Goal: Task Accomplishment & Management: Manage account settings

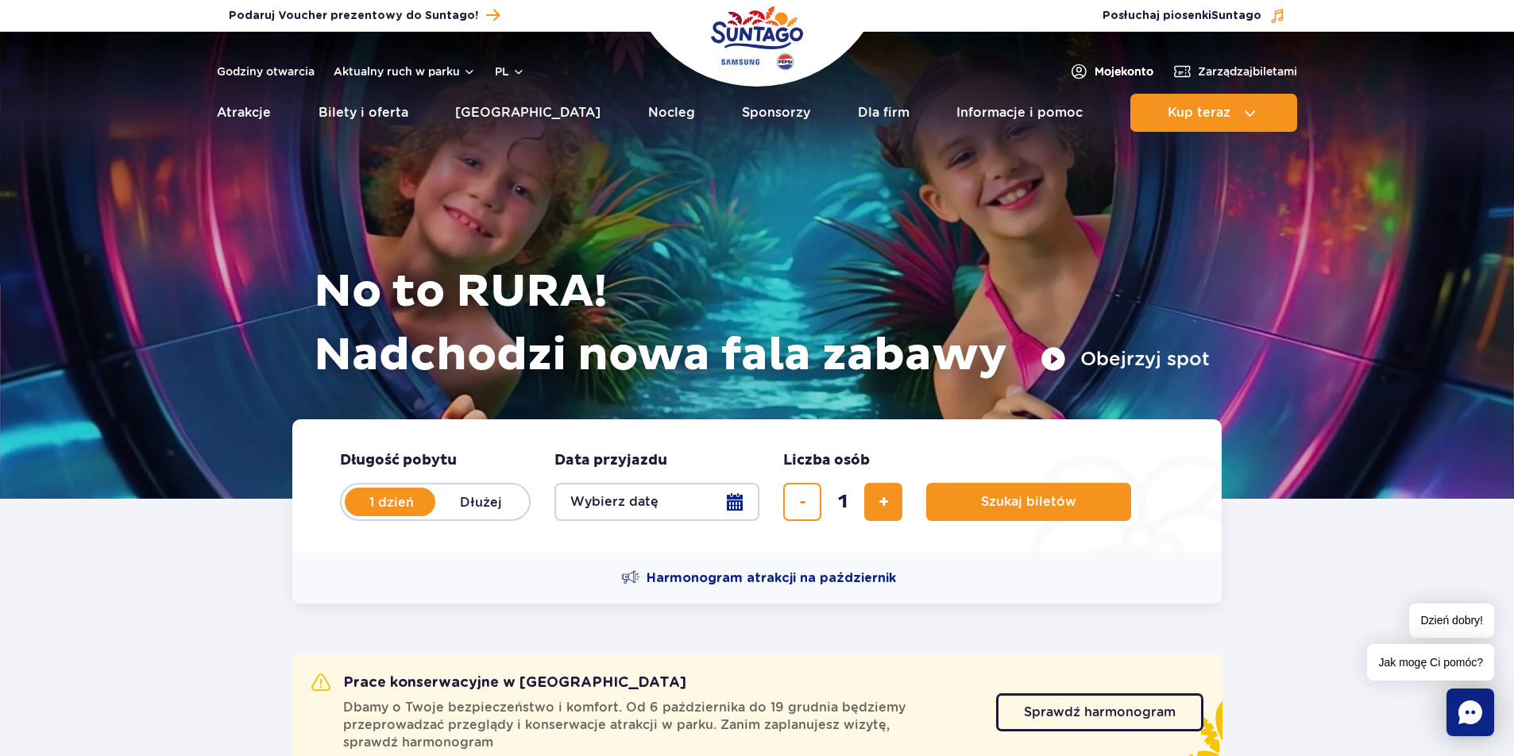
click at [1133, 65] on span "Moje konto" at bounding box center [1124, 72] width 59 height 16
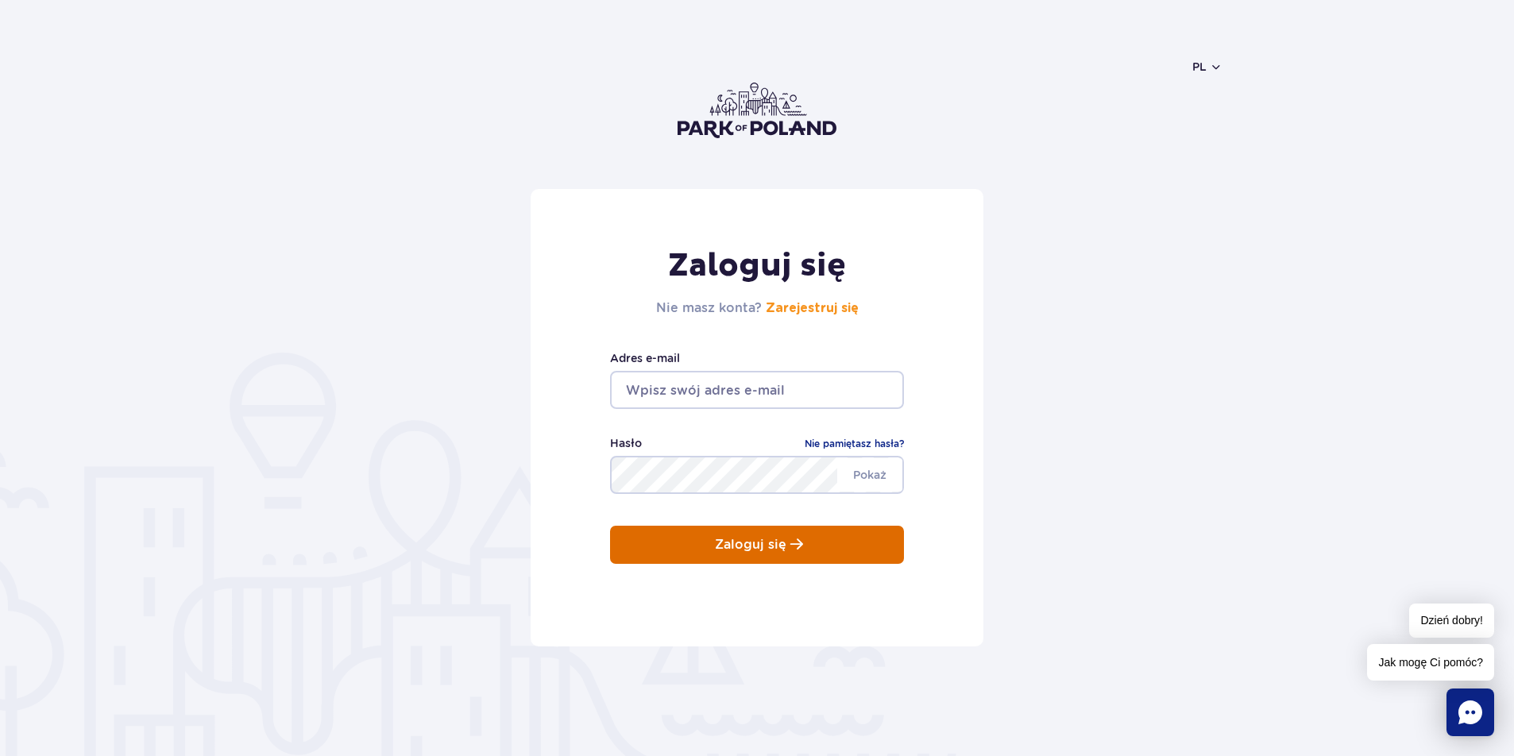
type input "[EMAIL_ADDRESS][DOMAIN_NAME]"
click at [689, 538] on button "Zaloguj się" at bounding box center [757, 545] width 294 height 38
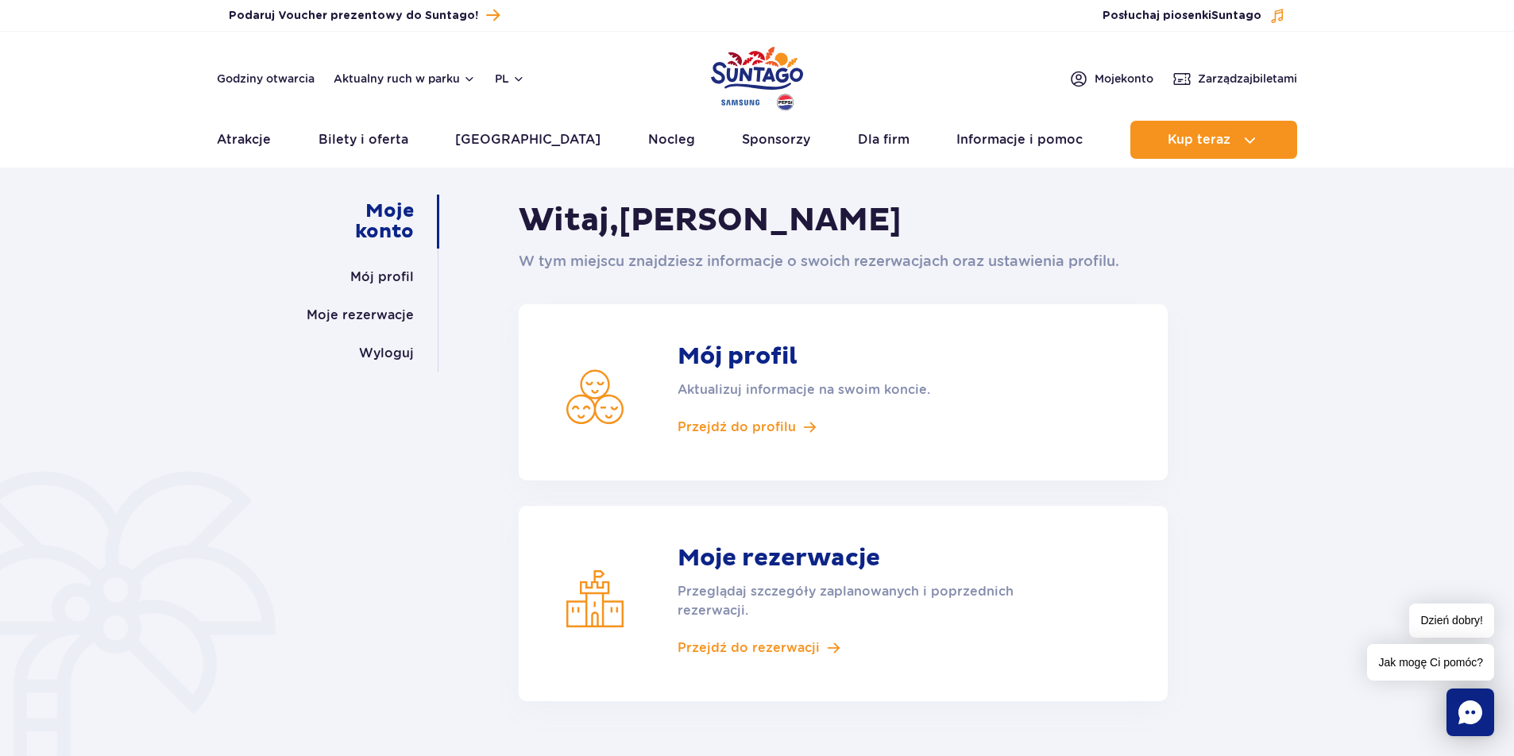
scroll to position [238, 0]
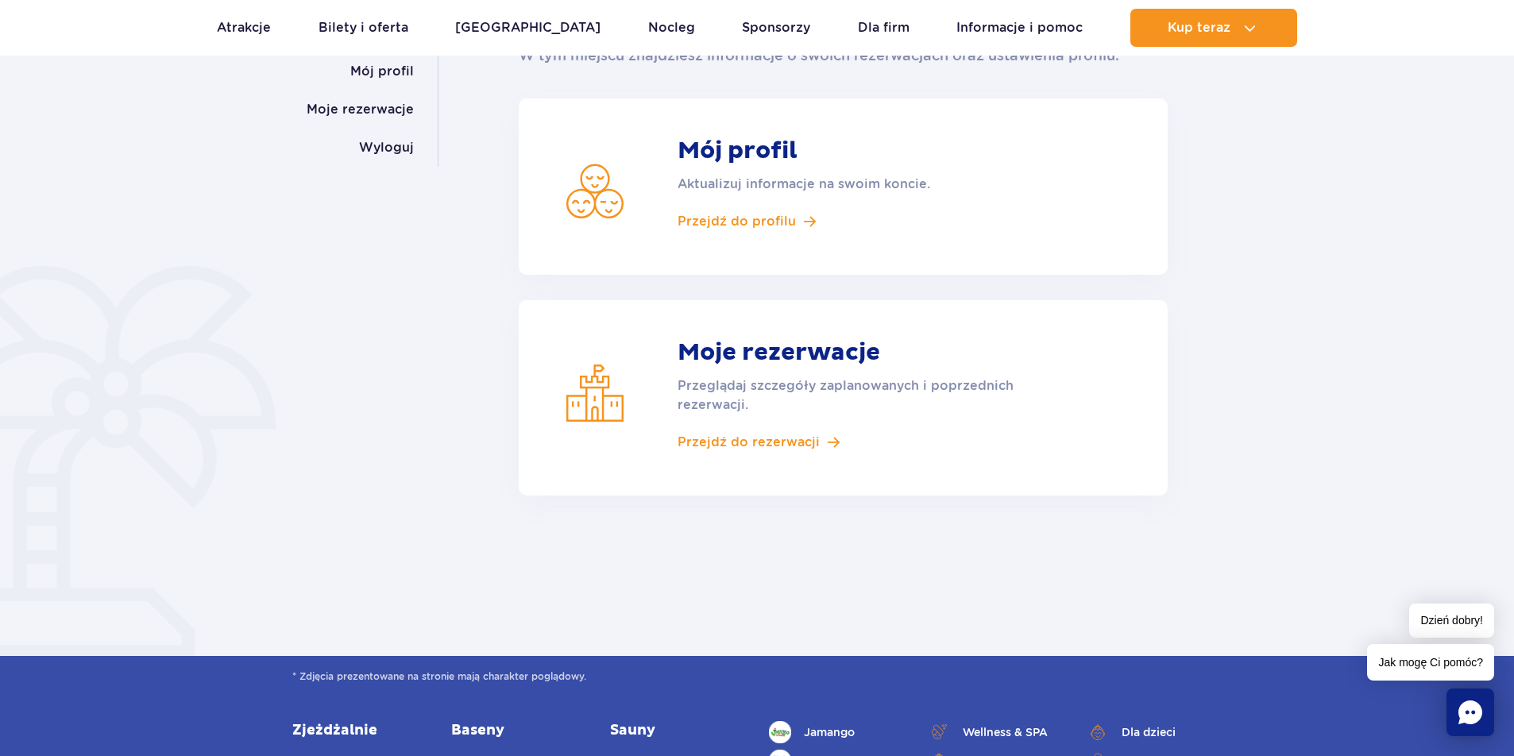
click at [742, 410] on p "Przeglądaj szczegóły zaplanowanych i poprzednich rezerwacji." at bounding box center [864, 396] width 373 height 38
click at [739, 441] on span "Przejdź do rezerwacji" at bounding box center [749, 442] width 142 height 17
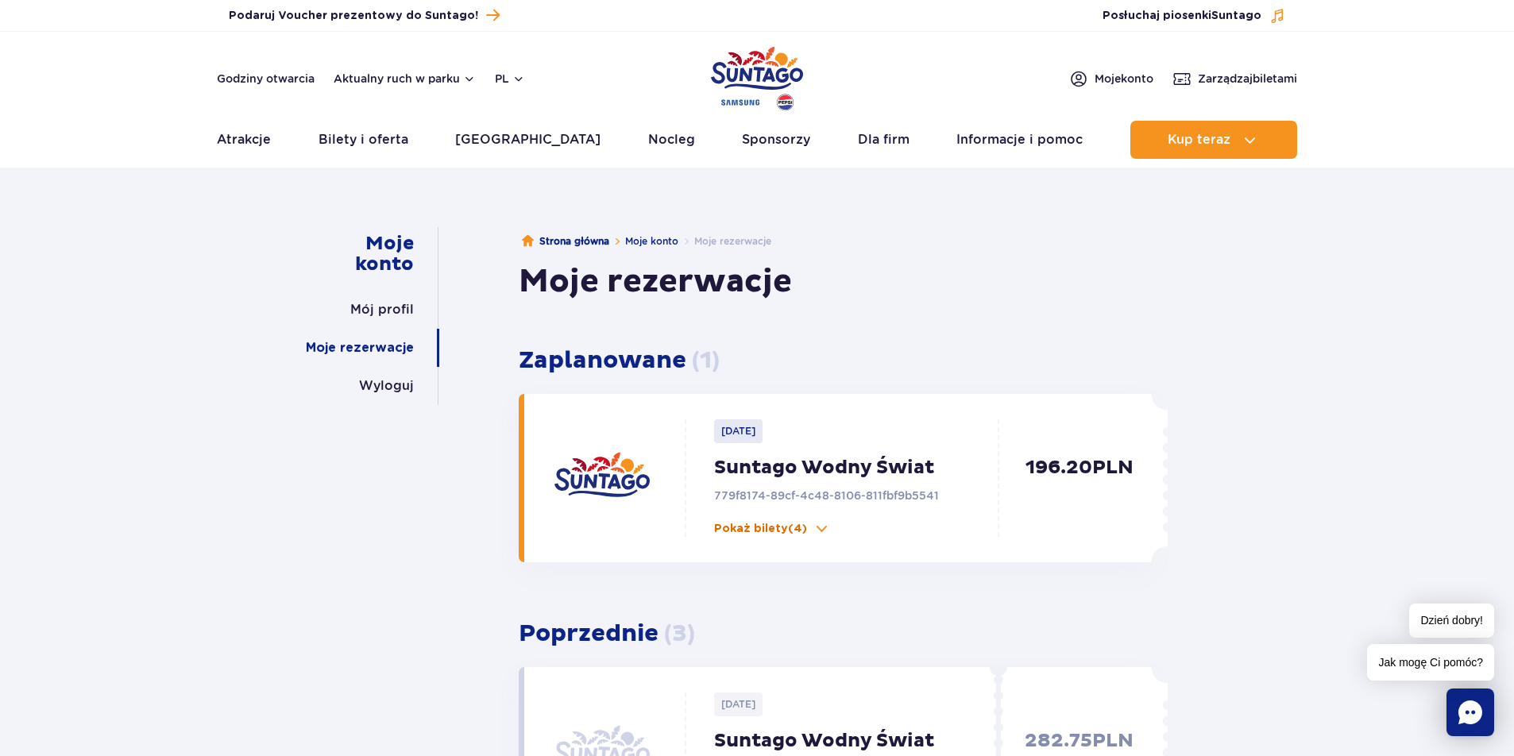
click at [815, 528] on span at bounding box center [822, 529] width 16 height 16
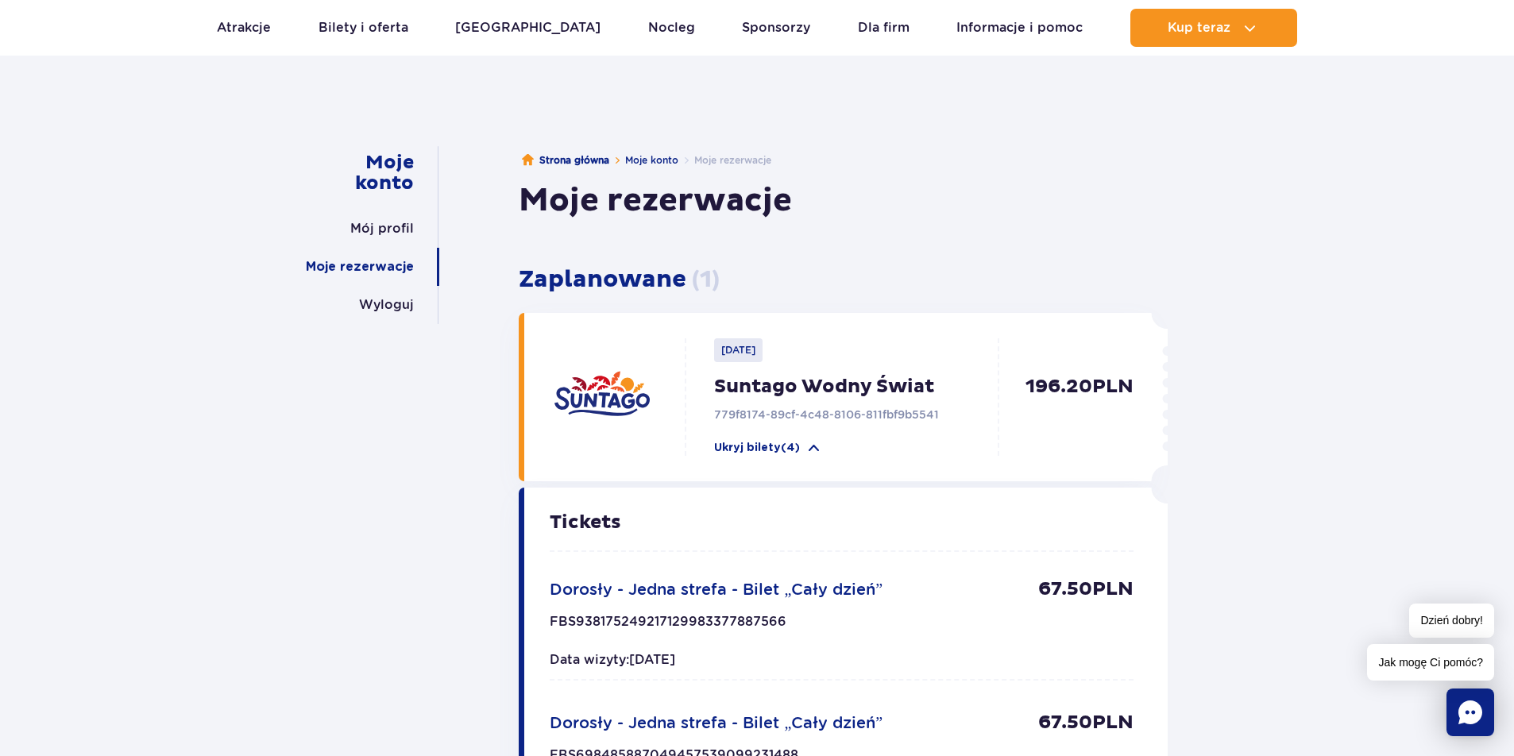
scroll to position [79, 0]
click at [760, 390] on p "Suntago Wodny Świat" at bounding box center [860, 389] width 292 height 24
click at [752, 349] on p "2025-10-17" at bounding box center [738, 352] width 48 height 24
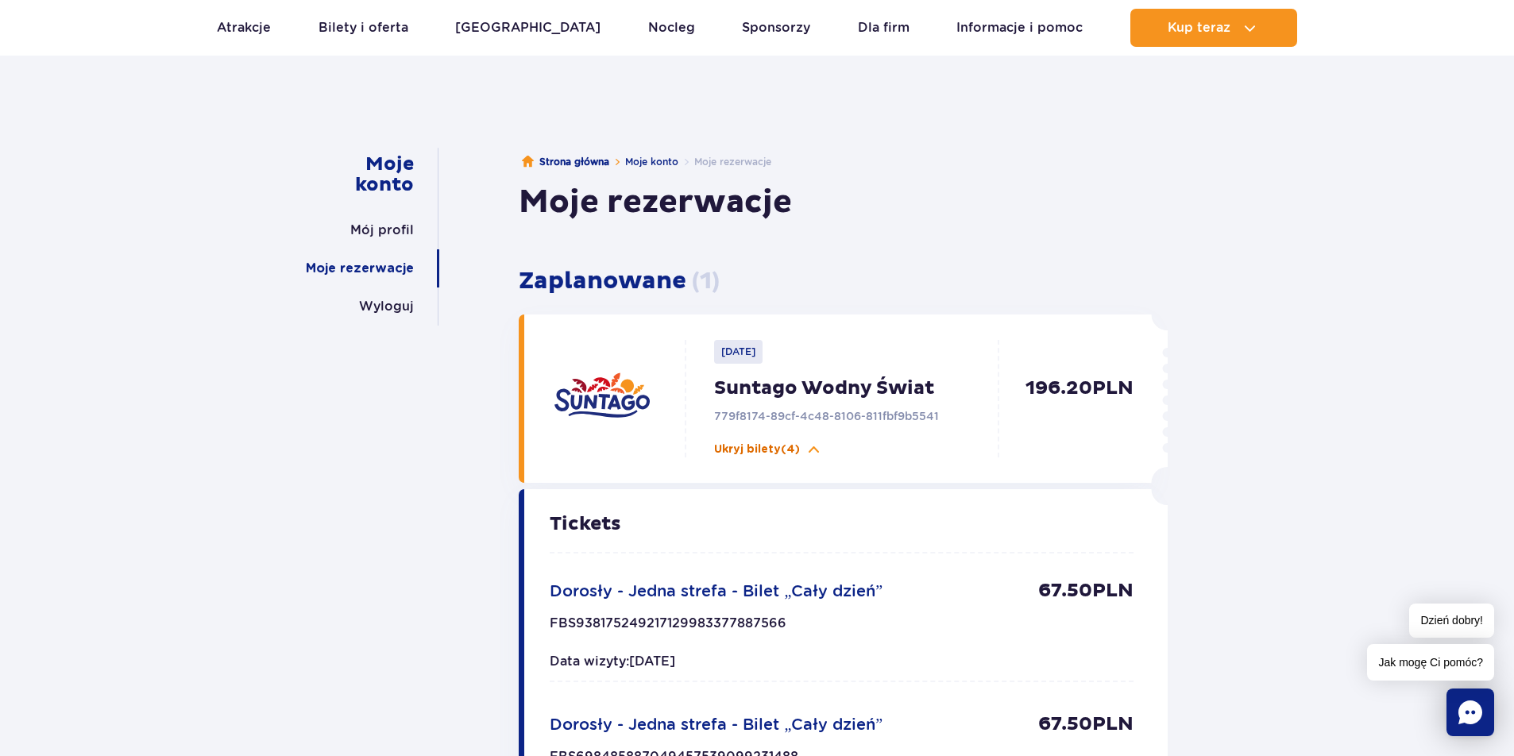
drag, startPoint x: 748, startPoint y: 371, endPoint x: 755, endPoint y: 446, distance: 75.0
click at [748, 372] on div "2025-10-17 Suntago Wodny Świat 779f8174-89cf-4c48-8106-811fbf9b5541 Ukryj bilet…" at bounding box center [846, 399] width 320 height 118
click at [767, 417] on p "779f8174-89cf-4c48-8106-811fbf9b5541" at bounding box center [860, 416] width 292 height 16
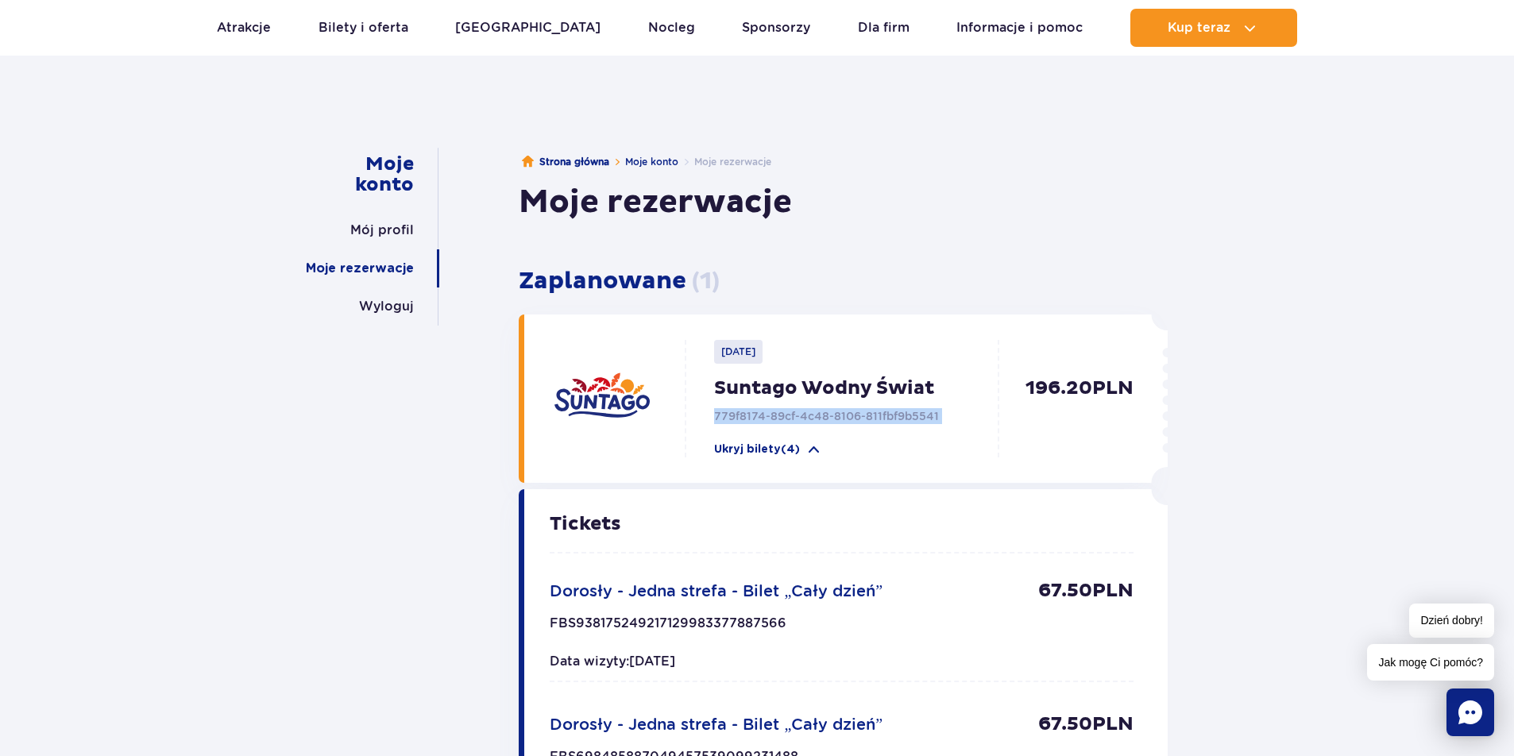
drag, startPoint x: 767, startPoint y: 417, endPoint x: 639, endPoint y: 399, distance: 130.0
click at [764, 417] on p "779f8174-89cf-4c48-8106-811fbf9b5541" at bounding box center [860, 416] width 292 height 16
click at [586, 386] on img at bounding box center [602, 400] width 95 height 95
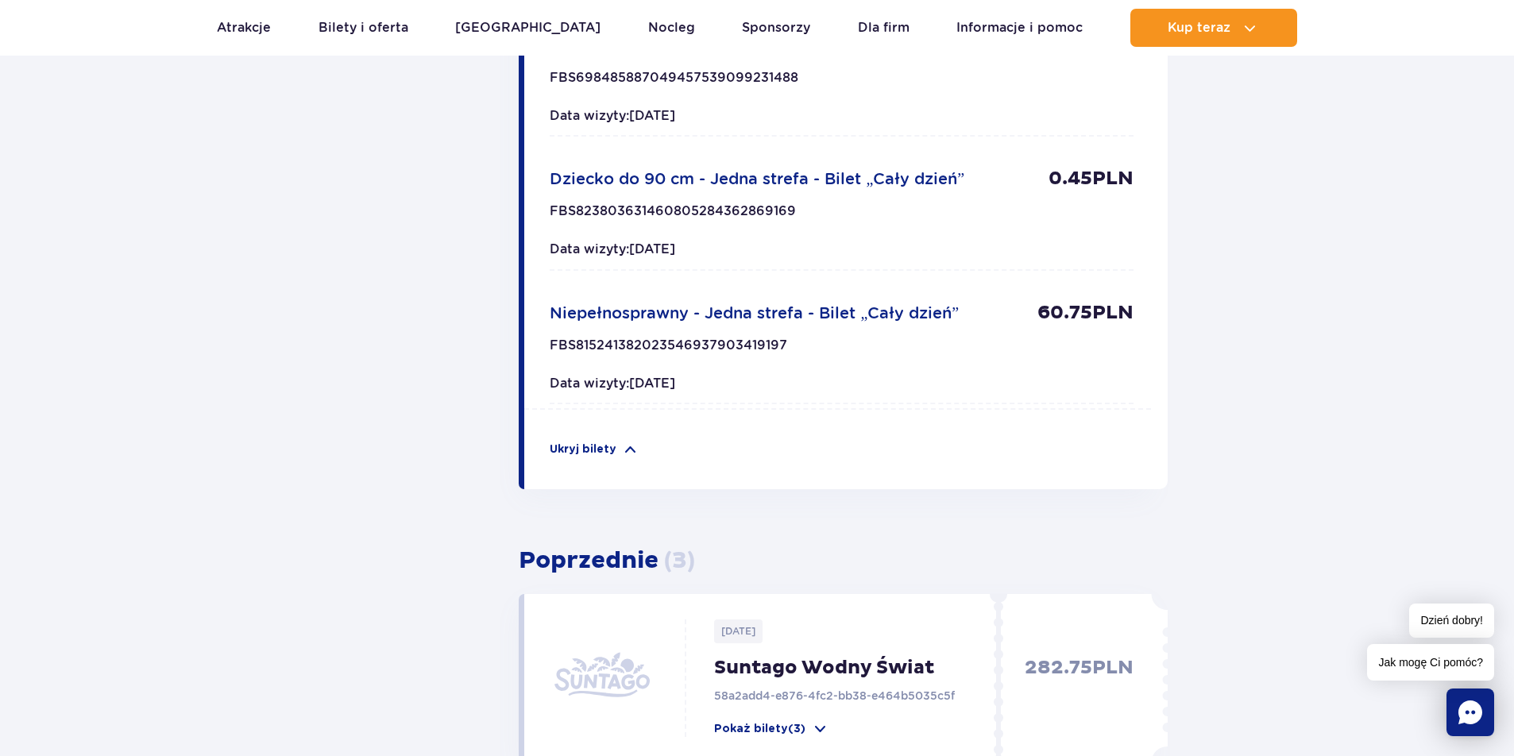
scroll to position [795, 0]
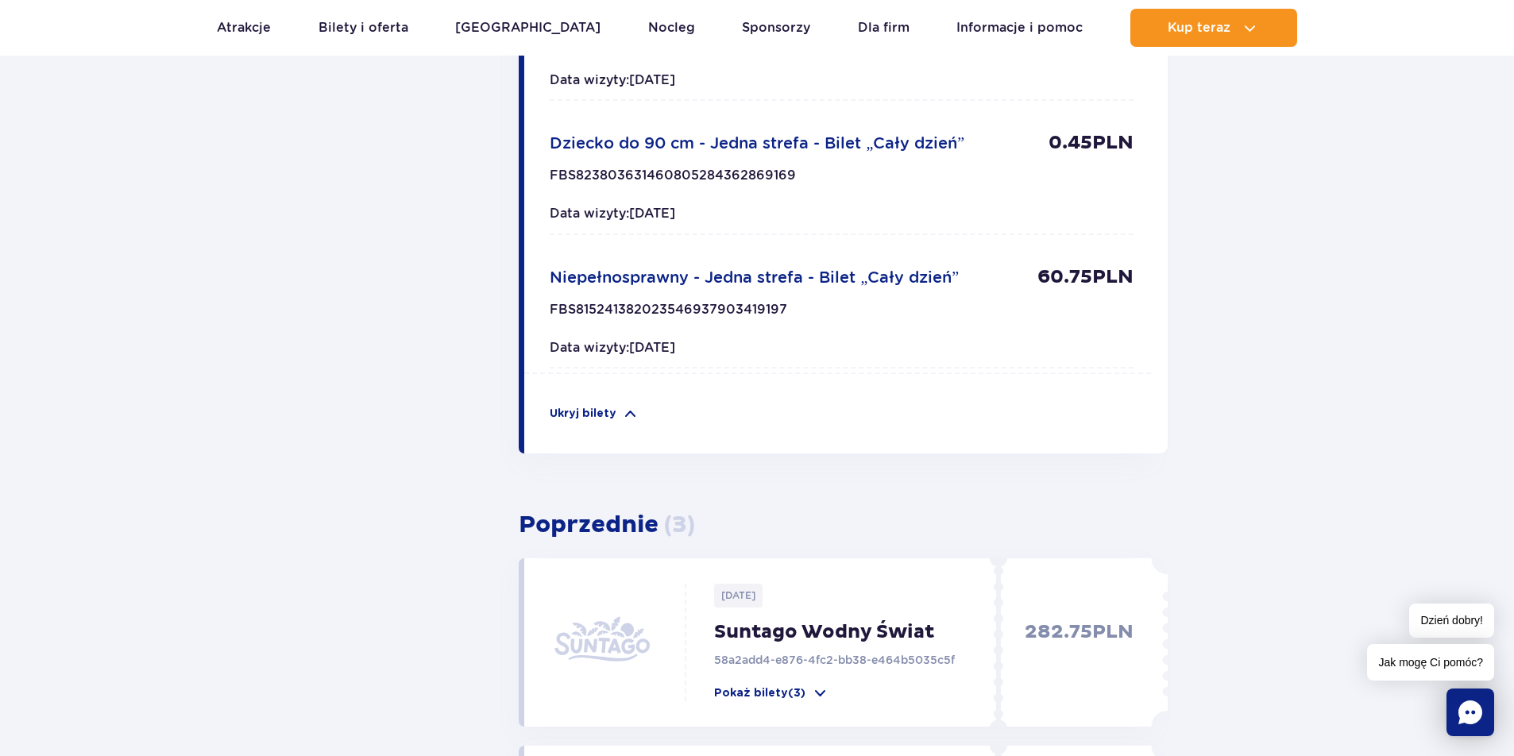
click at [679, 272] on span "Niepełnosprawny - Jedna strefa - Bilet „Cały dzień”" at bounding box center [754, 277] width 409 height 19
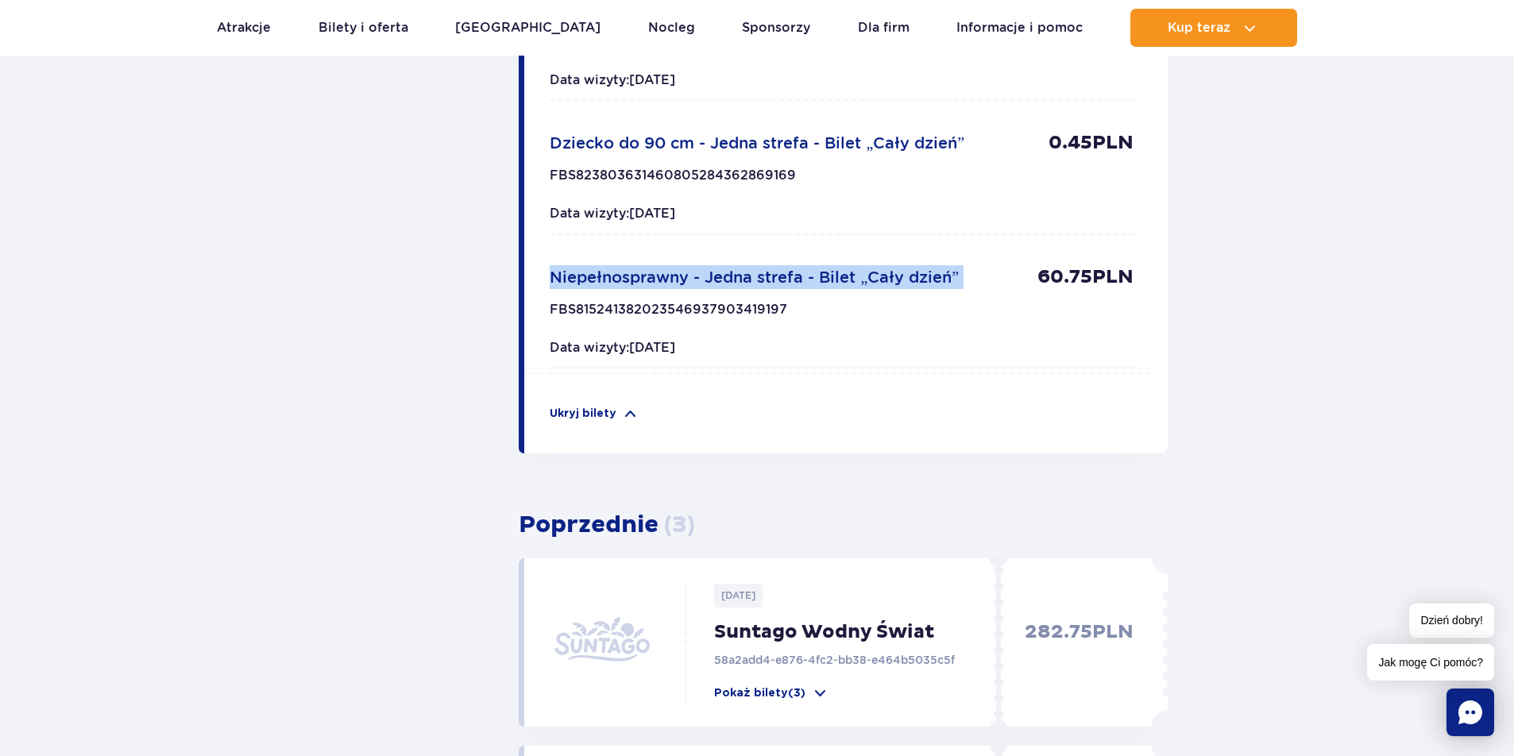
drag, startPoint x: 679, startPoint y: 272, endPoint x: 667, endPoint y: 326, distance: 55.3
click at [679, 275] on span "Niepełnosprawny - Jedna strefa - Bilet „Cały dzień”" at bounding box center [754, 277] width 409 height 19
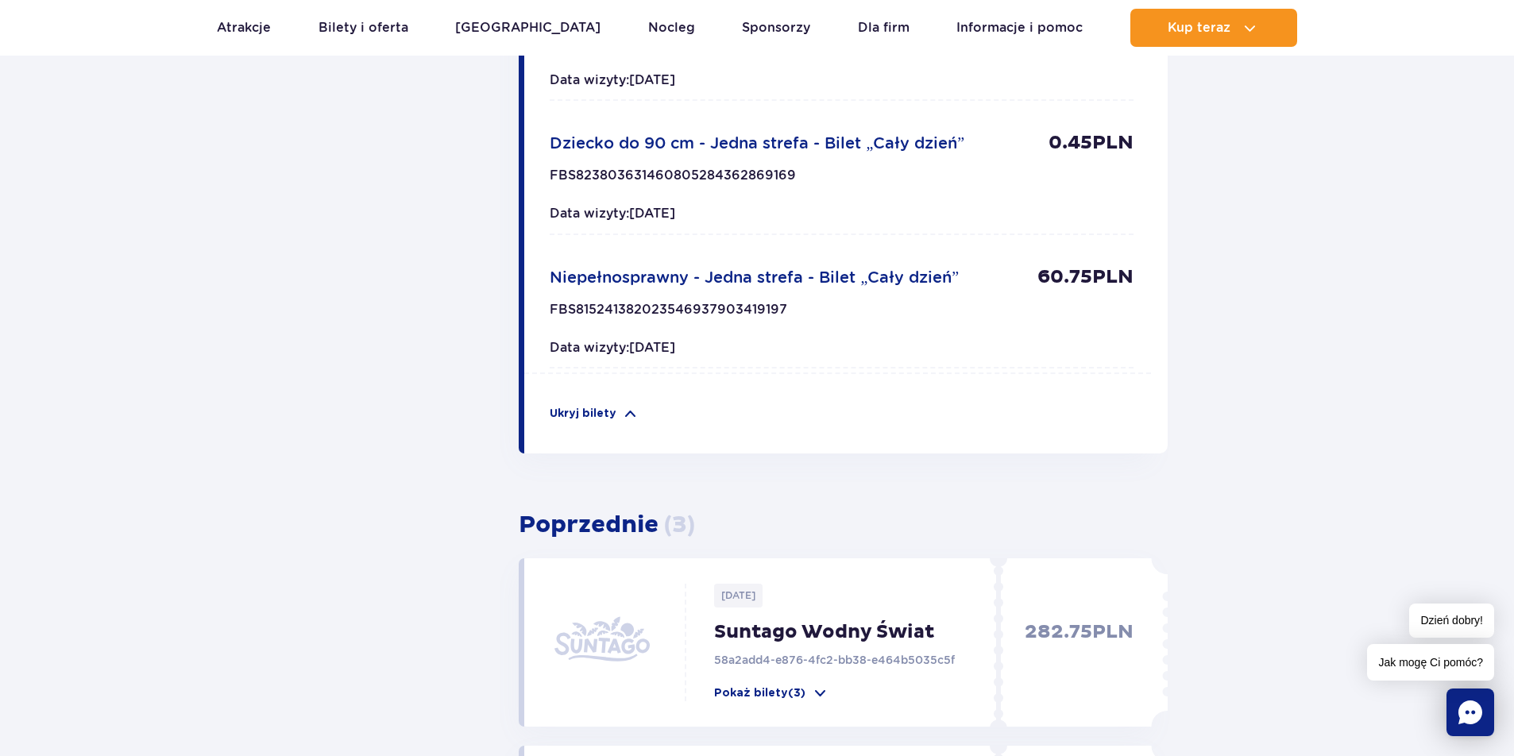
click at [613, 394] on div "Tickets Dorosły - Jedna strefa - Bilet „Cały dzień” 67.50 PLN FBS93817524921712…" at bounding box center [837, 113] width 626 height 679
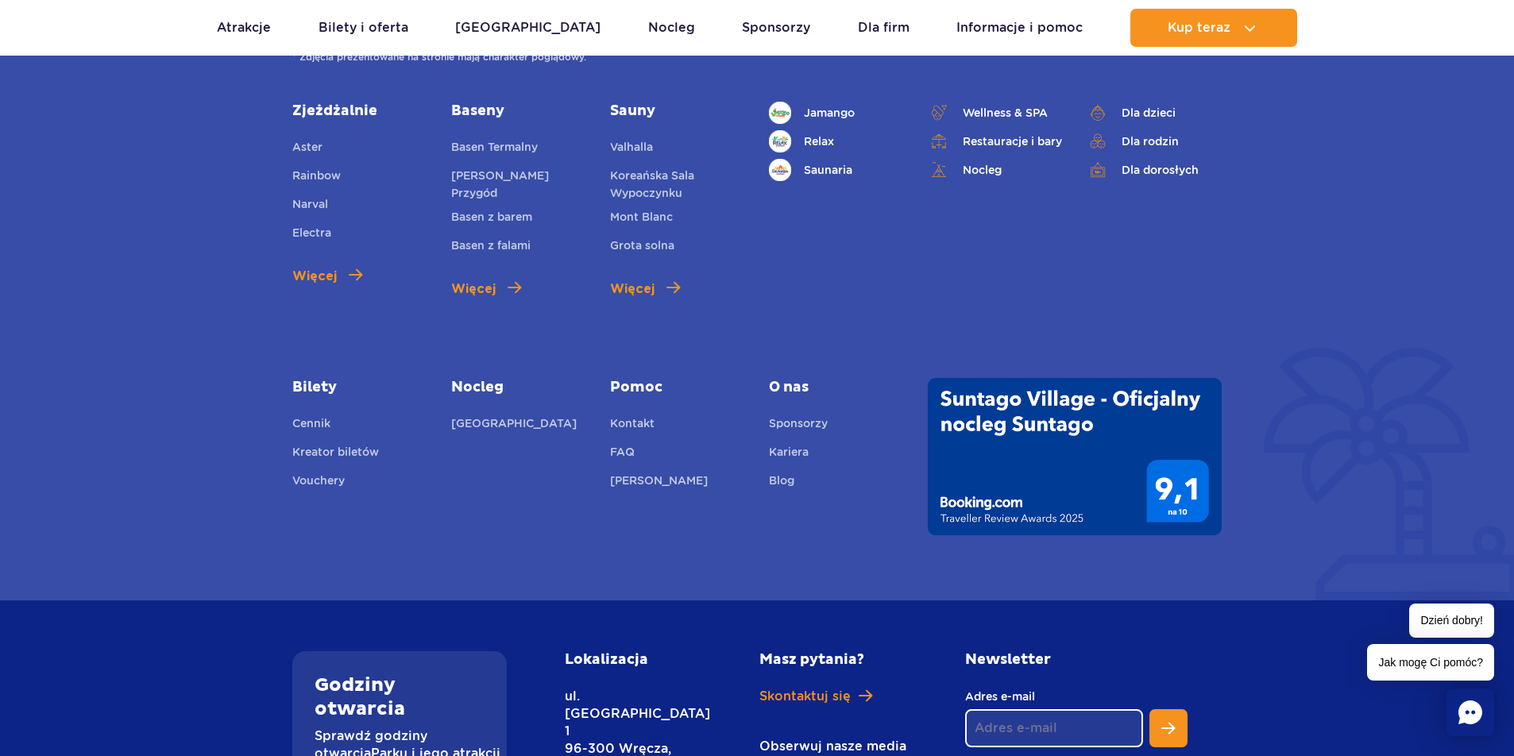
scroll to position [1837, 0]
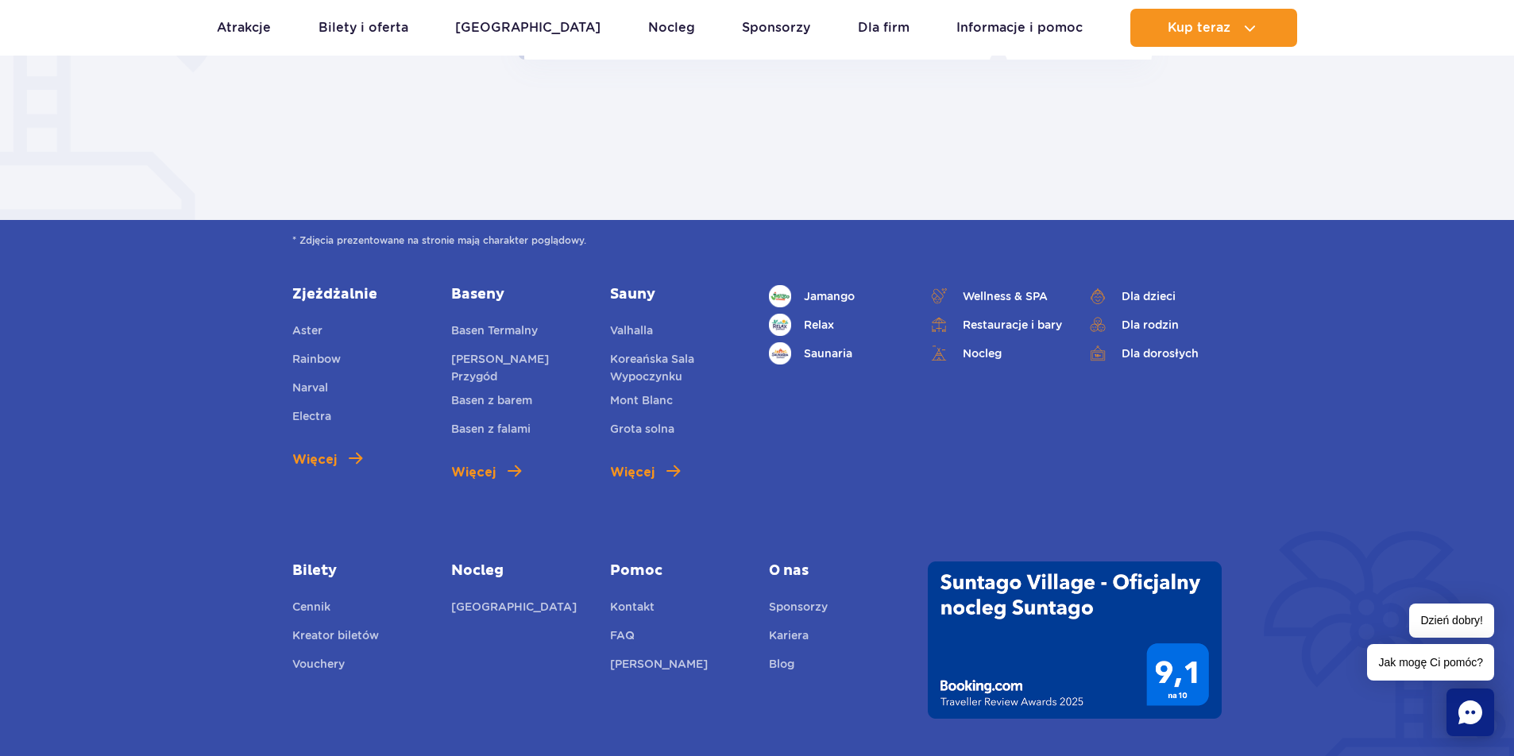
click at [1438, 641] on div "Dzień dobry! Jak mogę Ci pomóc?" at bounding box center [1430, 642] width 127 height 77
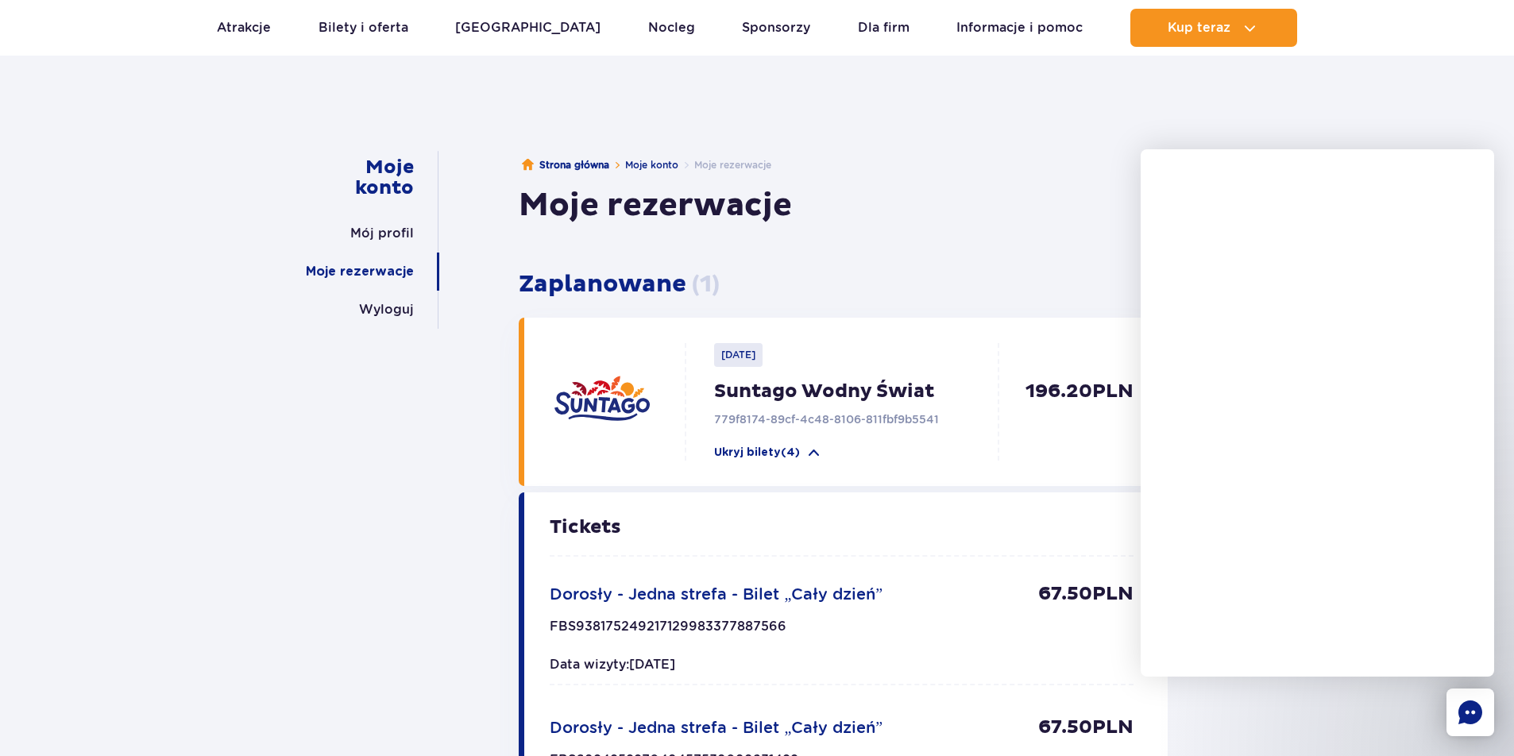
scroll to position [0, 0]
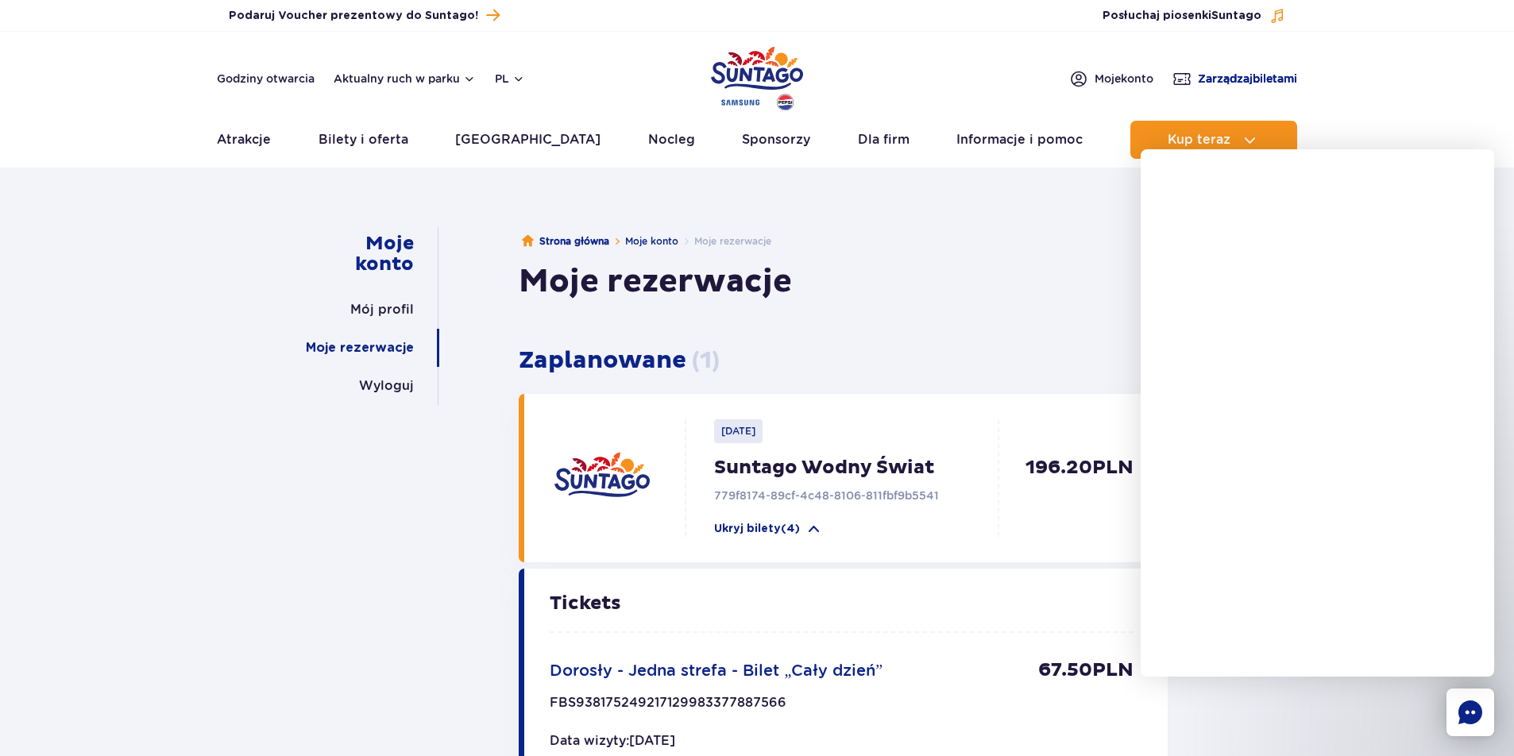
click at [1241, 79] on span "Zarządzaj biletami" at bounding box center [1247, 79] width 99 height 16
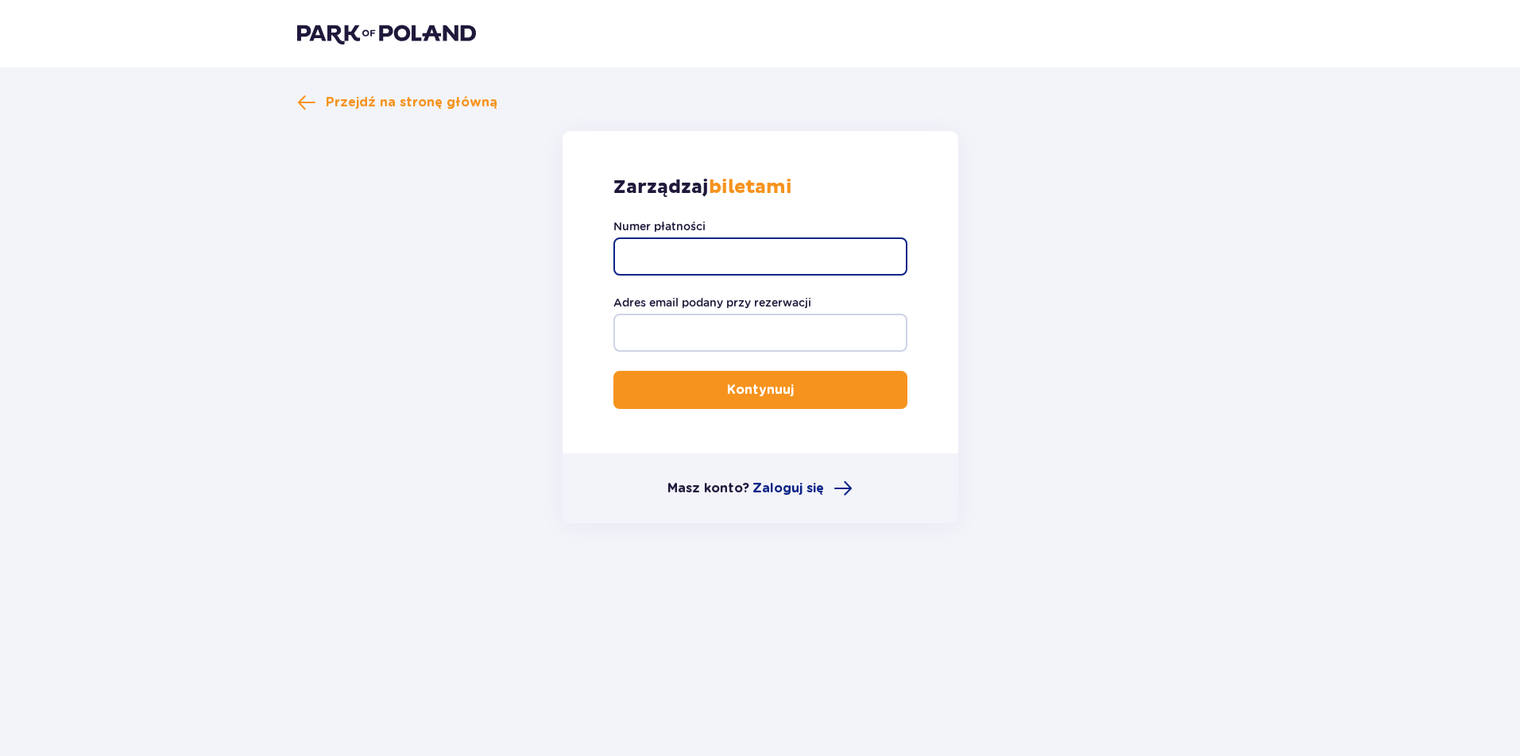
click at [787, 261] on input "Numer płatności" at bounding box center [760, 257] width 294 height 38
paste input "TR-VRC-FLBLM6X"
type input "TR-VRC-FLBLM6X"
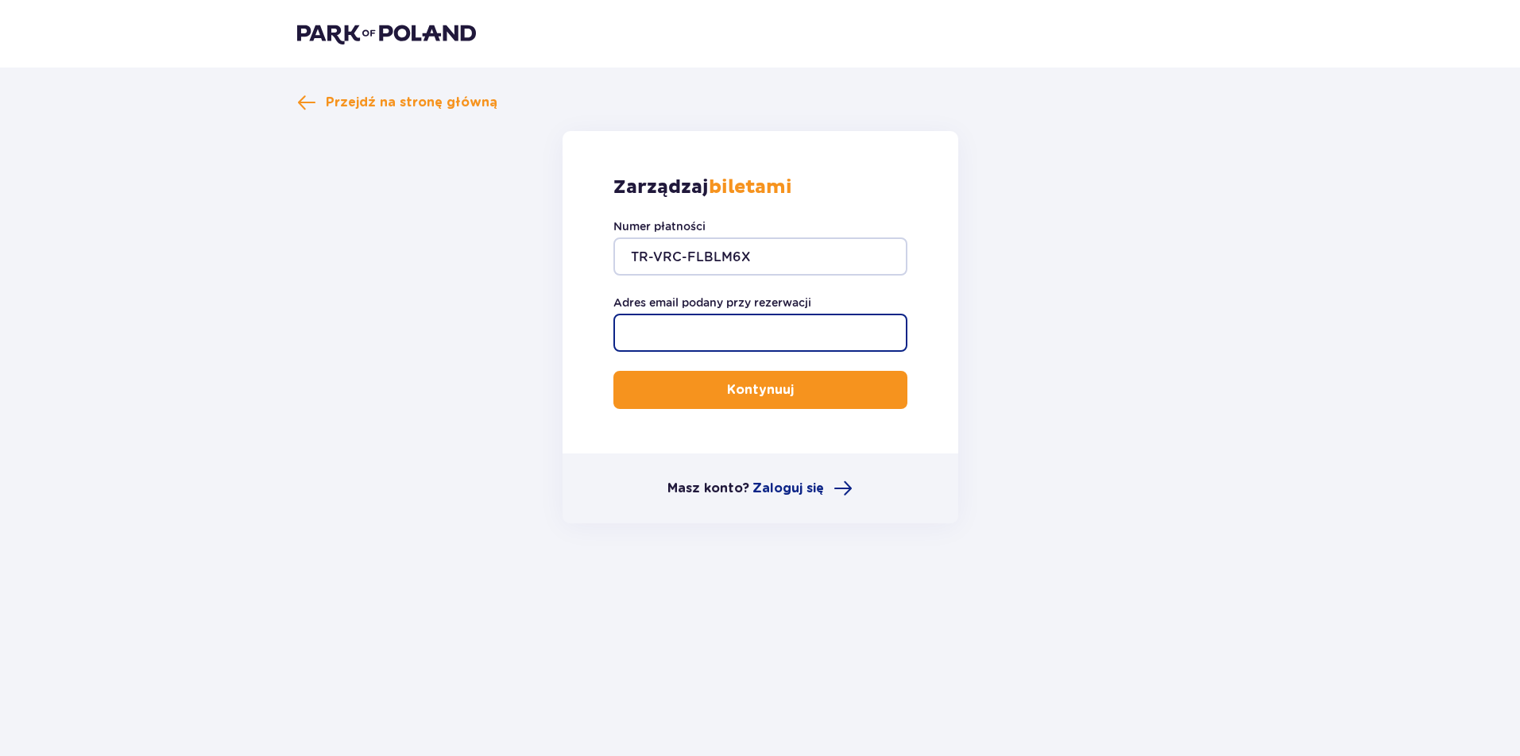
click at [686, 328] on input "Adres email podany przy rezerwacji" at bounding box center [760, 333] width 294 height 38
type input "[EMAIL_ADDRESS][DOMAIN_NAME]"
click at [402, 497] on form "Zarządzaj biletami Numer płatności TR-VRC-FLBLM6X Adres email podany przy rezer…" at bounding box center [760, 327] width 926 height 392
click at [778, 389] on p "Kontynuuj" at bounding box center [760, 389] width 67 height 17
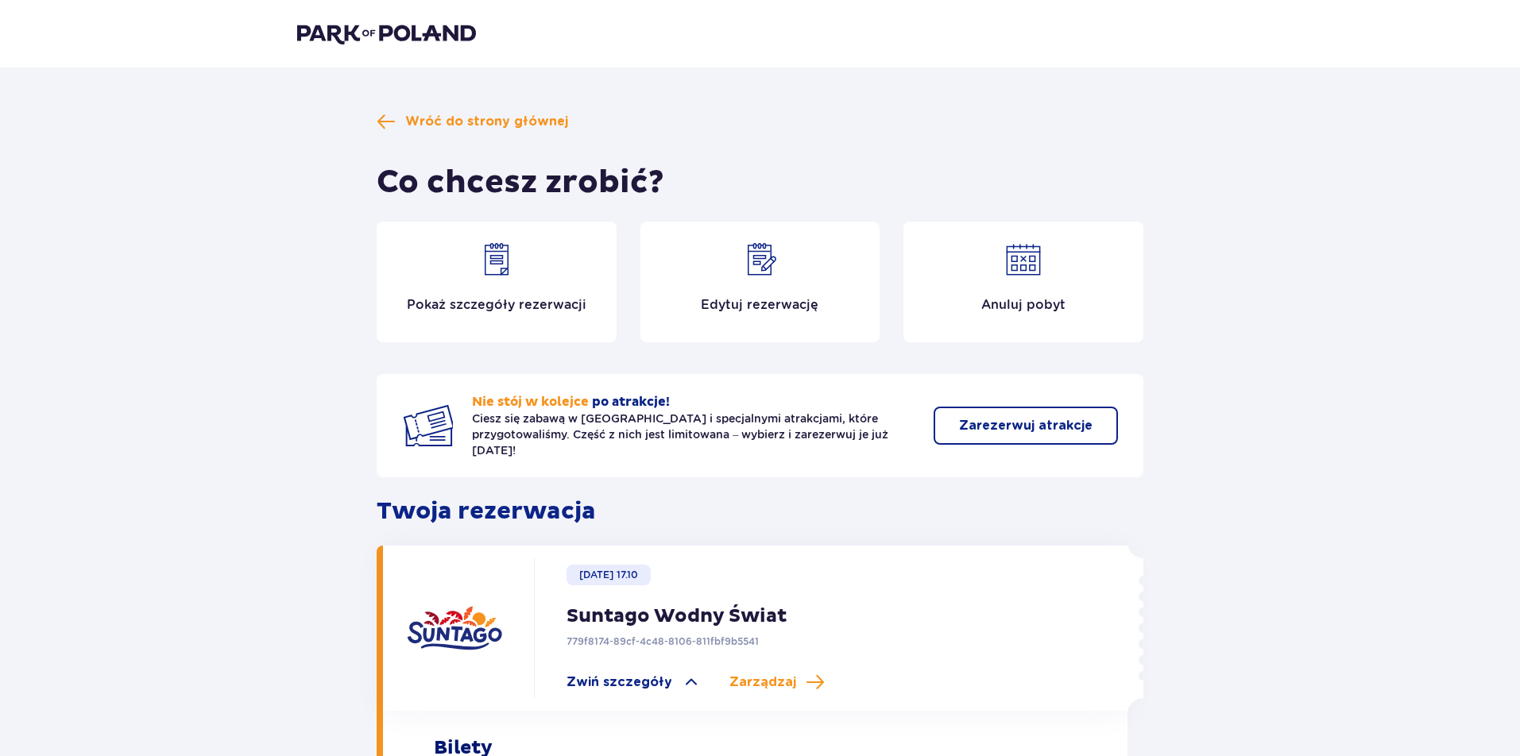
click at [755, 284] on div "Edytuj rezerwację" at bounding box center [760, 282] width 240 height 121
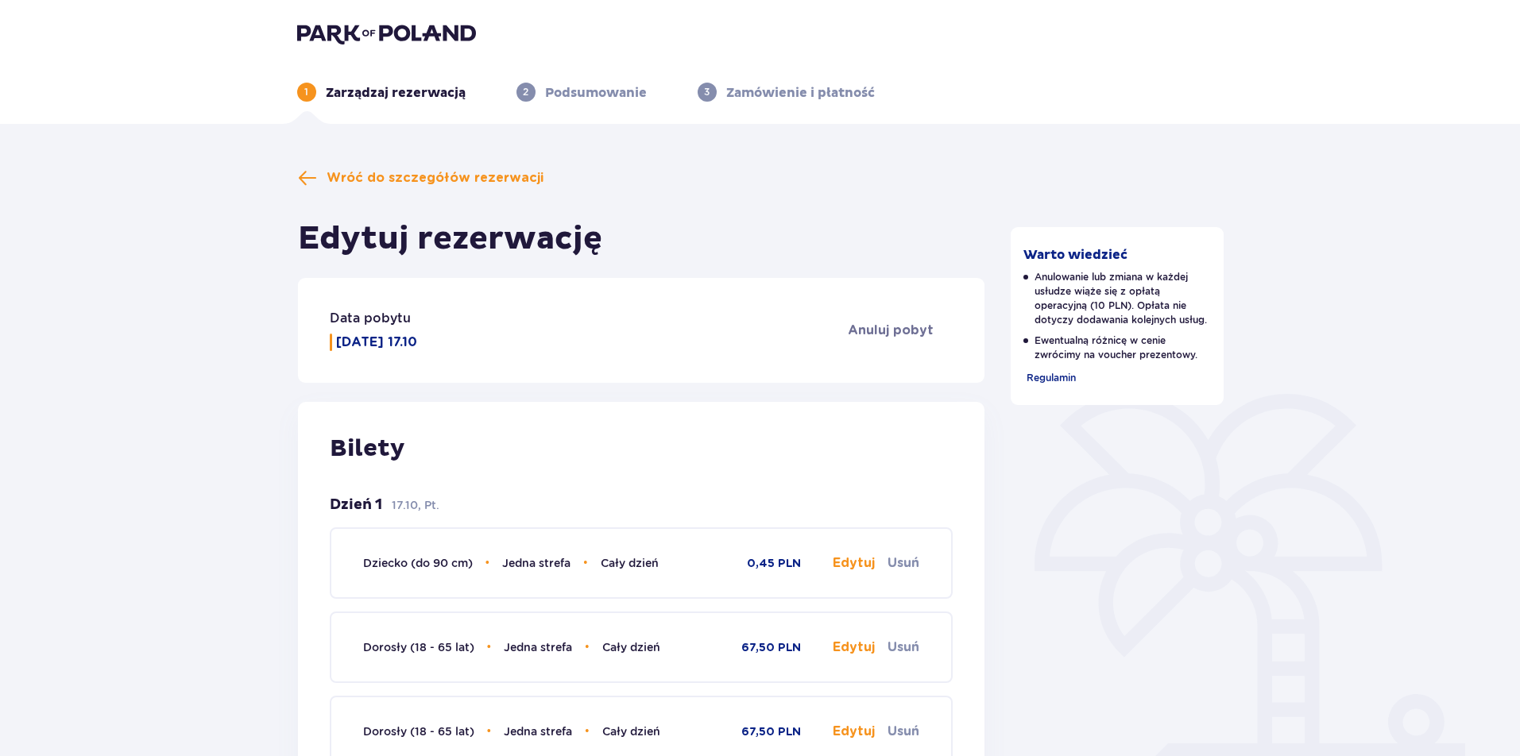
click at [364, 342] on p "Piątek 17.10" at bounding box center [376, 342] width 81 height 17
click at [338, 343] on p "Piątek 17.10" at bounding box center [376, 342] width 81 height 17
click at [338, 342] on p "Piątek 17.10" at bounding box center [376, 342] width 81 height 17
click at [366, 319] on p "Data pobytu" at bounding box center [370, 318] width 81 height 17
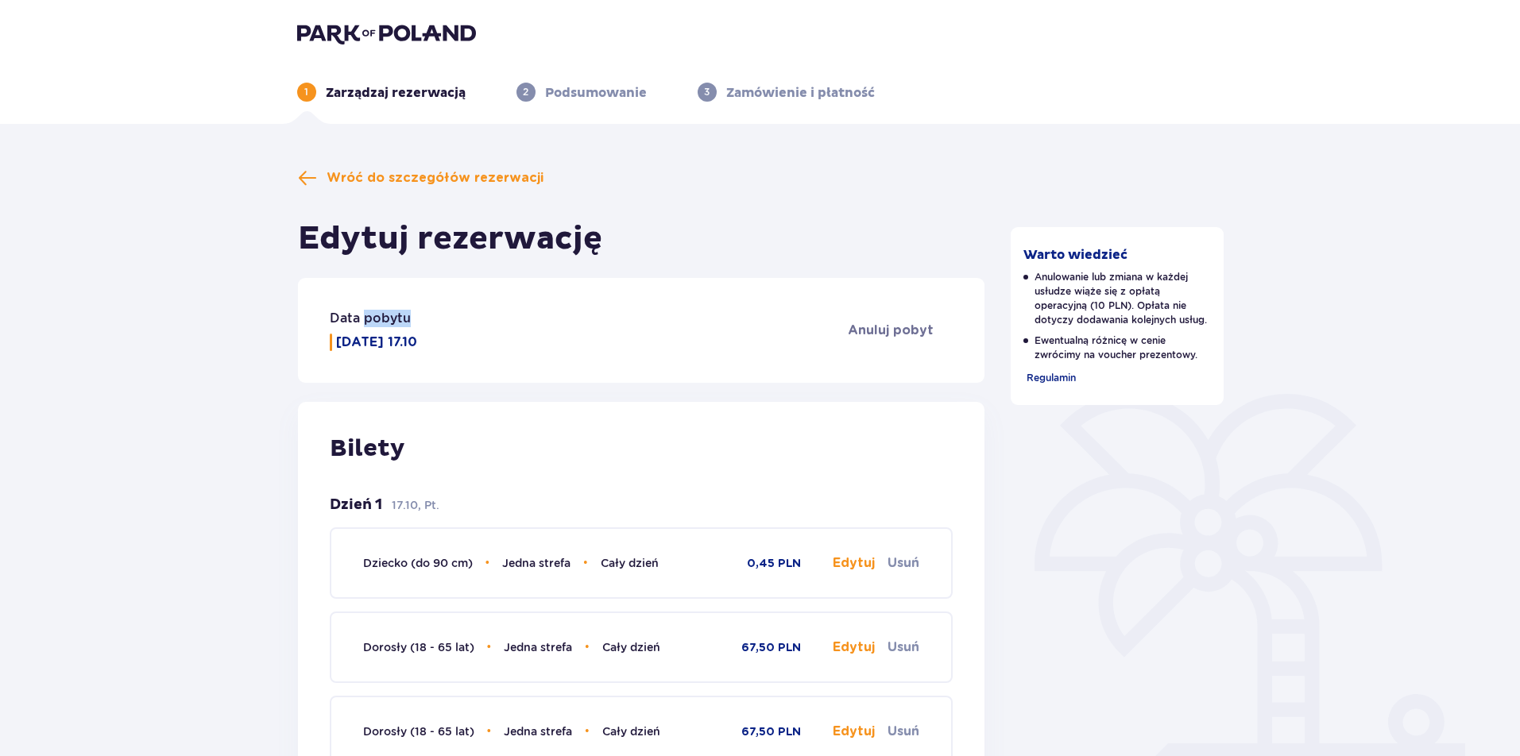
click at [366, 319] on p "Data pobytu" at bounding box center [370, 318] width 81 height 17
drag, startPoint x: 1066, startPoint y: 286, endPoint x: 1131, endPoint y: 319, distance: 72.5
click at [1131, 319] on p "Anulowanie lub zmiana w każdej usłudze wiąże się z opłatą operacyjną (10 PLN). …" at bounding box center [1117, 298] width 188 height 57
click at [1176, 304] on p "Anulowanie lub zmiana w każdej usłudze wiąże się z opłatą operacyjną (10 PLN). …" at bounding box center [1117, 298] width 188 height 57
click at [1175, 304] on p "Anulowanie lub zmiana w każdej usłudze wiąże się z opłatą operacyjną (10 PLN). …" at bounding box center [1117, 298] width 188 height 57
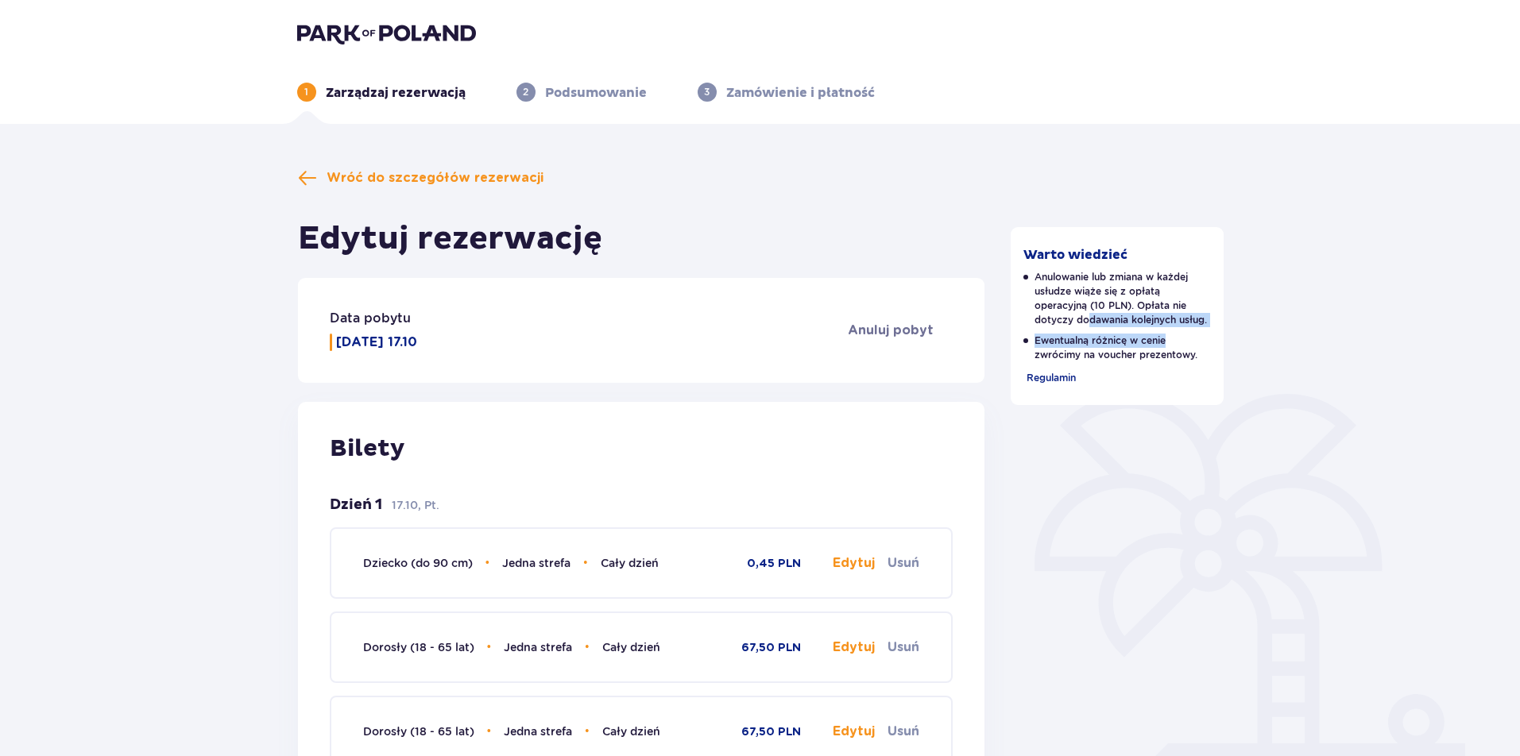
drag, startPoint x: 1090, startPoint y: 329, endPoint x: 1157, endPoint y: 343, distance: 68.3
click at [1171, 334] on div "Anulowanie lub zmiana w każdej usłudze wiąże się z opłatą operacyjną (10 PLN). …" at bounding box center [1117, 316] width 188 height 92
click at [1143, 355] on p "Ewentualną różnicę w cenie zwrócimy na voucher prezentowy." at bounding box center [1117, 348] width 188 height 29
click at [391, 341] on p "Piątek 17.10" at bounding box center [376, 342] width 81 height 17
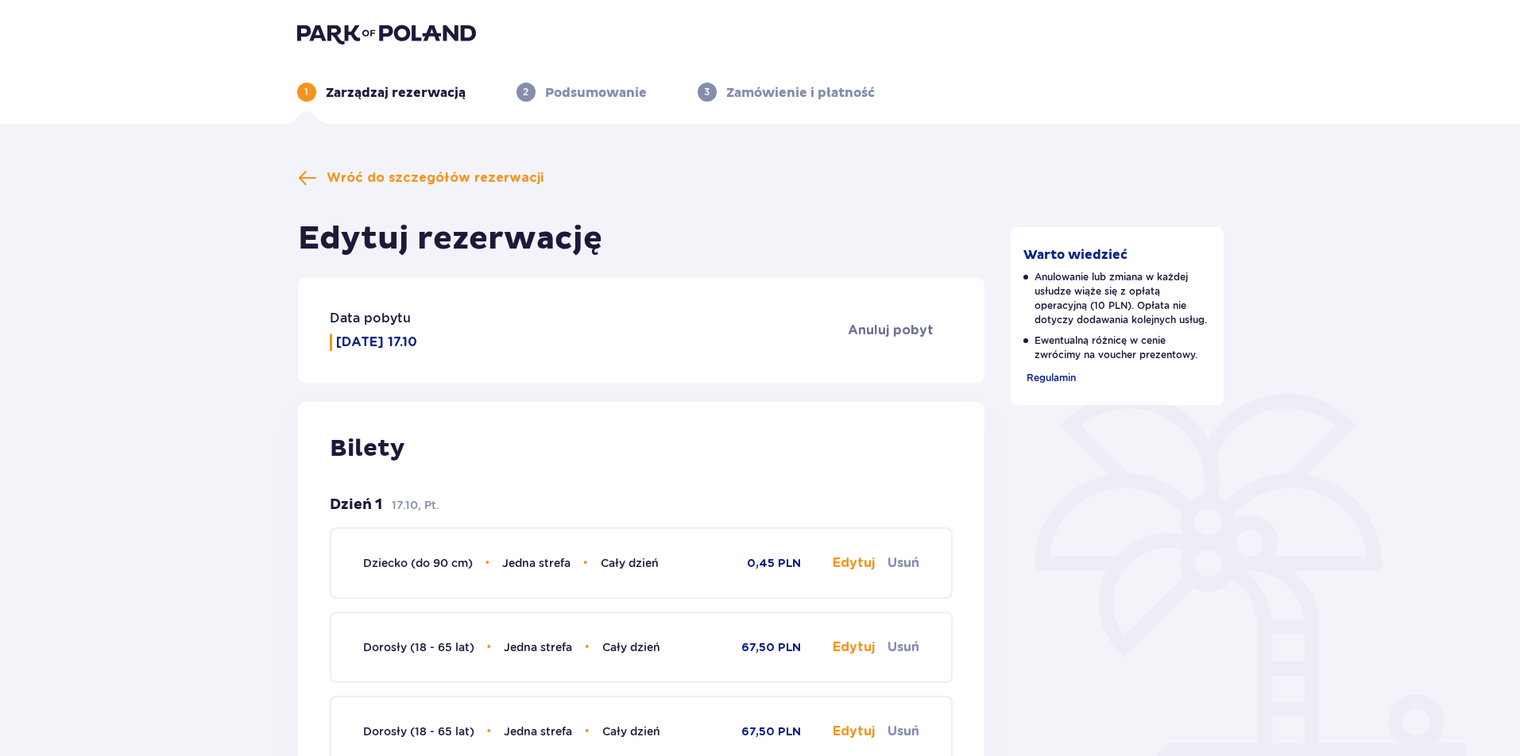
click at [344, 338] on p "Piątek 17.10" at bounding box center [376, 342] width 81 height 17
click at [319, 173] on span "Wróć do szczegółów rezerwacji" at bounding box center [421, 177] width 246 height 19
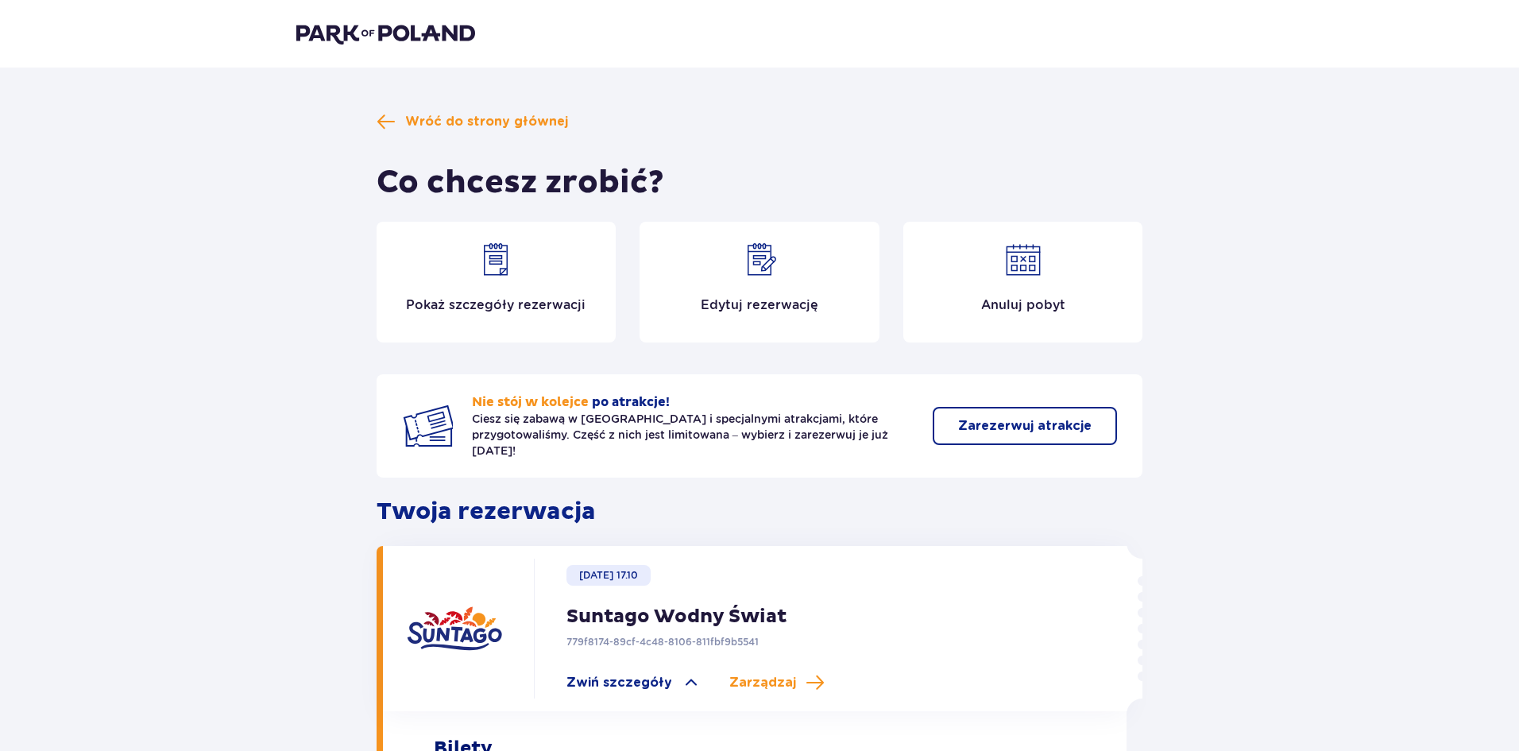
click at [500, 290] on div "Pokaż szczegóły rezerwacji" at bounding box center [497, 282] width 240 height 121
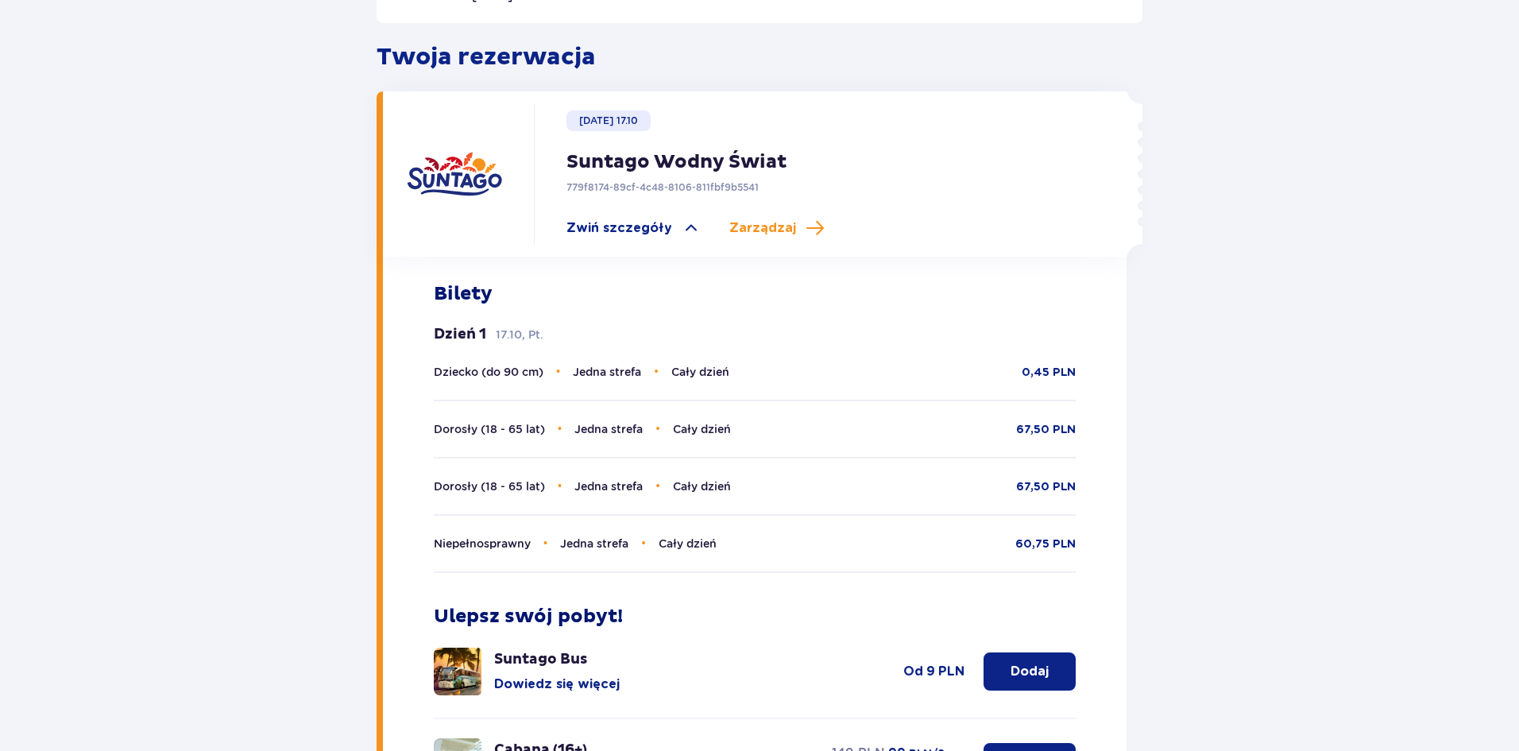
scroll to position [463, 0]
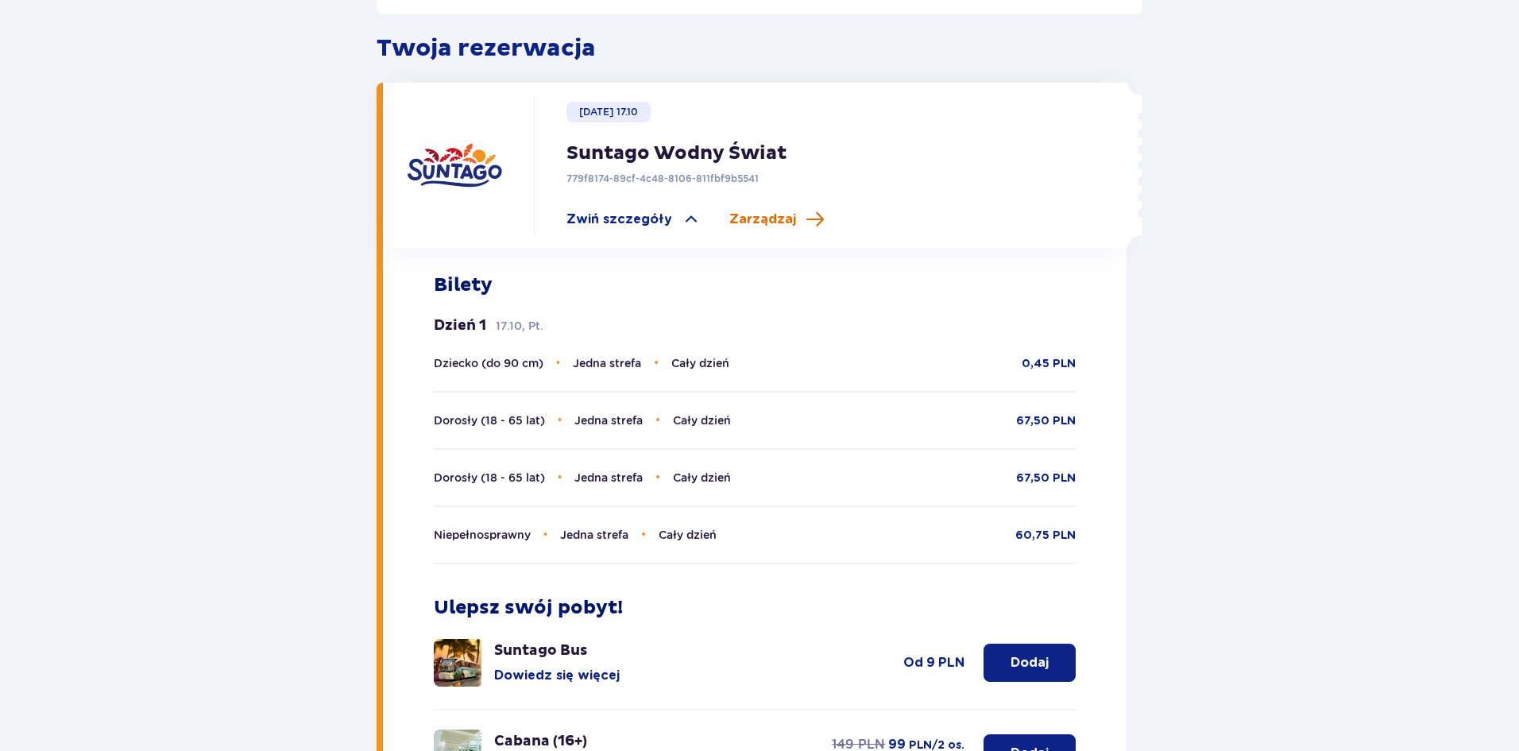
click at [786, 211] on span "Zarządzaj" at bounding box center [762, 219] width 67 height 17
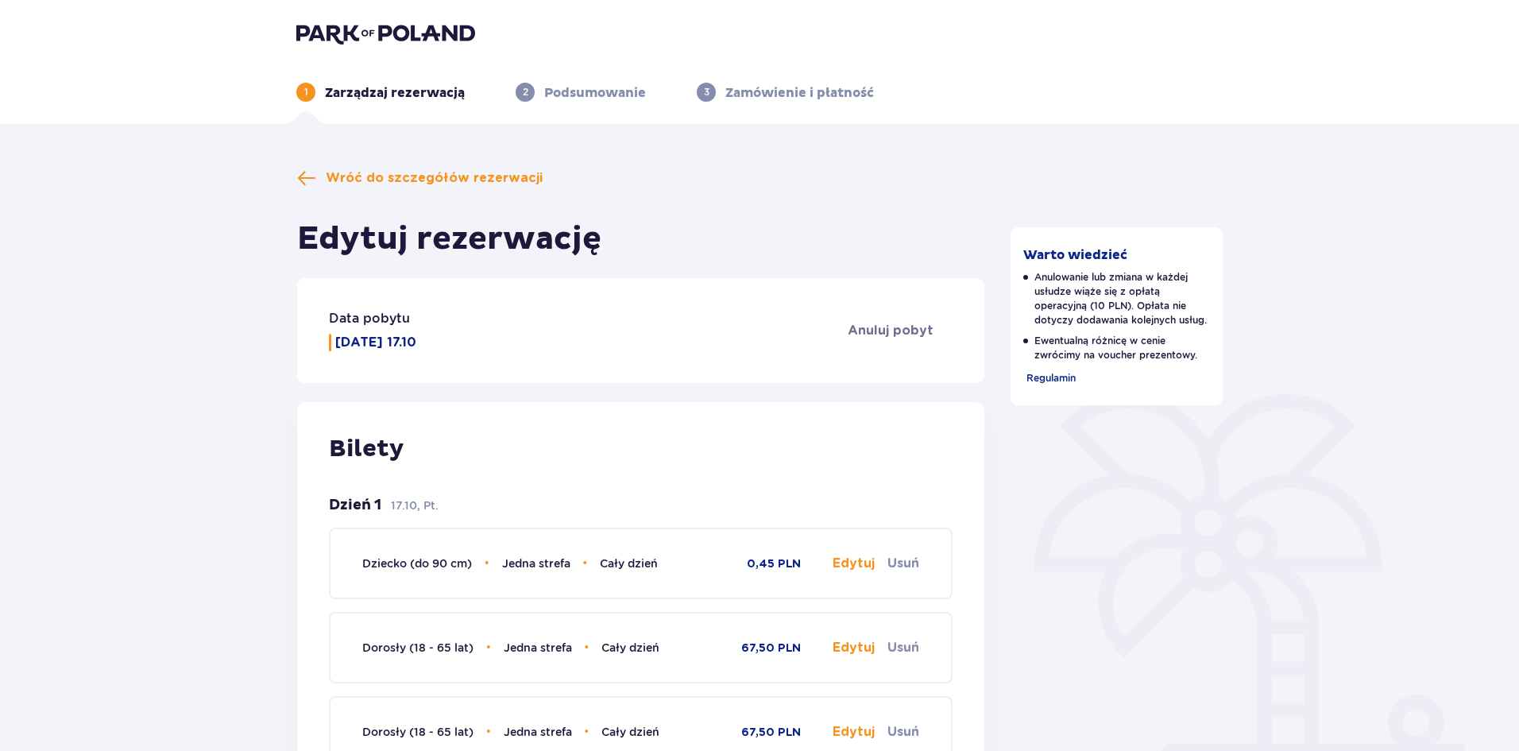
click at [376, 347] on p "[DATE] 17.10" at bounding box center [375, 342] width 81 height 17
click at [376, 347] on p "Piątek 17.10" at bounding box center [375, 342] width 81 height 17
click at [371, 344] on p "Piątek 17.10" at bounding box center [375, 342] width 81 height 17
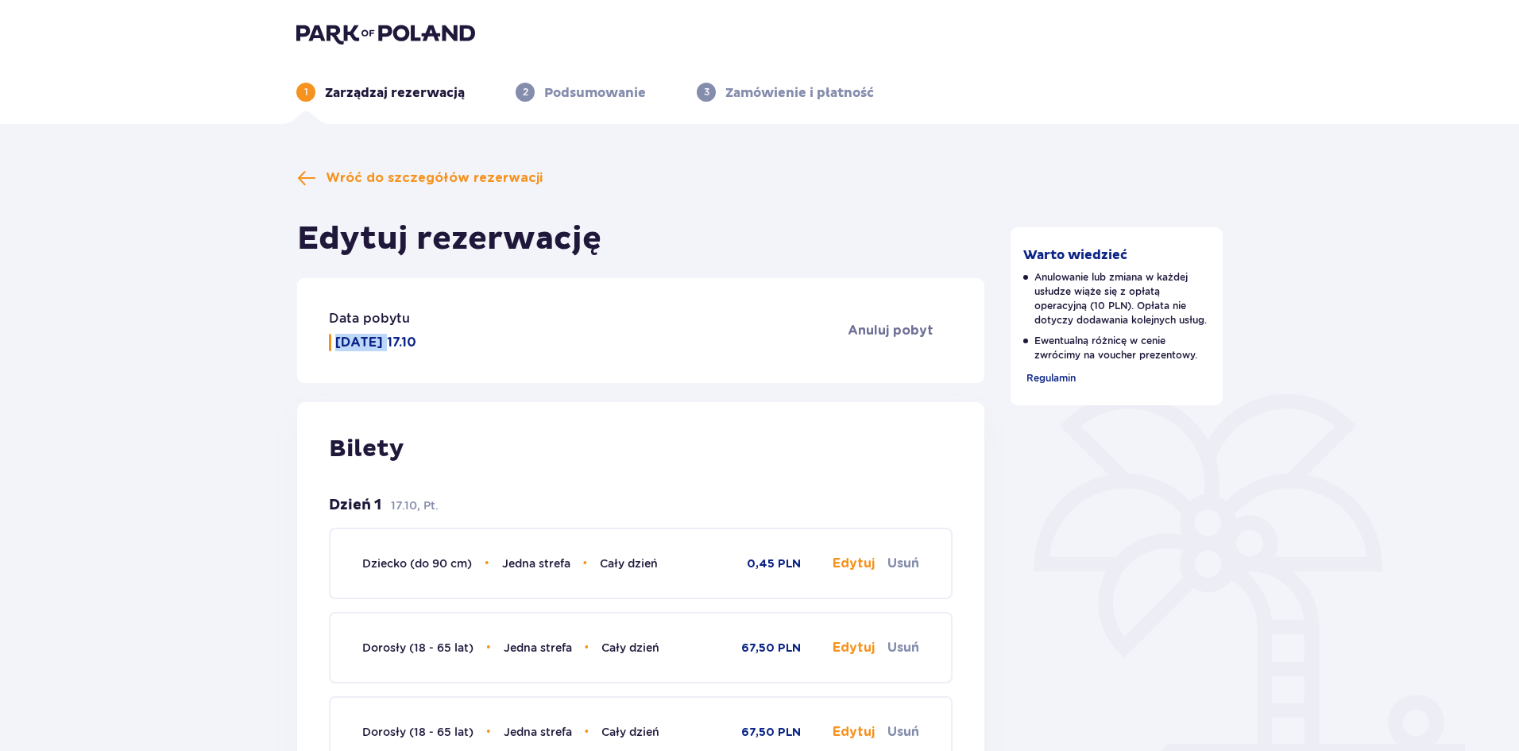
click at [371, 344] on p "Piątek 17.10" at bounding box center [375, 342] width 81 height 17
click at [373, 343] on p "Piątek 17.10" at bounding box center [375, 342] width 81 height 17
drag, startPoint x: 466, startPoint y: 407, endPoint x: 459, endPoint y: 396, distance: 12.1
click at [466, 407] on div "Bilety Dzień 1 17.10, Pt. Dziecko (do 90 cm) • Jedna strefa • Cały dzień 0,45 P…" at bounding box center [640, 642] width 687 height 481
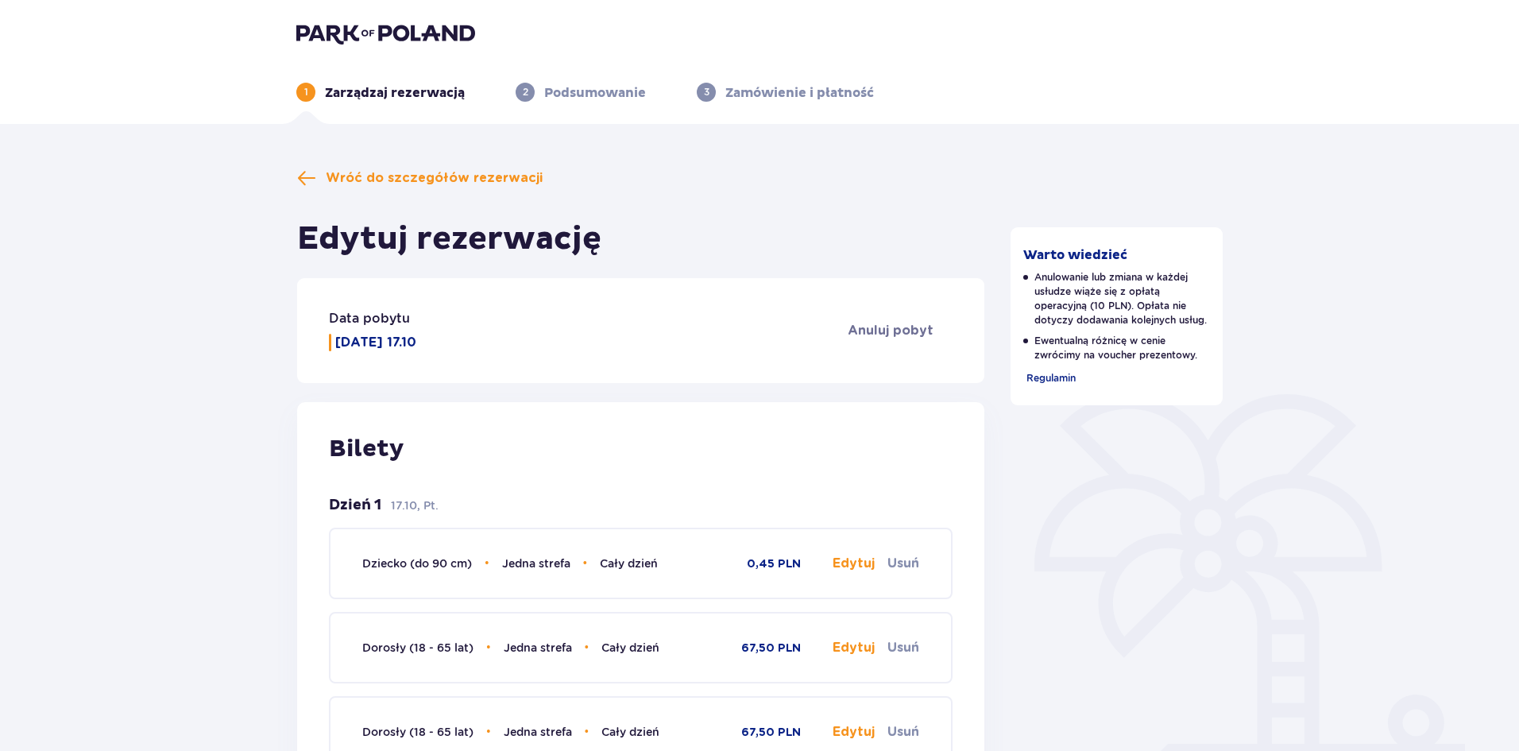
click at [358, 340] on p "Piątek 17.10" at bounding box center [375, 342] width 81 height 17
drag, startPoint x: 358, startPoint y: 340, endPoint x: 405, endPoint y: 338, distance: 46.9
click at [405, 338] on p "Piątek 17.10" at bounding box center [375, 342] width 81 height 17
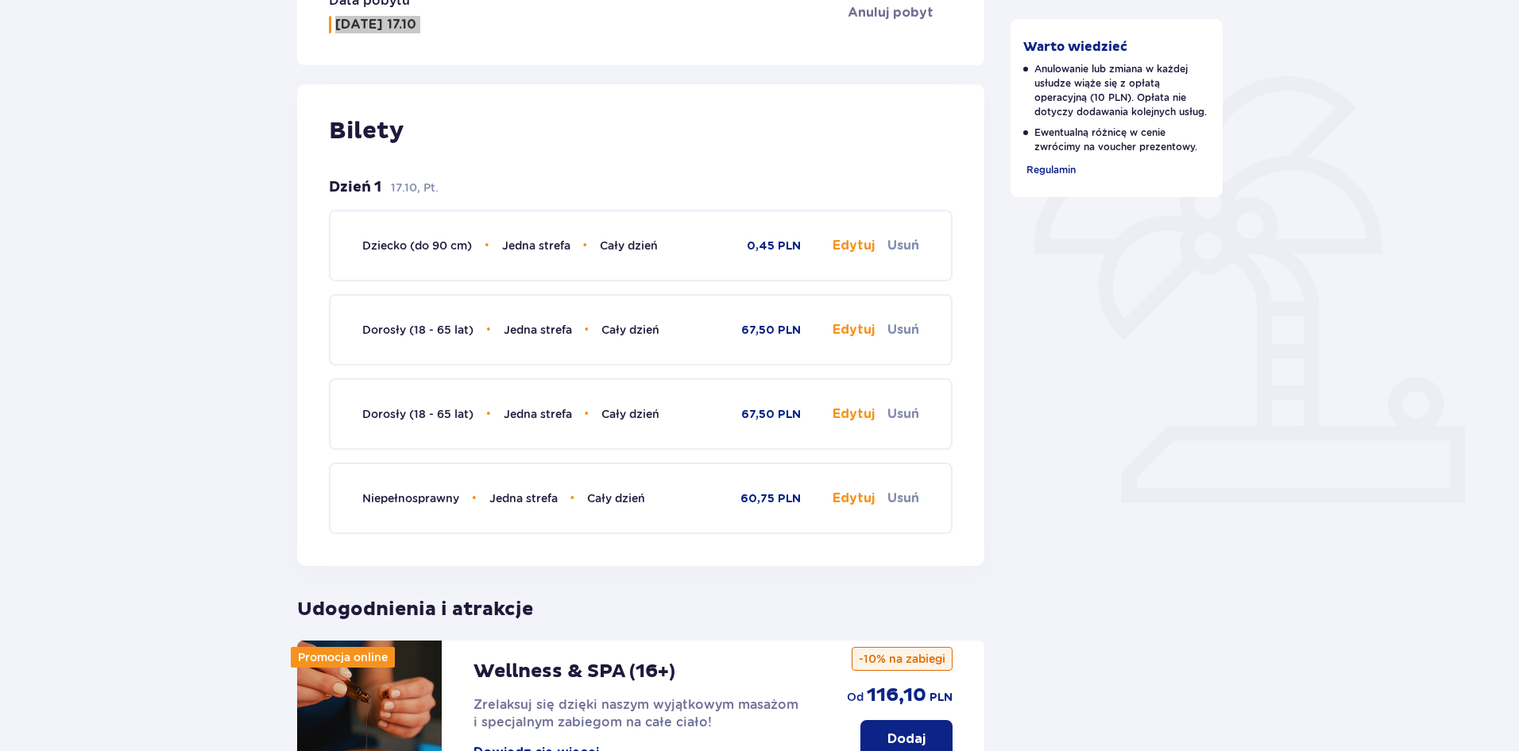
scroll to position [238, 0]
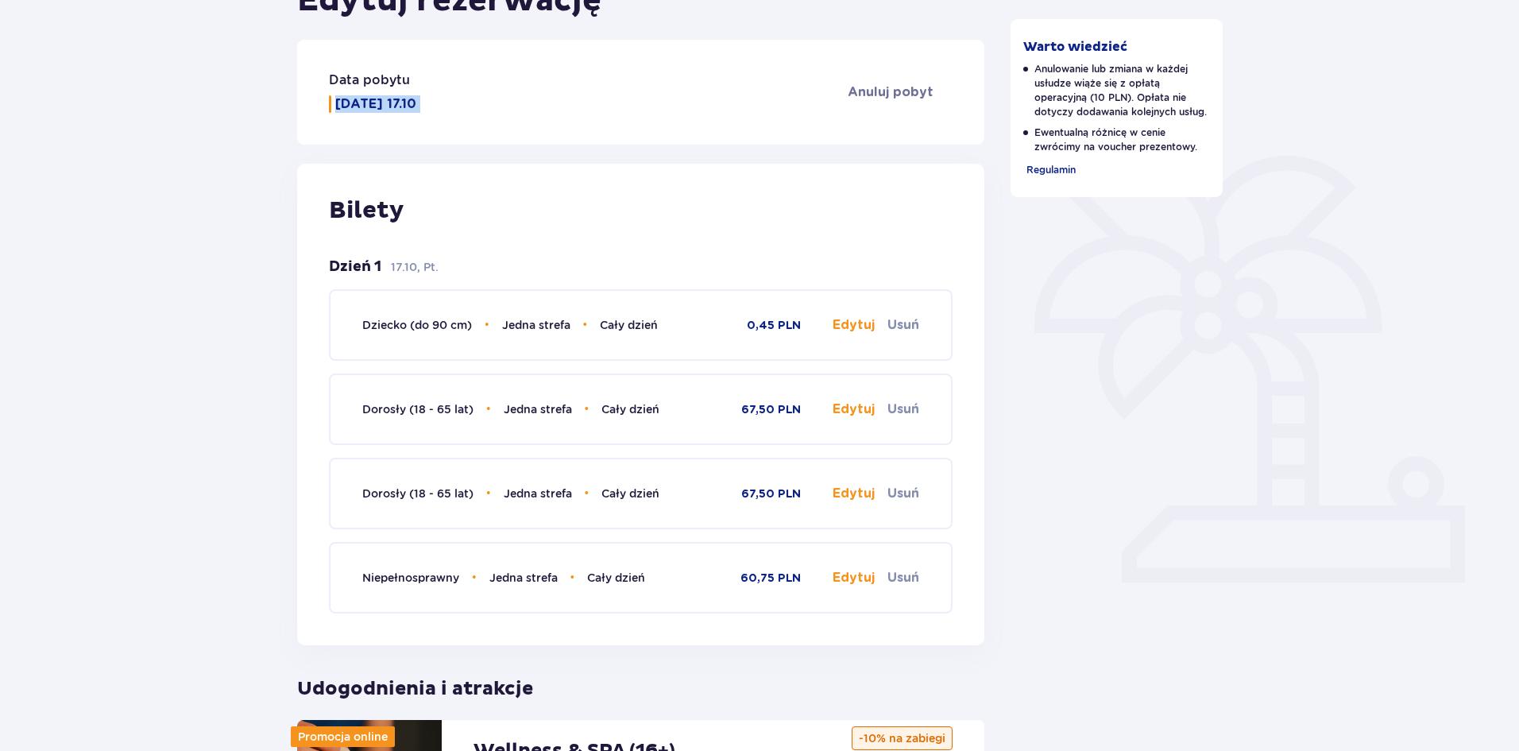
click at [386, 106] on p "Piątek 17.10" at bounding box center [375, 103] width 81 height 17
click at [358, 75] on p "Data pobytu" at bounding box center [369, 80] width 81 height 17
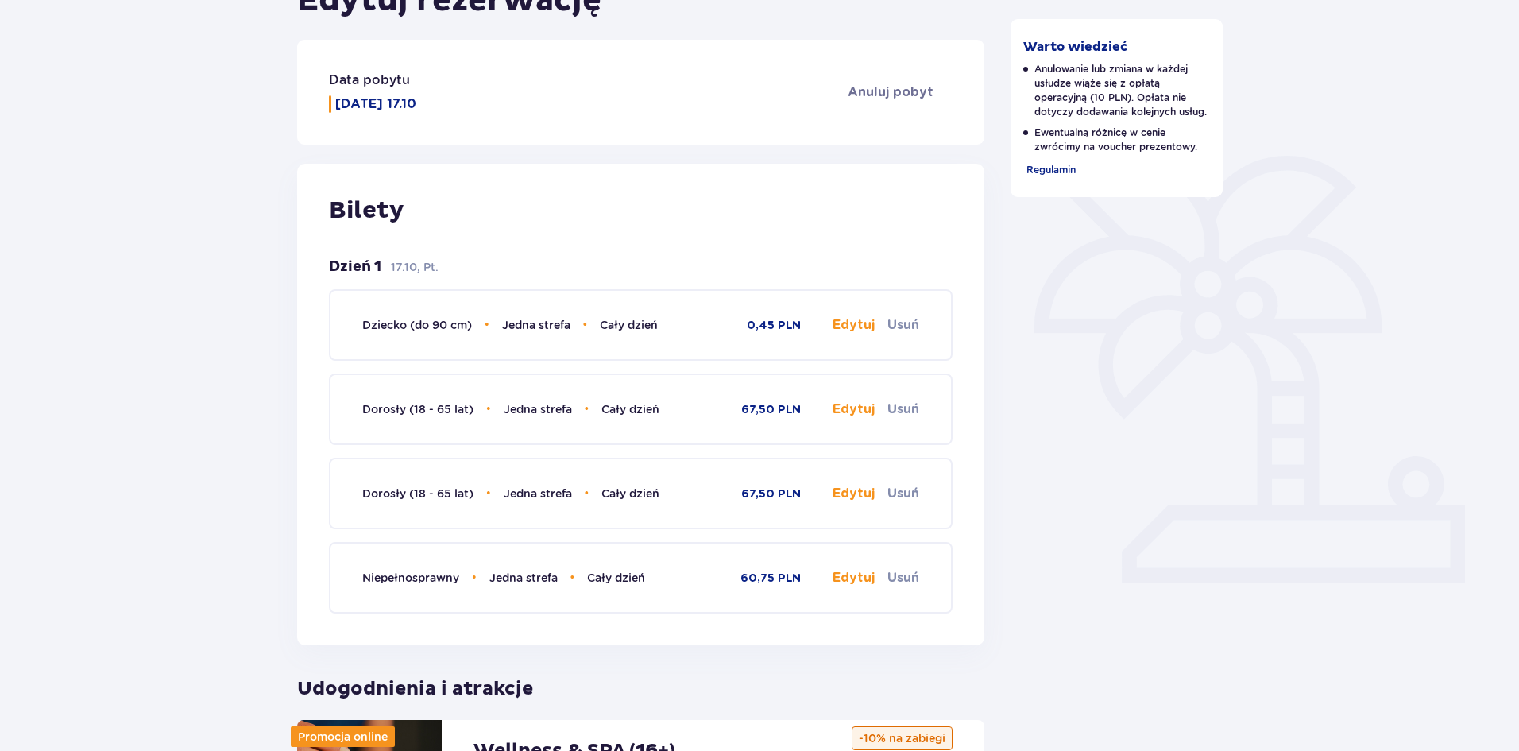
click at [359, 98] on p "Piątek 17.10" at bounding box center [375, 103] width 81 height 17
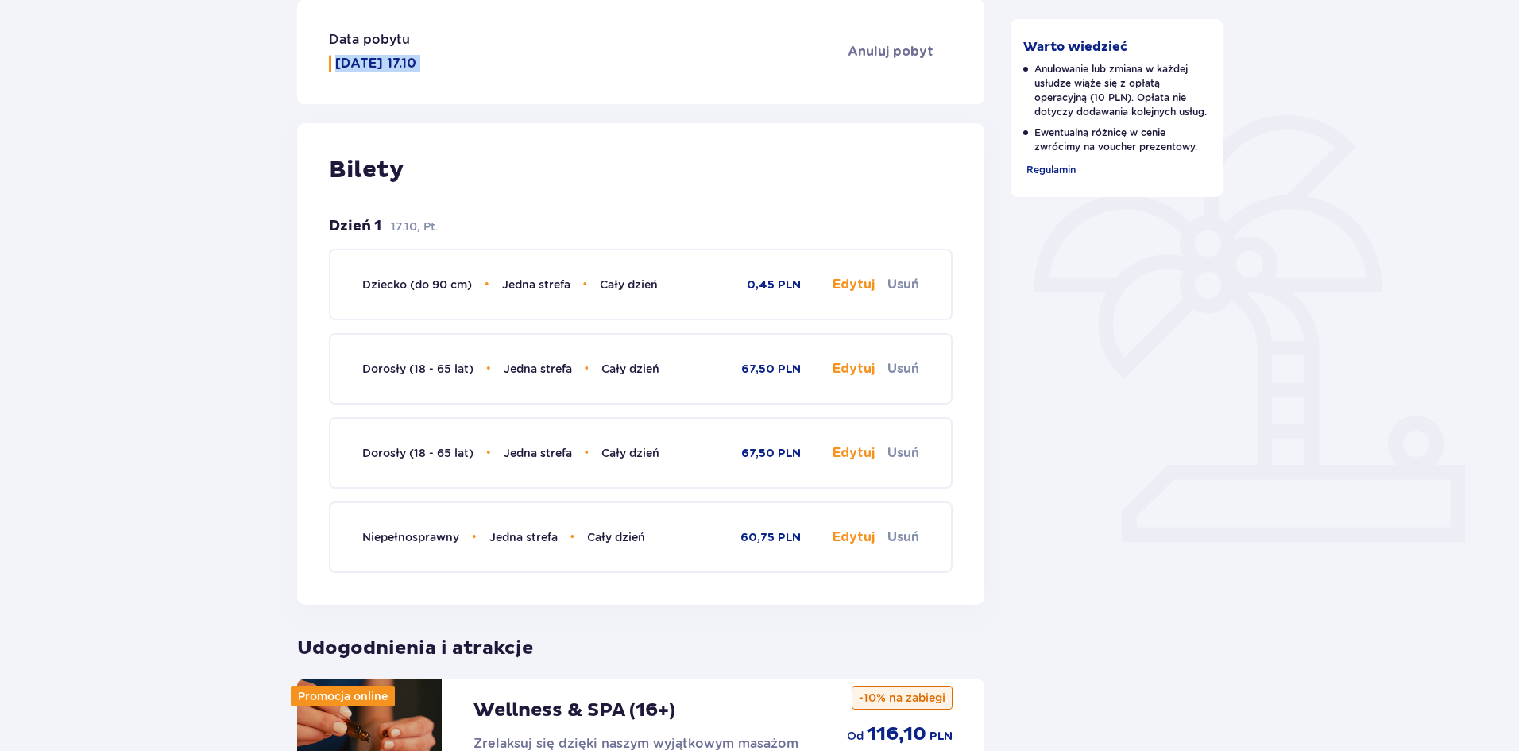
scroll to position [0, 0]
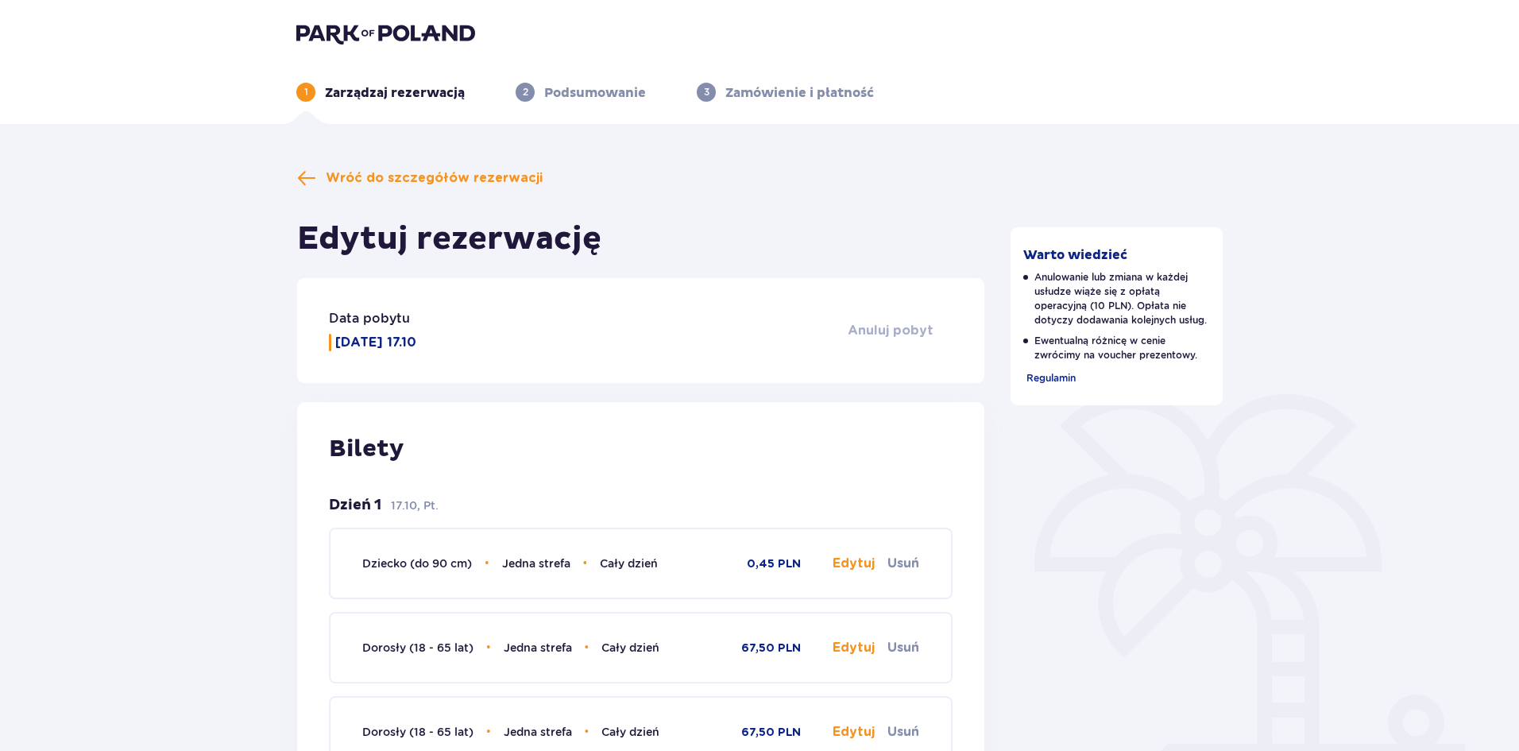
click at [921, 334] on span "Anuluj pobyt" at bounding box center [891, 330] width 86 height 17
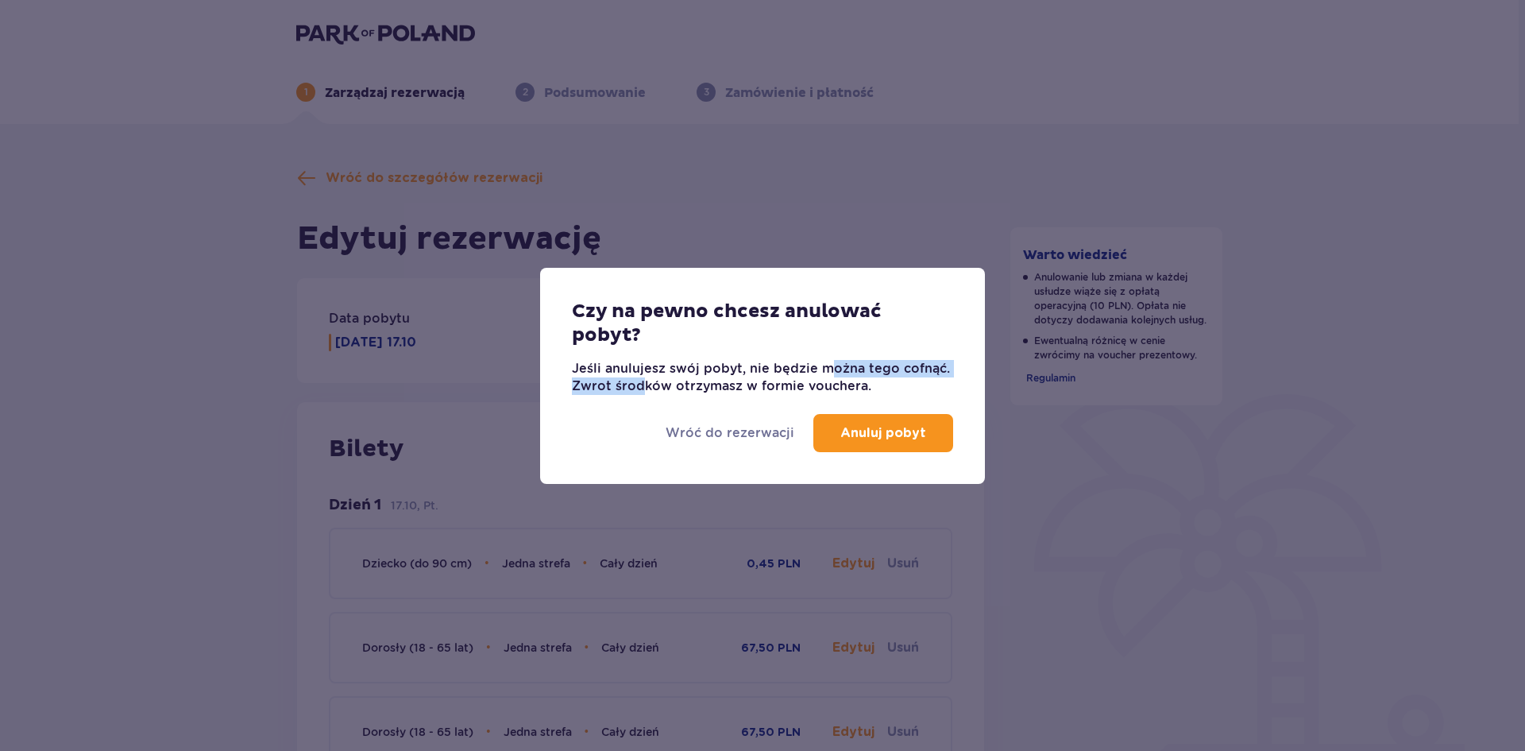
drag, startPoint x: 645, startPoint y: 385, endPoint x: 830, endPoint y: 375, distance: 185.4
click at [830, 375] on p "Jeśli anulujesz swój pobyt, nie będzie można tego cofnąć. Zwrot środków otrzyma…" at bounding box center [762, 377] width 381 height 35
click at [756, 438] on p "Wróć do rezerwacji" at bounding box center [730, 432] width 129 height 17
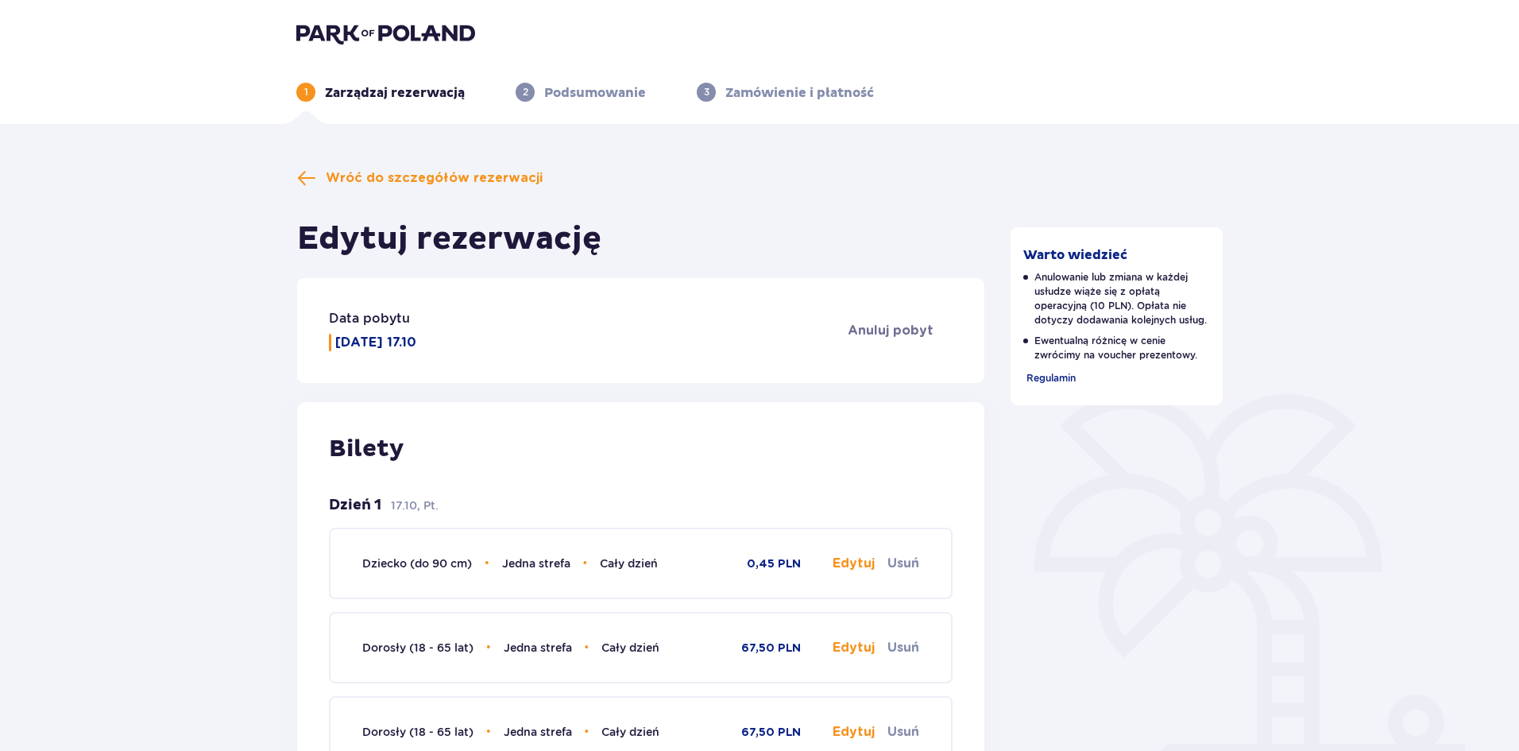
click at [383, 343] on p "Piątek 17.10" at bounding box center [375, 342] width 81 height 17
click at [359, 345] on p "Piątek 17.10" at bounding box center [375, 342] width 81 height 17
click at [370, 346] on p "Piątek 17.10" at bounding box center [375, 342] width 81 height 17
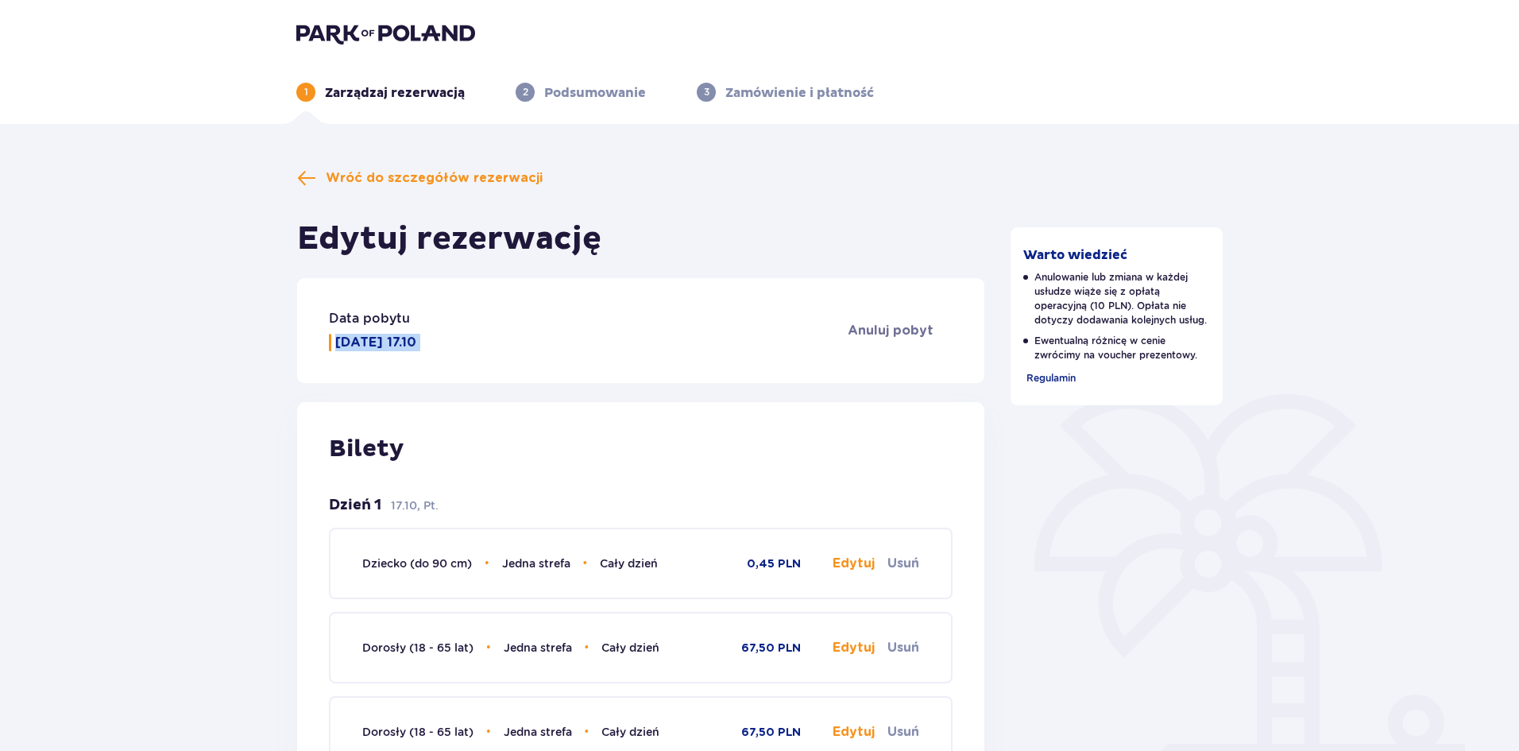
click at [370, 346] on p "Piątek 17.10" at bounding box center [375, 342] width 81 height 17
click at [646, 566] on span "Cały dzień" at bounding box center [629, 563] width 58 height 13
click at [502, 549] on div "Dziecko (do 90 cm) • Jedna strefa • Cały dzień 0,45 PLN Edytuj Usuń" at bounding box center [640, 563] width 557 height 68
click at [435, 563] on span "Dziecko (do 90 cm)" at bounding box center [417, 563] width 110 height 13
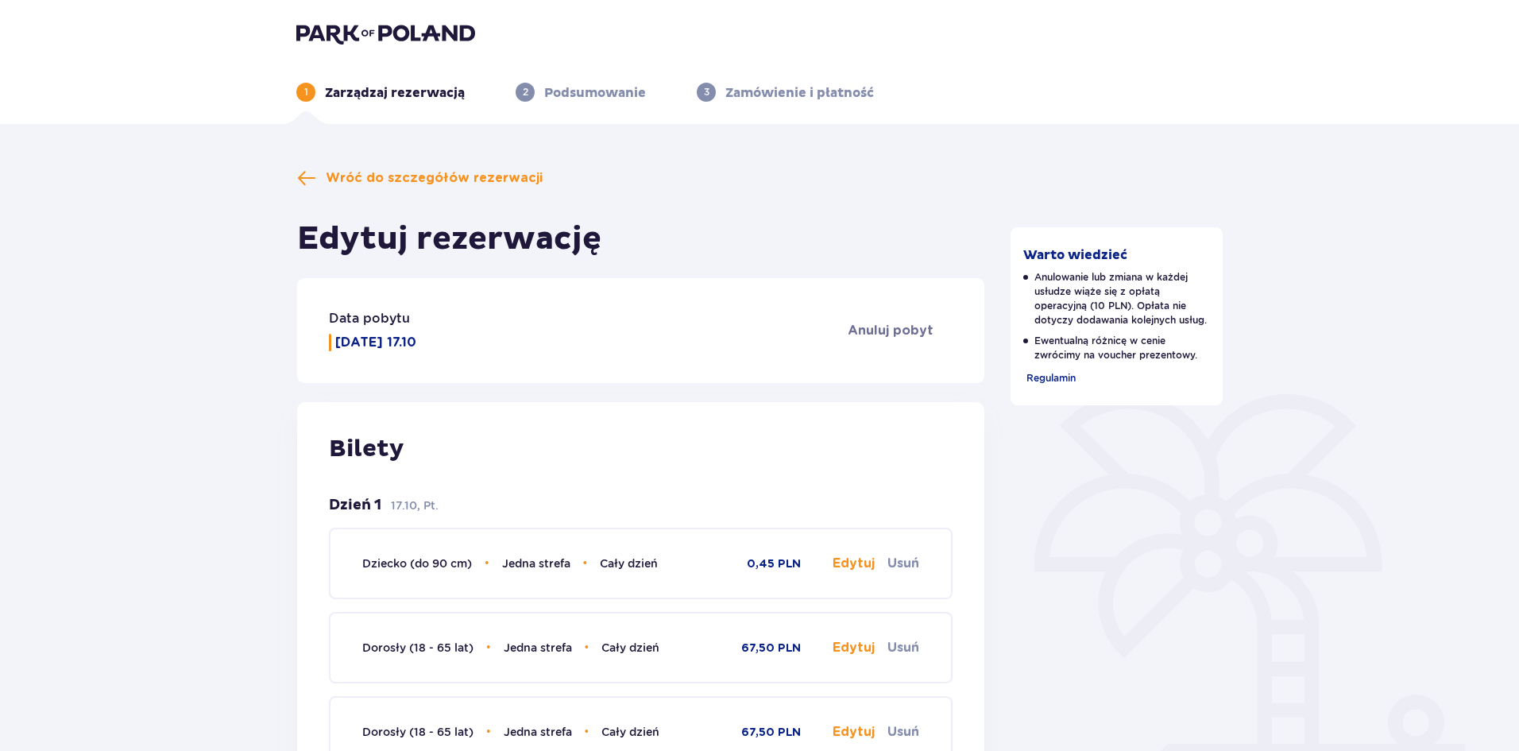
click at [852, 564] on button "Edytuj" at bounding box center [854, 563] width 42 height 17
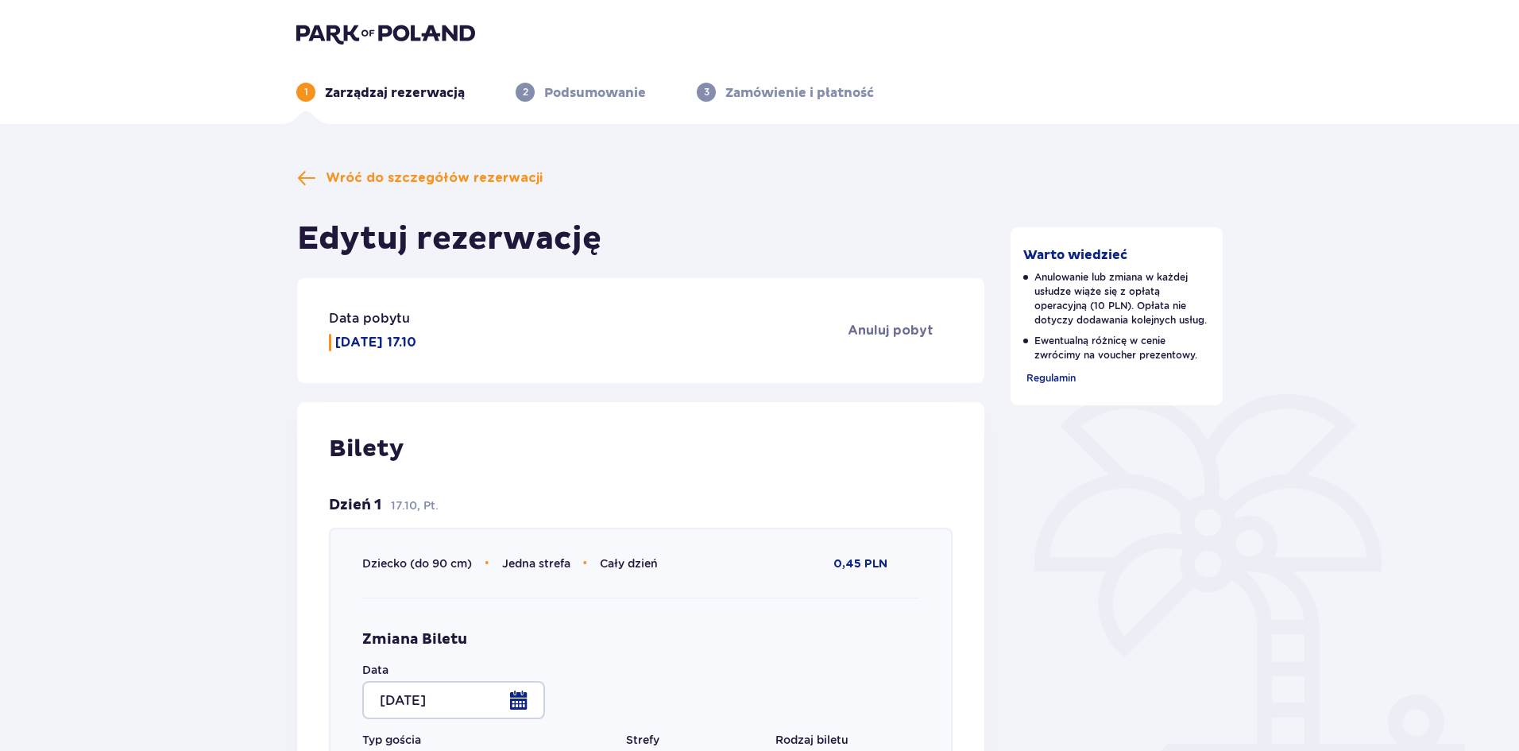
type input "Jedna strefa"
type input "Cały dzień"
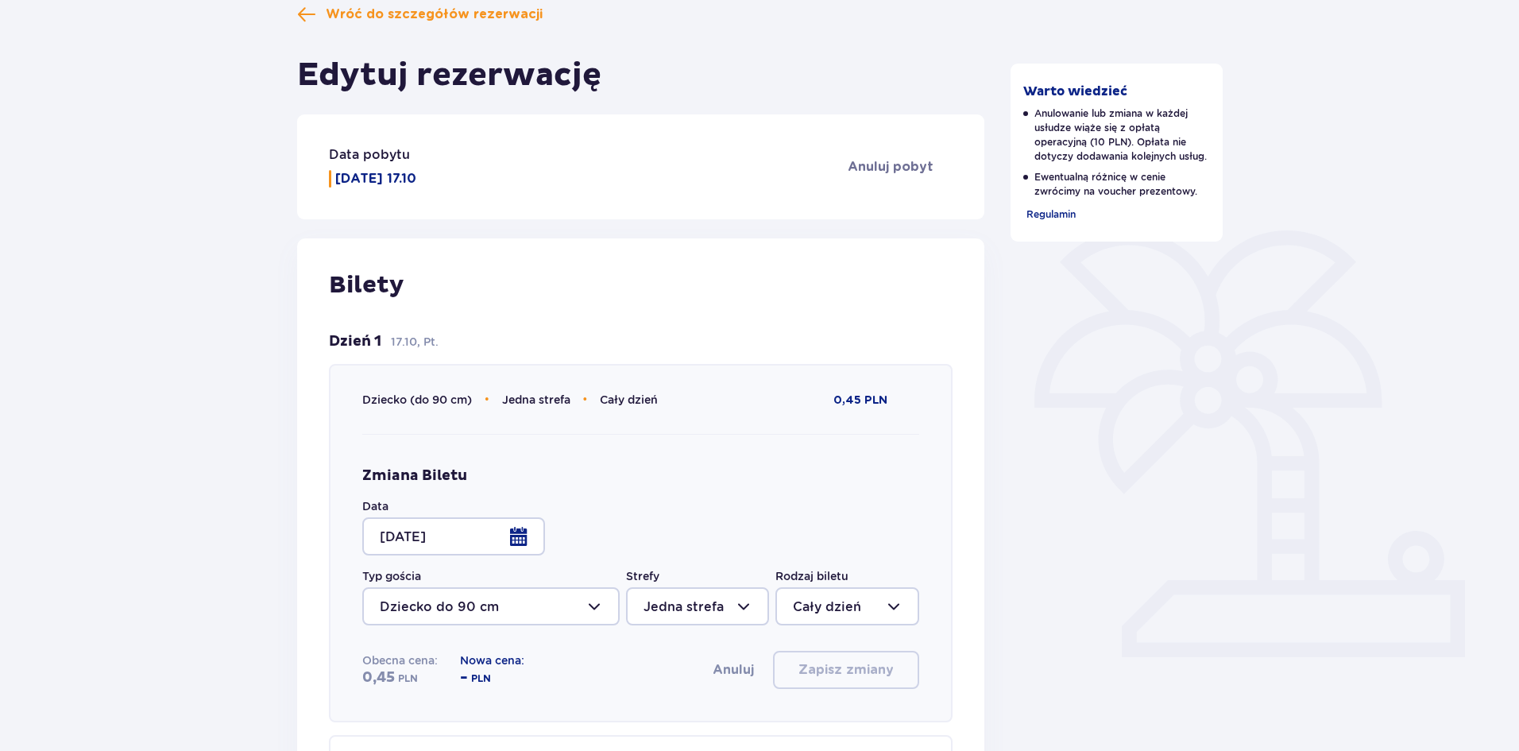
scroll to position [397, 0]
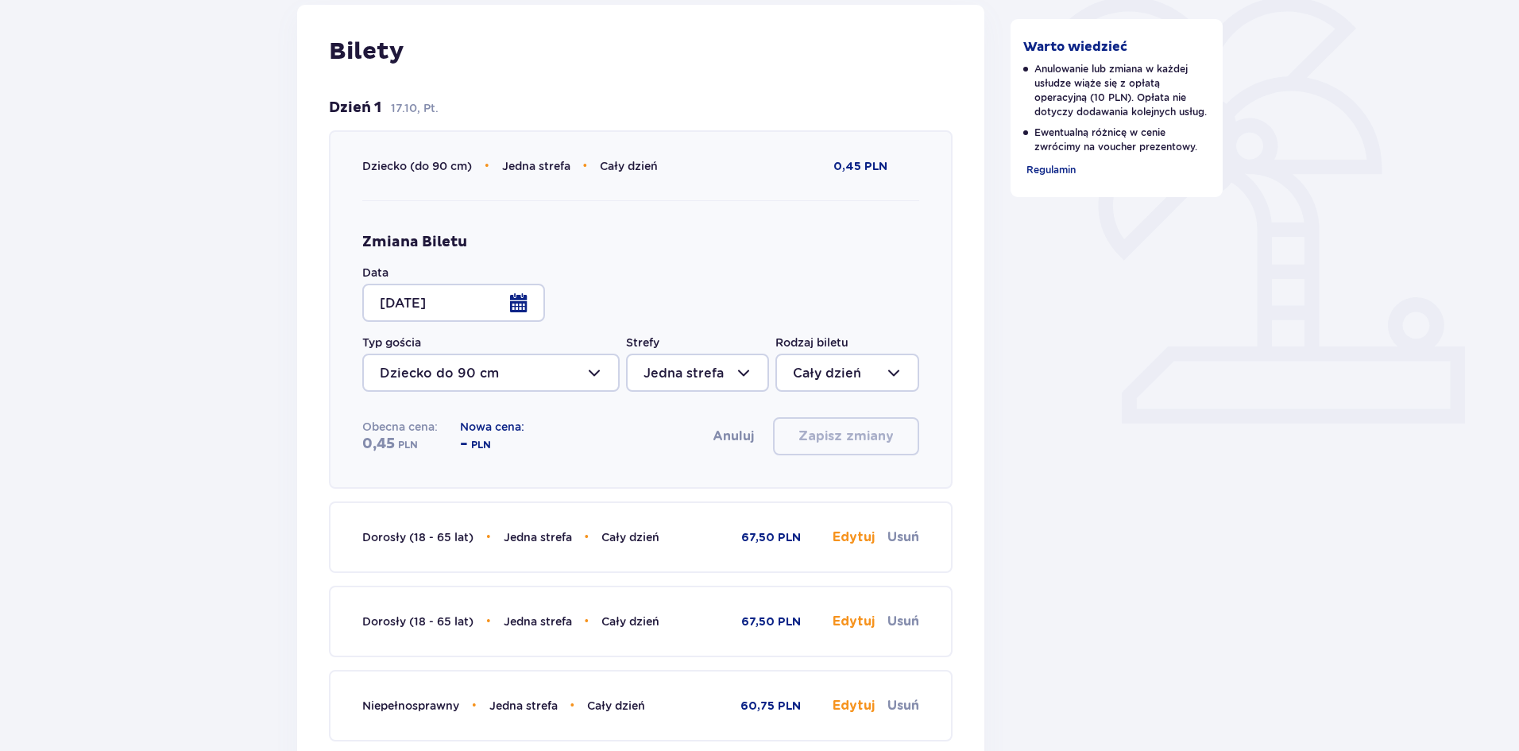
click at [514, 298] on div at bounding box center [453, 303] width 183 height 38
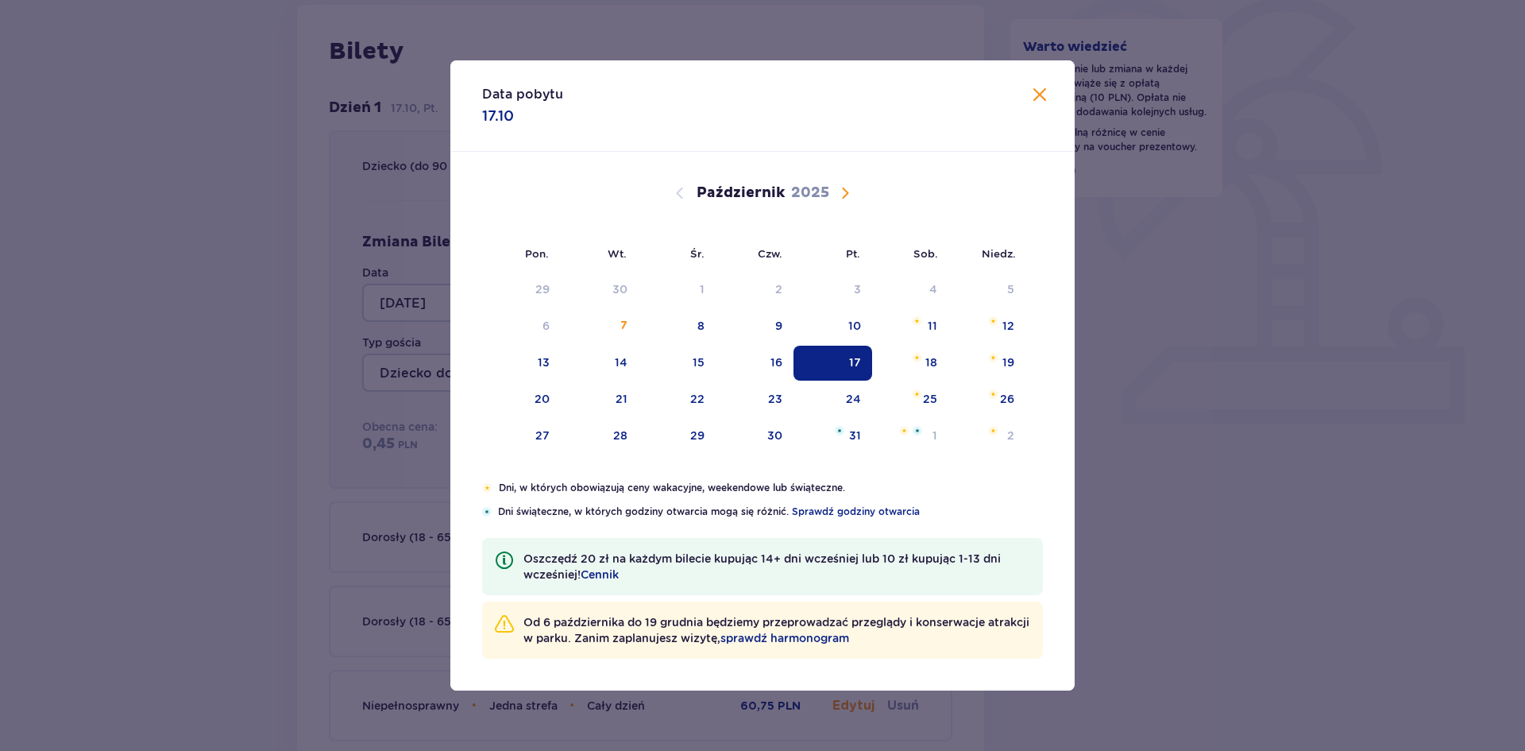
click at [847, 195] on span "Następny miesiąc" at bounding box center [845, 193] width 19 height 19
click at [838, 189] on span "Następny miesiąc" at bounding box center [845, 193] width 19 height 19
click at [843, 192] on span "Następny miesiąc" at bounding box center [845, 193] width 19 height 19
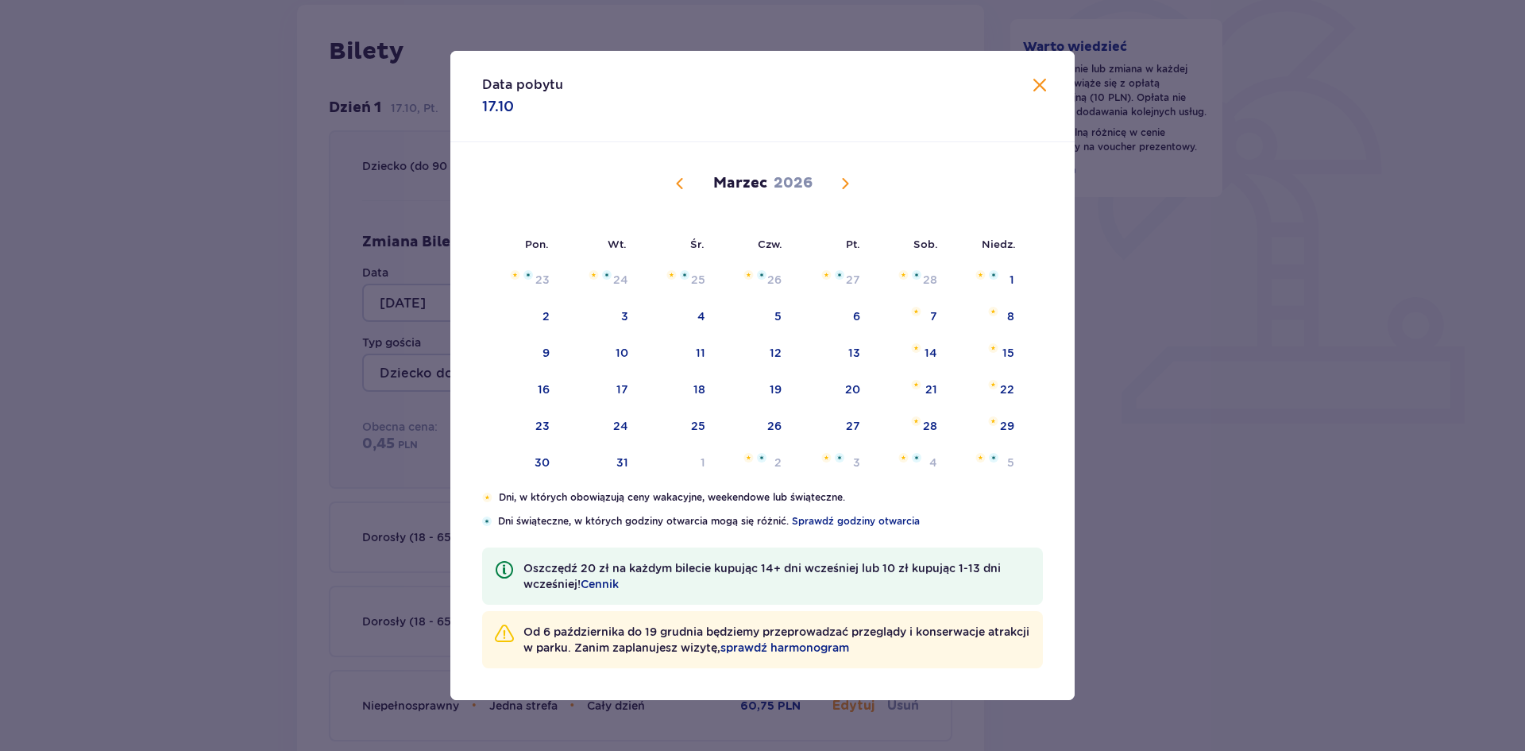
click at [845, 184] on span "Następny miesiąc" at bounding box center [845, 183] width 19 height 19
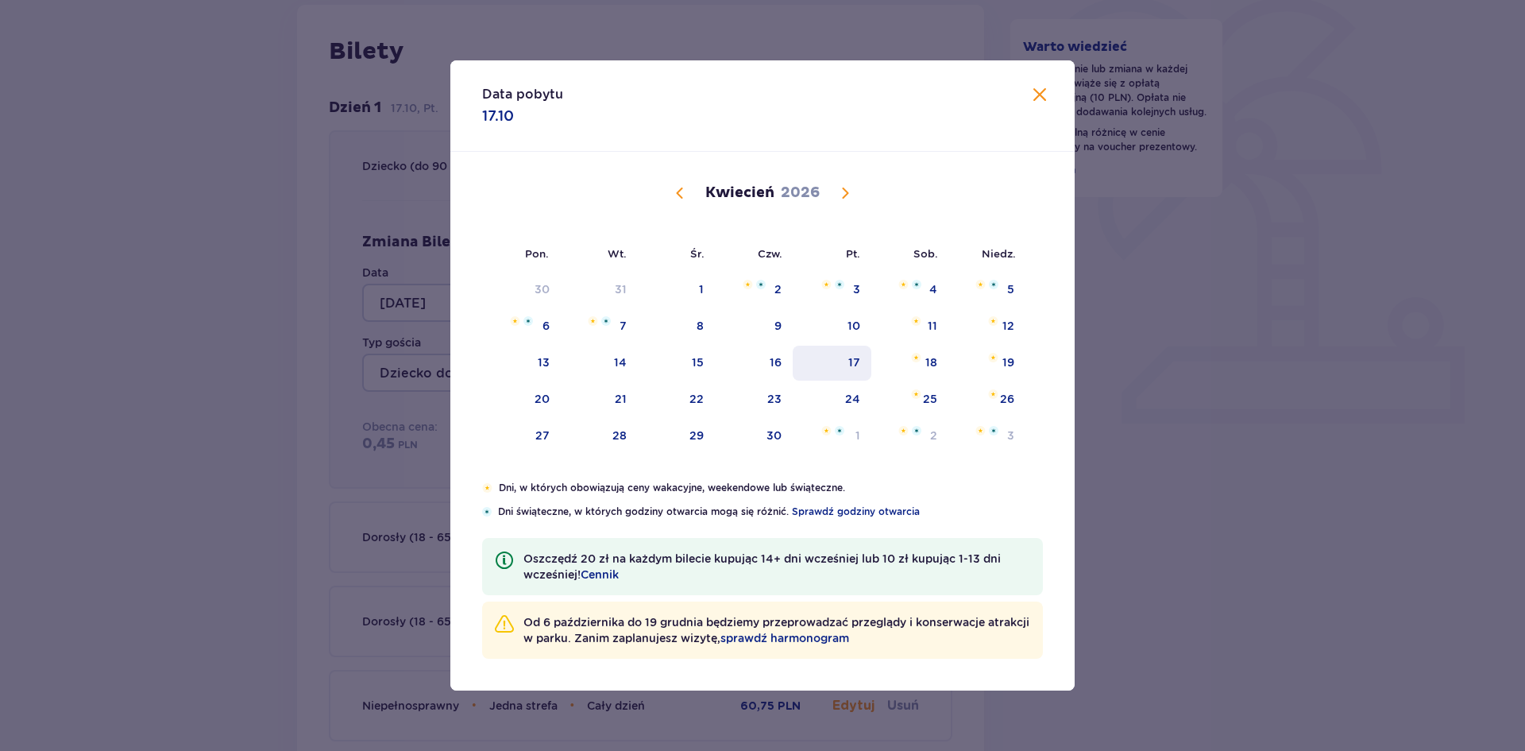
click at [854, 371] on div "17" at bounding box center [832, 363] width 79 height 35
type input "17.04.26"
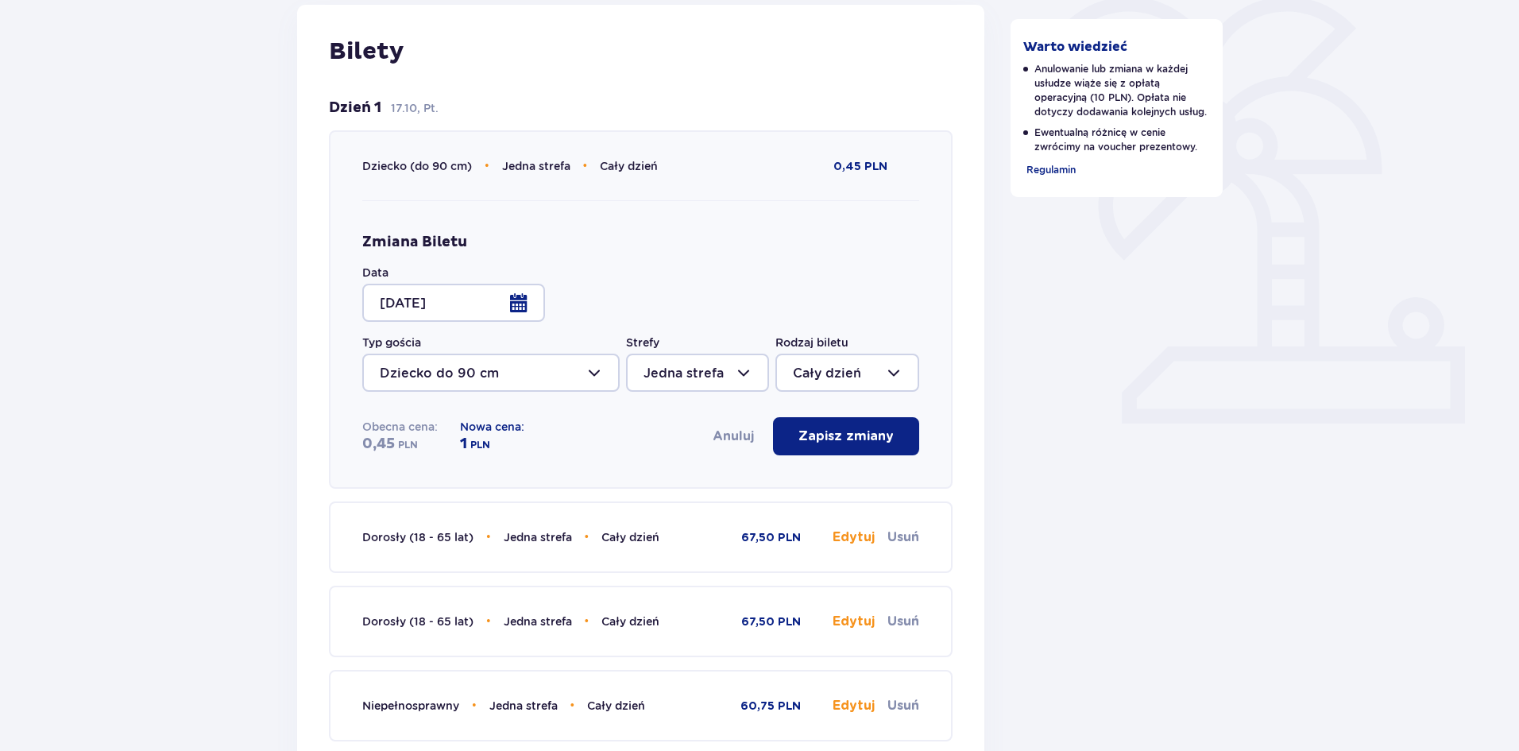
click at [477, 382] on div at bounding box center [490, 373] width 257 height 38
click at [477, 376] on div at bounding box center [490, 373] width 257 height 38
click at [822, 428] on p "Zapisz zmiany" at bounding box center [845, 435] width 95 height 17
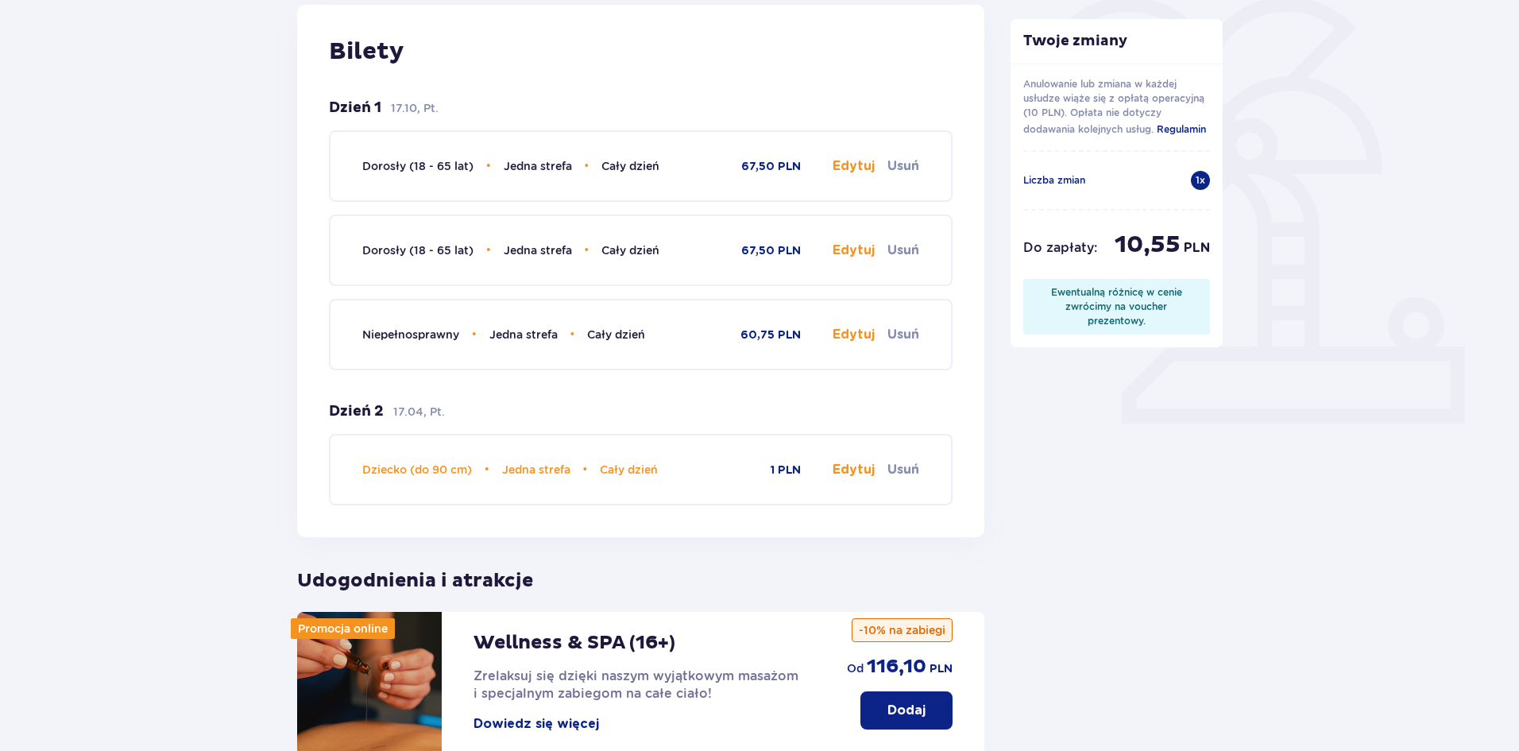
click at [837, 336] on button "Edytuj" at bounding box center [854, 334] width 42 height 17
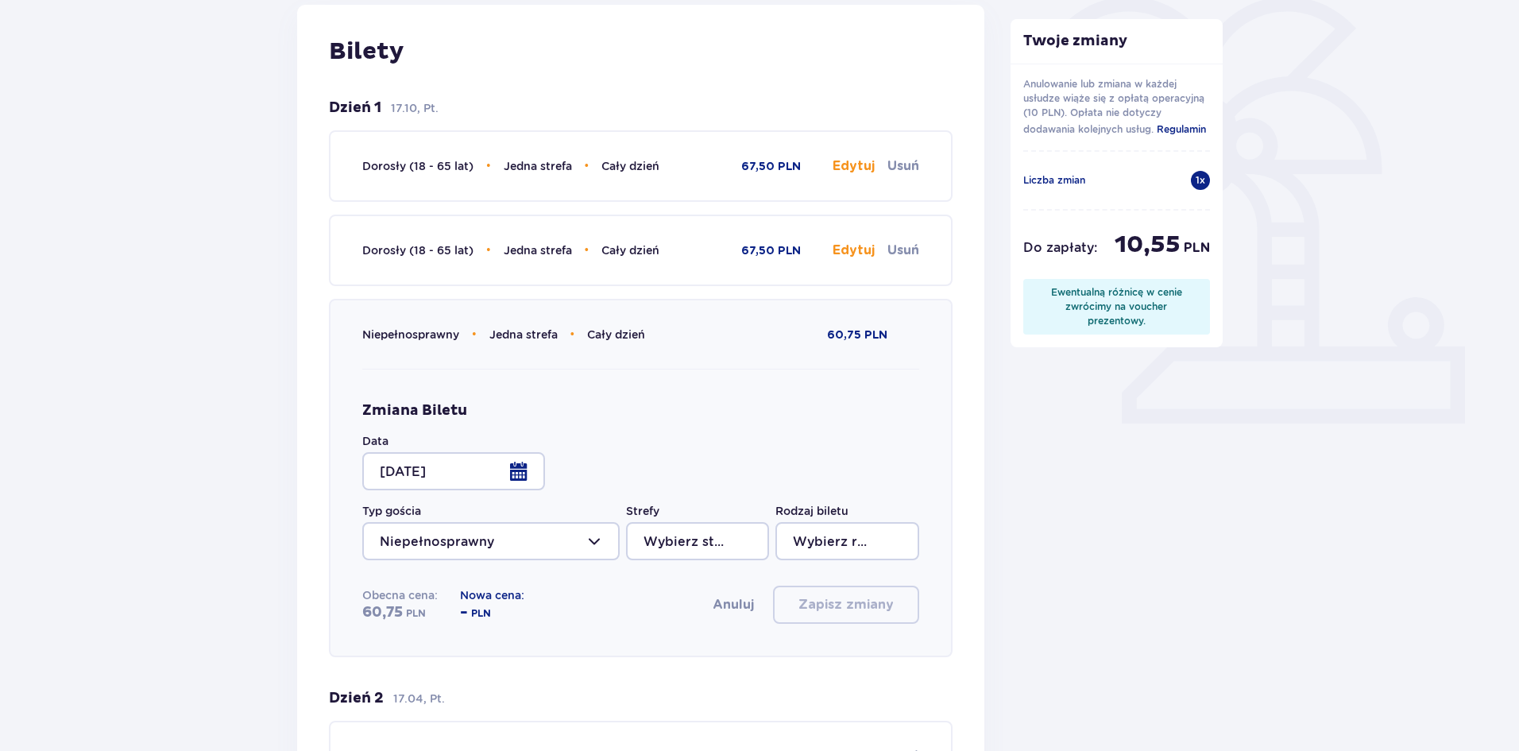
type input "Jedna strefa"
type input "Cały dzień"
click at [525, 465] on div at bounding box center [453, 471] width 183 height 38
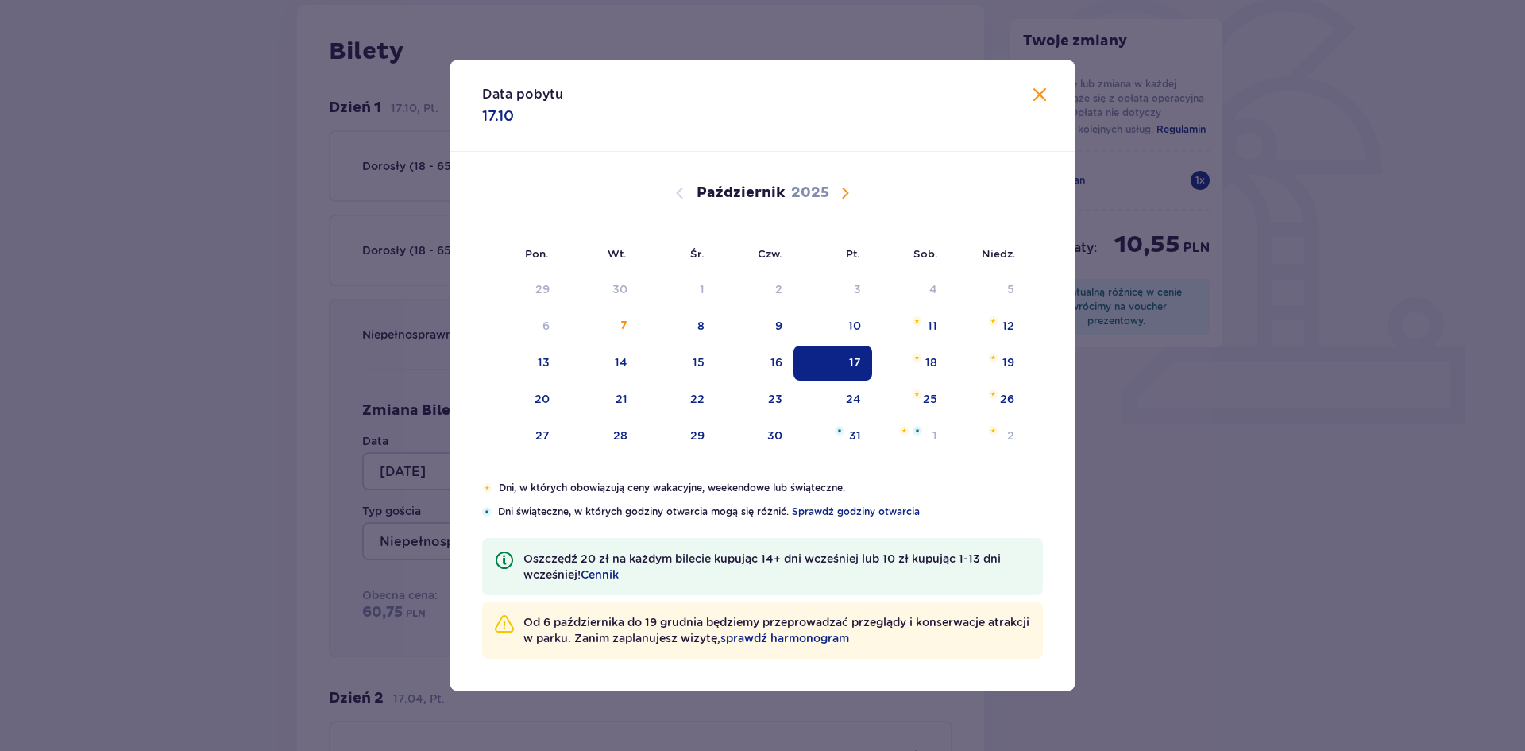
click at [836, 197] on span "Następny miesiąc" at bounding box center [845, 193] width 19 height 19
click at [765, 195] on p "Listopad" at bounding box center [740, 193] width 65 height 19
click at [744, 192] on p "Listopad" at bounding box center [740, 193] width 65 height 19
click at [836, 191] on span "Następny miesiąc" at bounding box center [845, 193] width 19 height 19
click at [841, 191] on span "Następny miesiąc" at bounding box center [845, 193] width 19 height 19
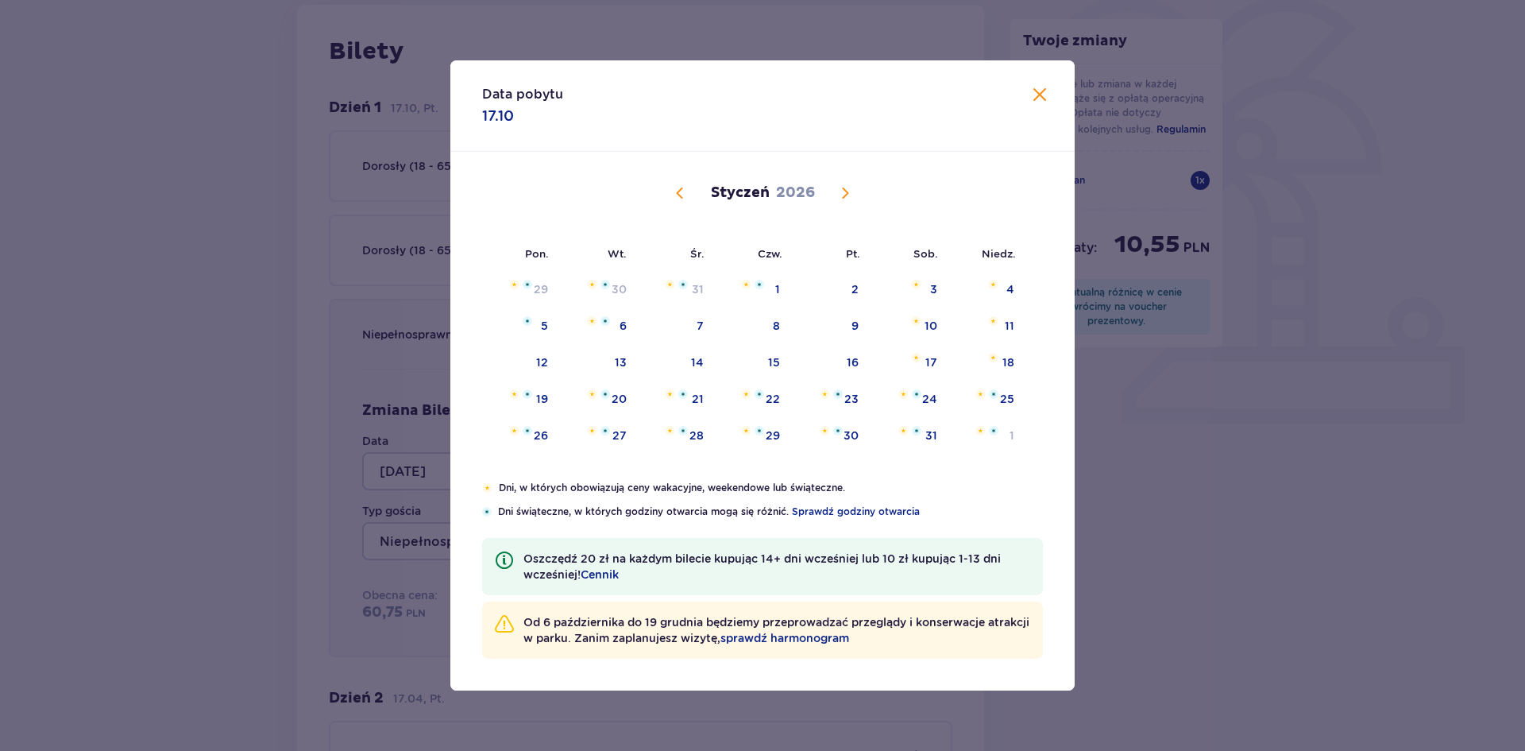
click at [841, 191] on span "Następny miesiąc" at bounding box center [845, 193] width 19 height 19
click at [847, 191] on span "Następny miesiąc" at bounding box center [845, 193] width 19 height 19
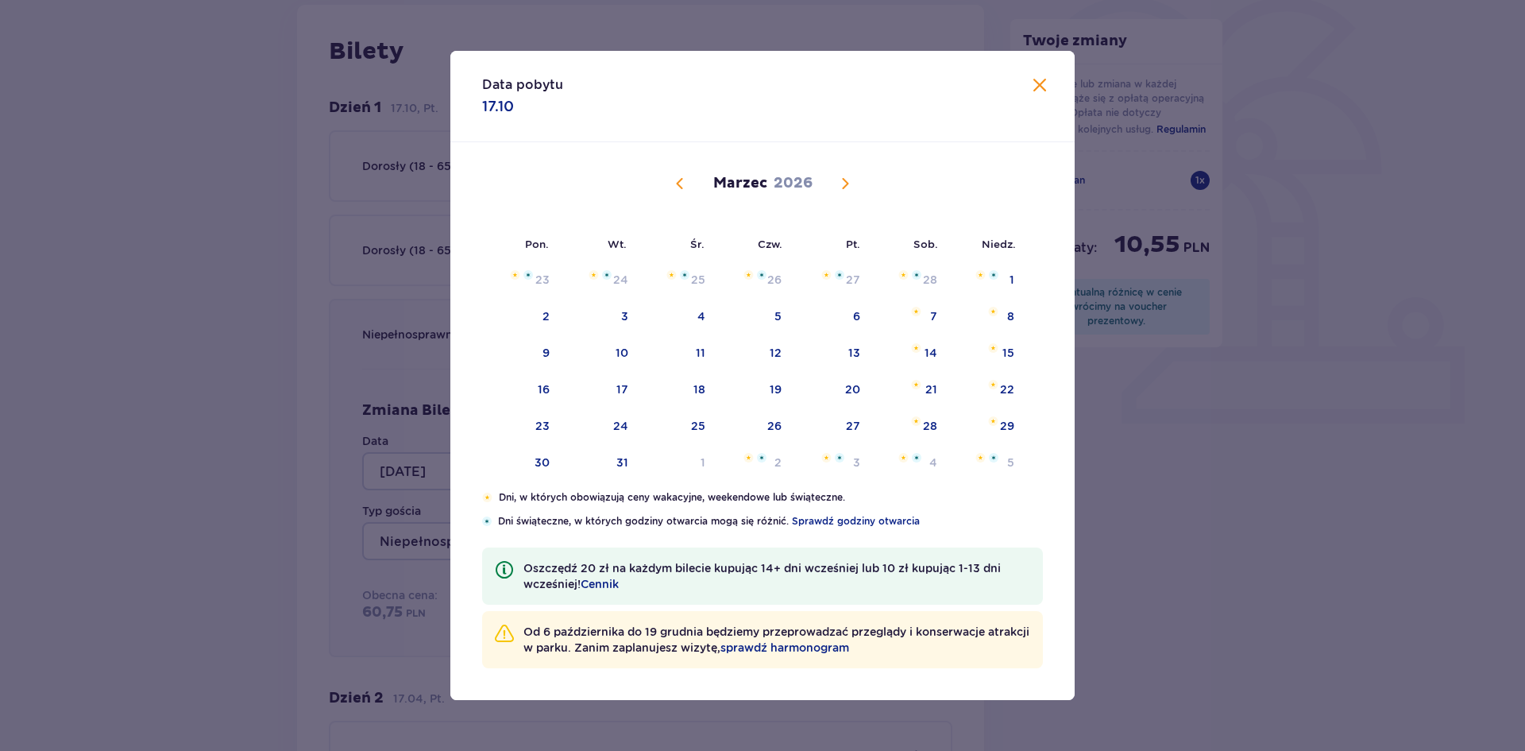
click at [846, 191] on span "Następny miesiąc" at bounding box center [845, 183] width 19 height 19
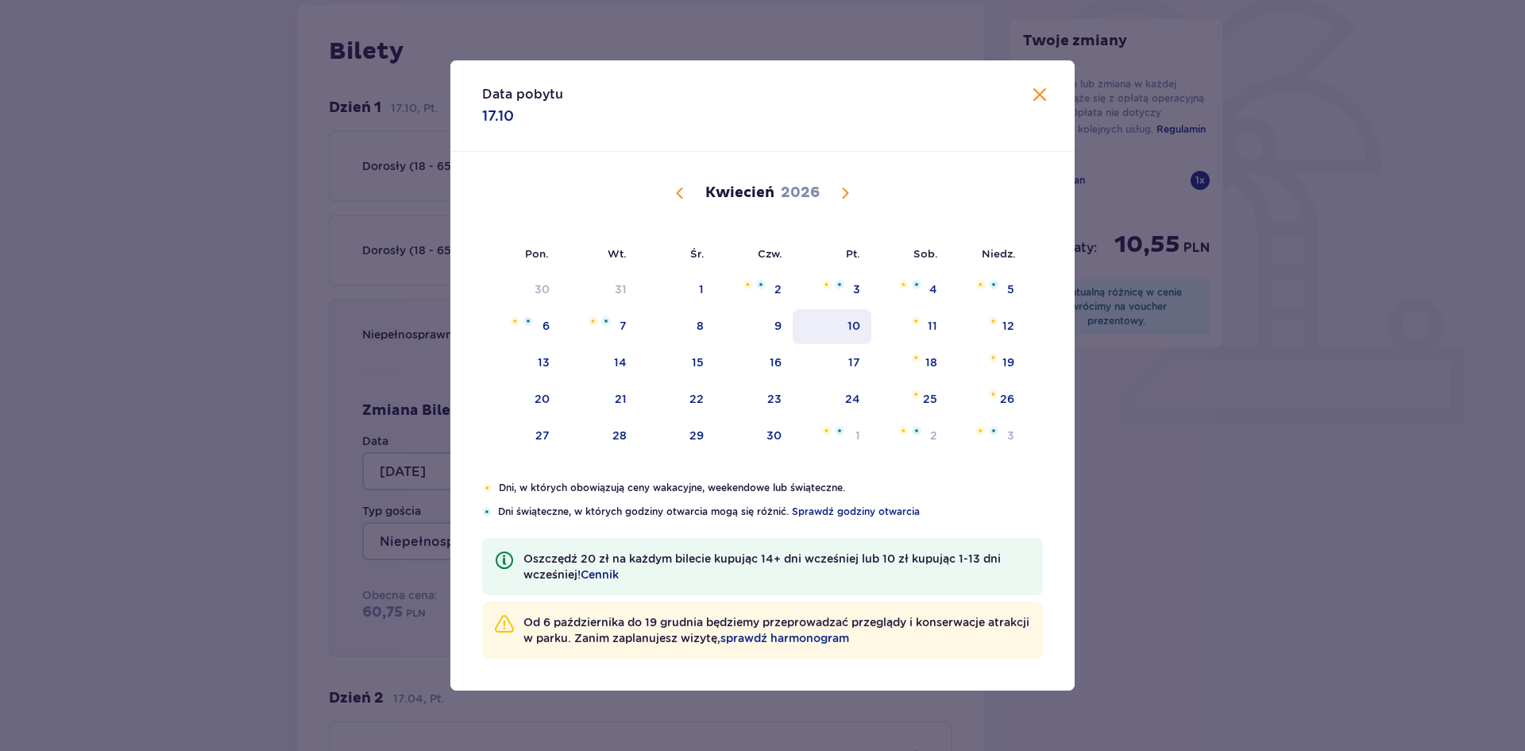
click at [859, 327] on div "10" at bounding box center [854, 326] width 13 height 16
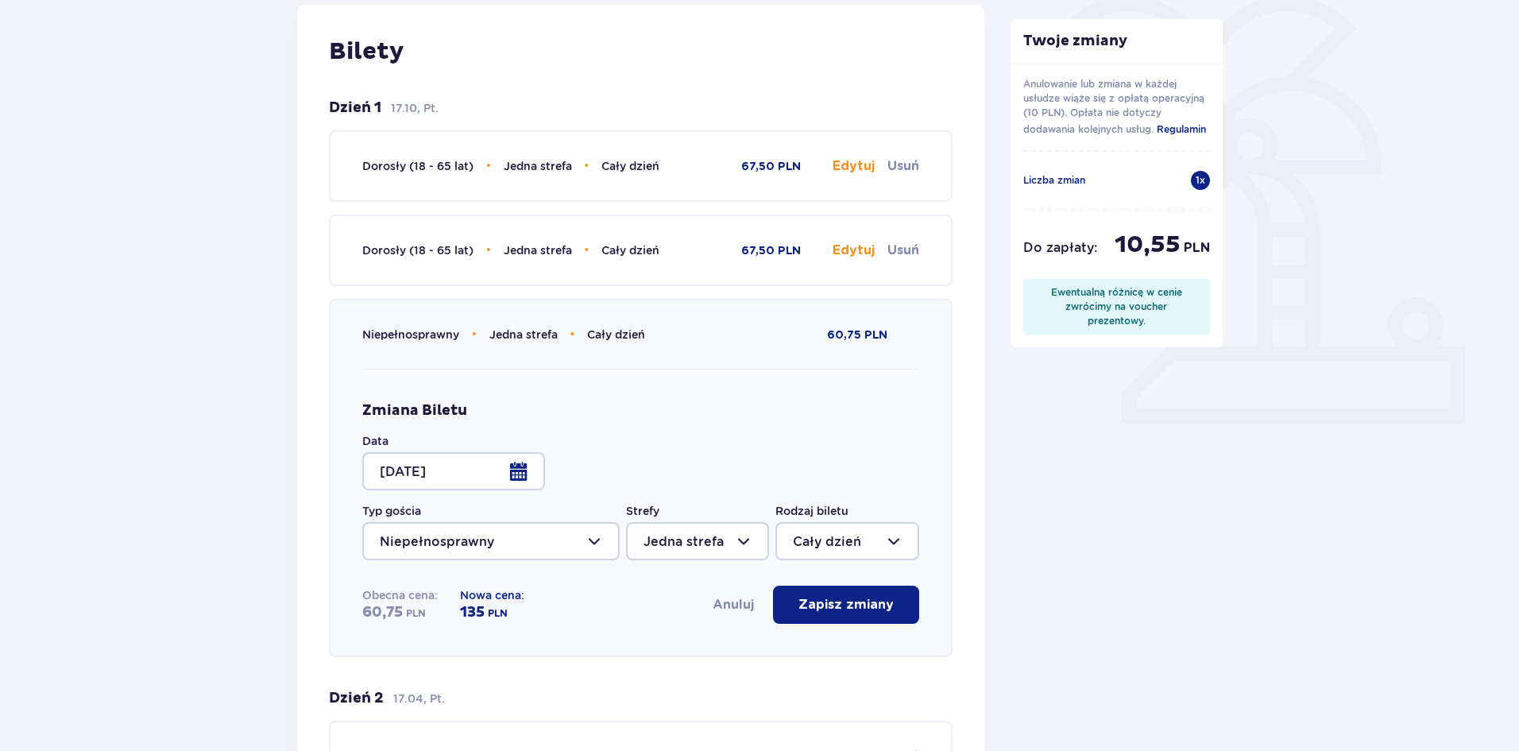
click at [525, 473] on div at bounding box center [453, 471] width 183 height 38
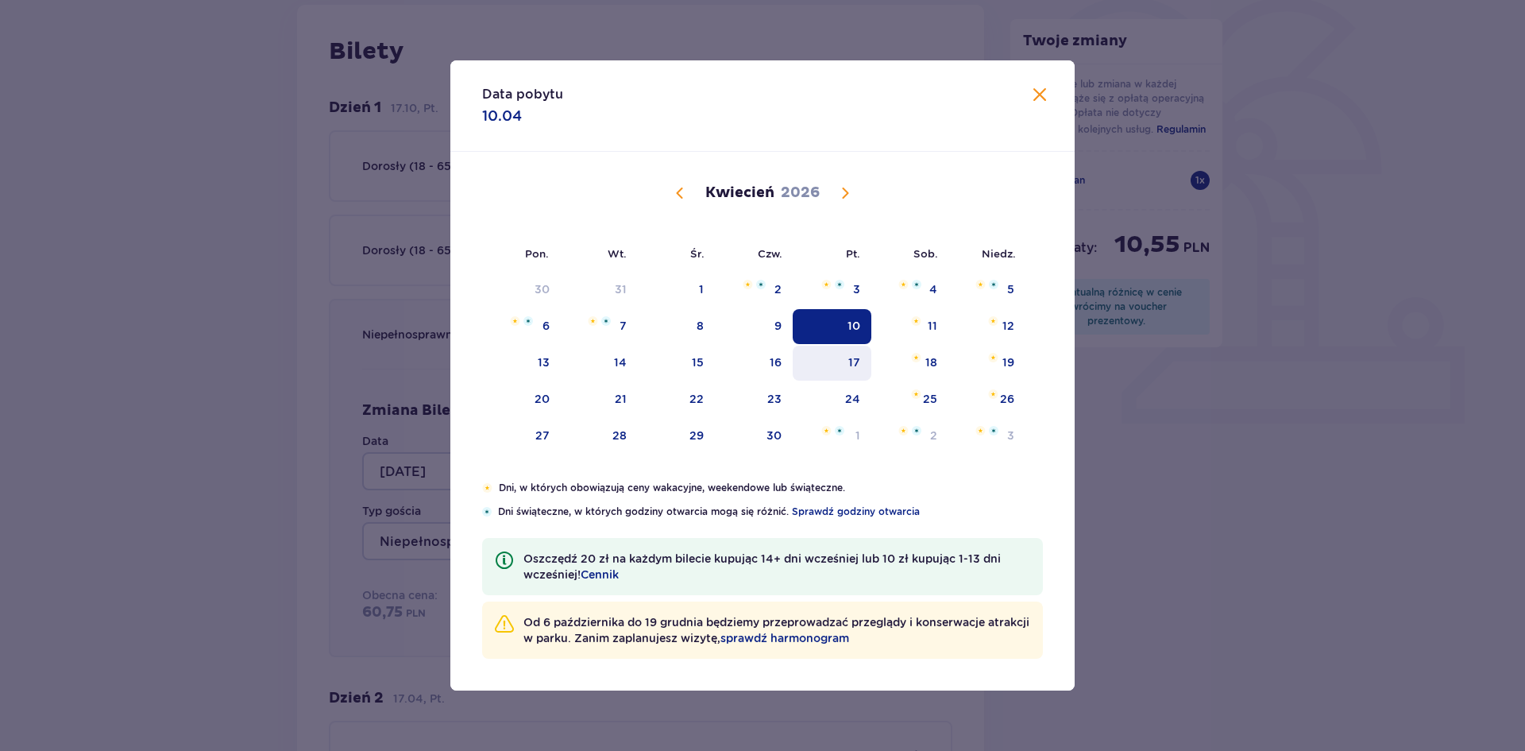
click at [855, 369] on div "17" at bounding box center [855, 362] width 12 height 16
type input "17.04.26"
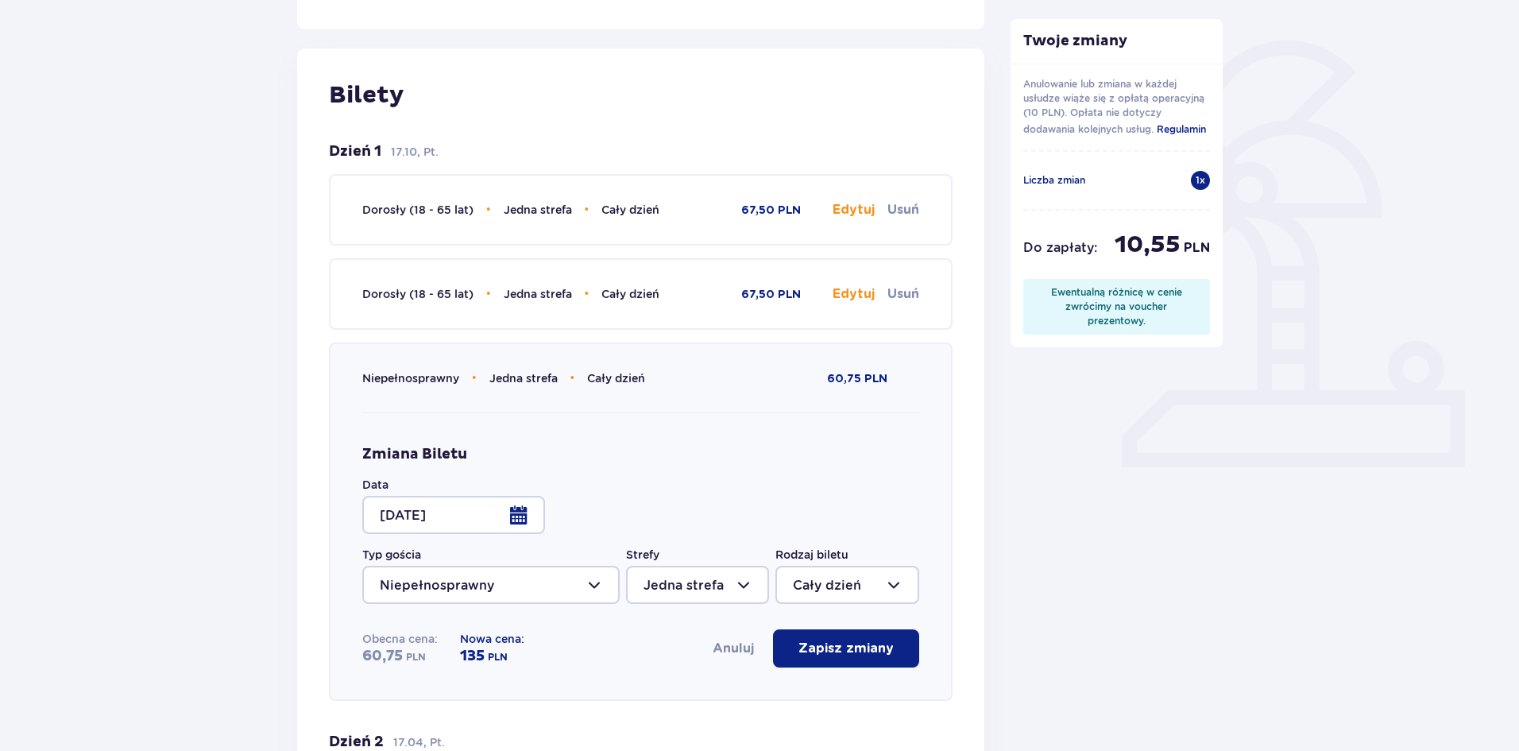
scroll to position [318, 0]
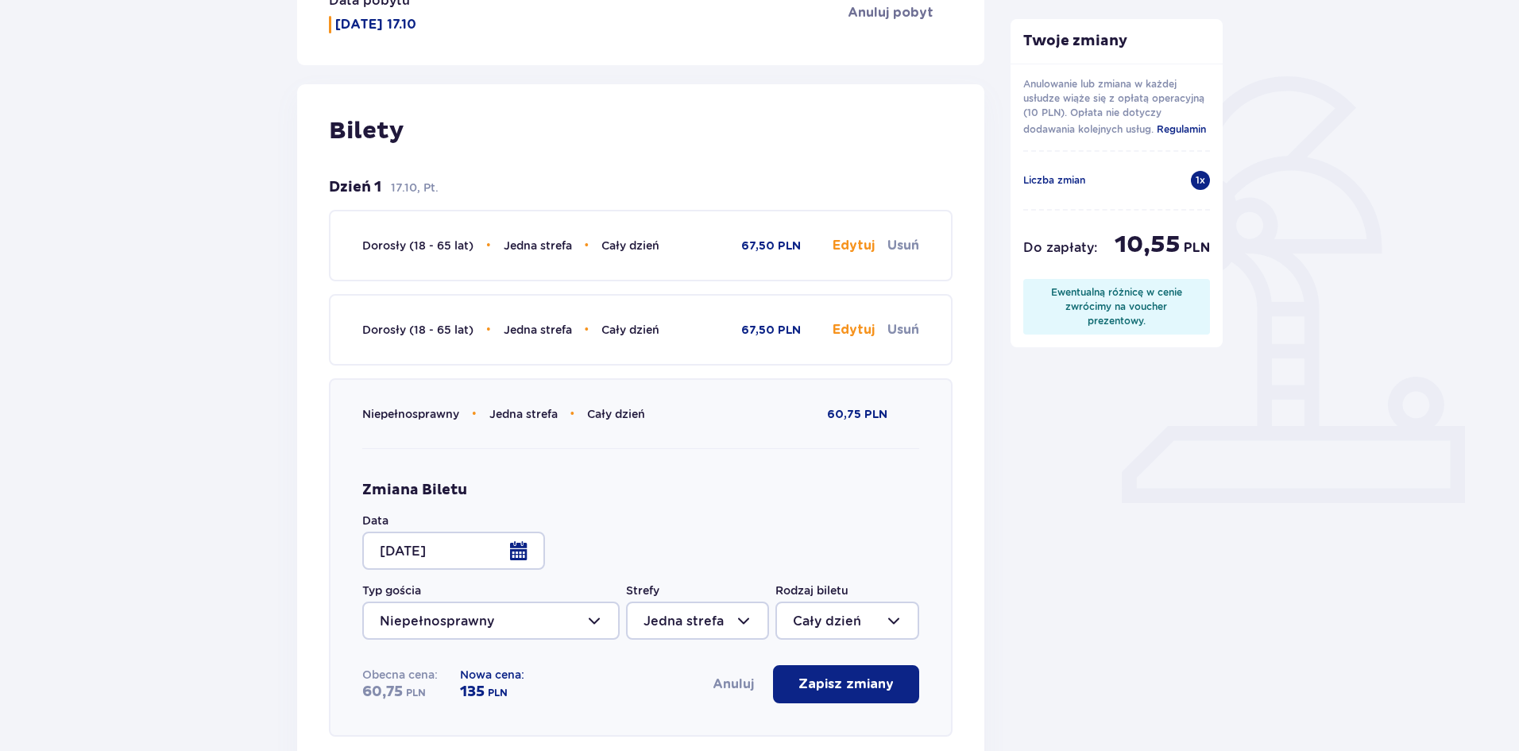
click at [842, 333] on button "Edytuj" at bounding box center [854, 329] width 42 height 17
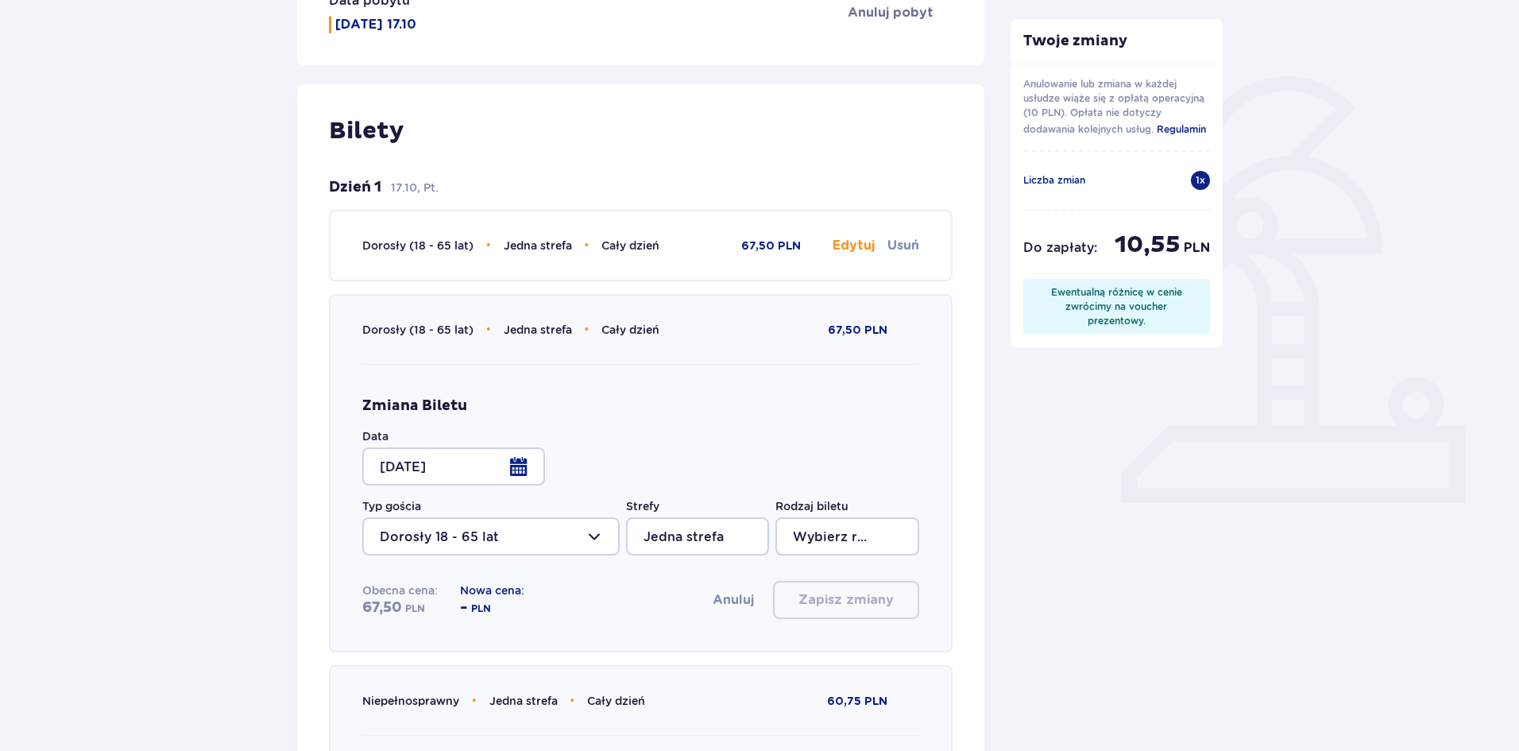
type input "Cały dzień"
click at [522, 469] on div at bounding box center [453, 466] width 183 height 38
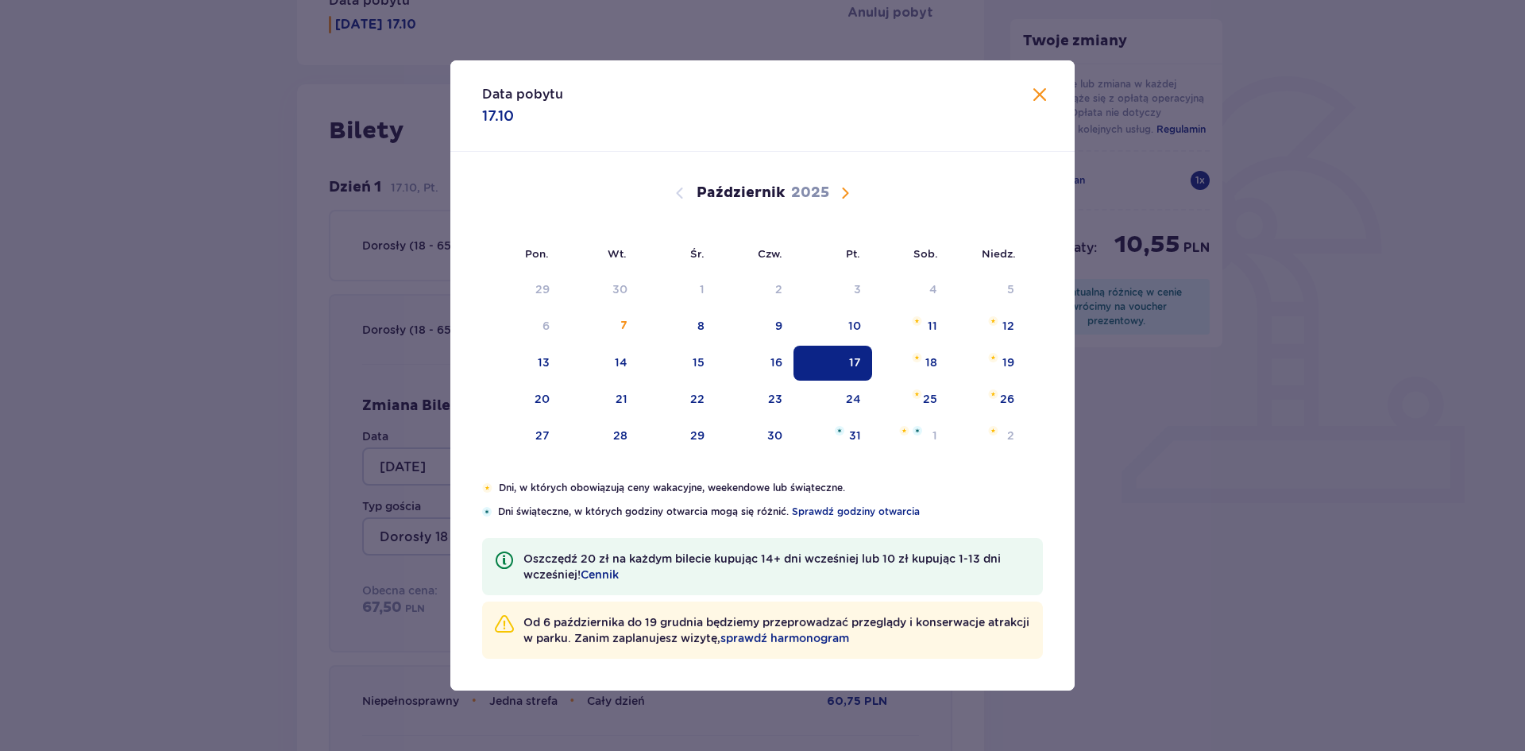
click at [846, 194] on span "Następny miesiąc" at bounding box center [845, 193] width 19 height 19
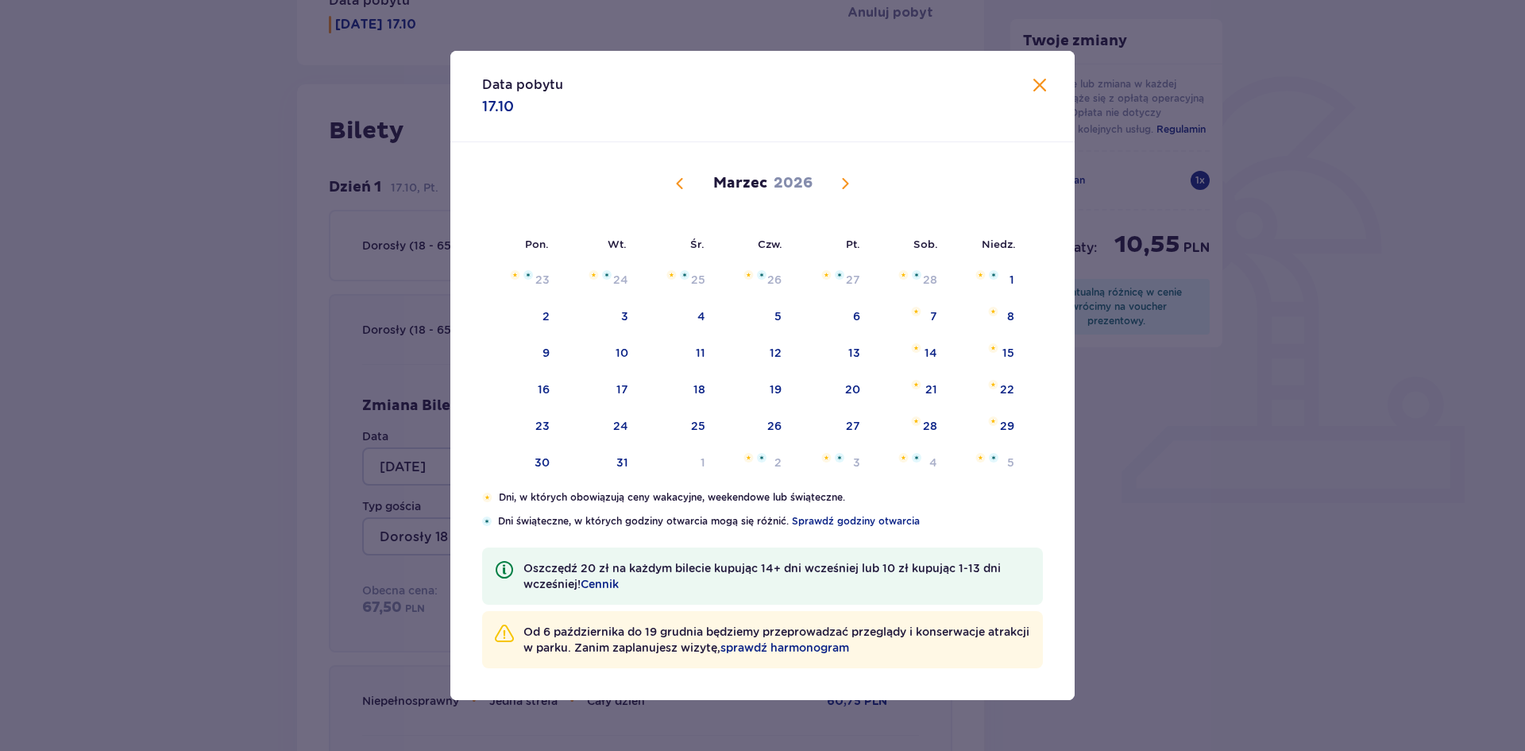
click at [841, 194] on div "Marzec 2026" at bounding box center [763, 201] width 526 height 119
click at [847, 176] on span "Następny miesiąc" at bounding box center [845, 183] width 19 height 19
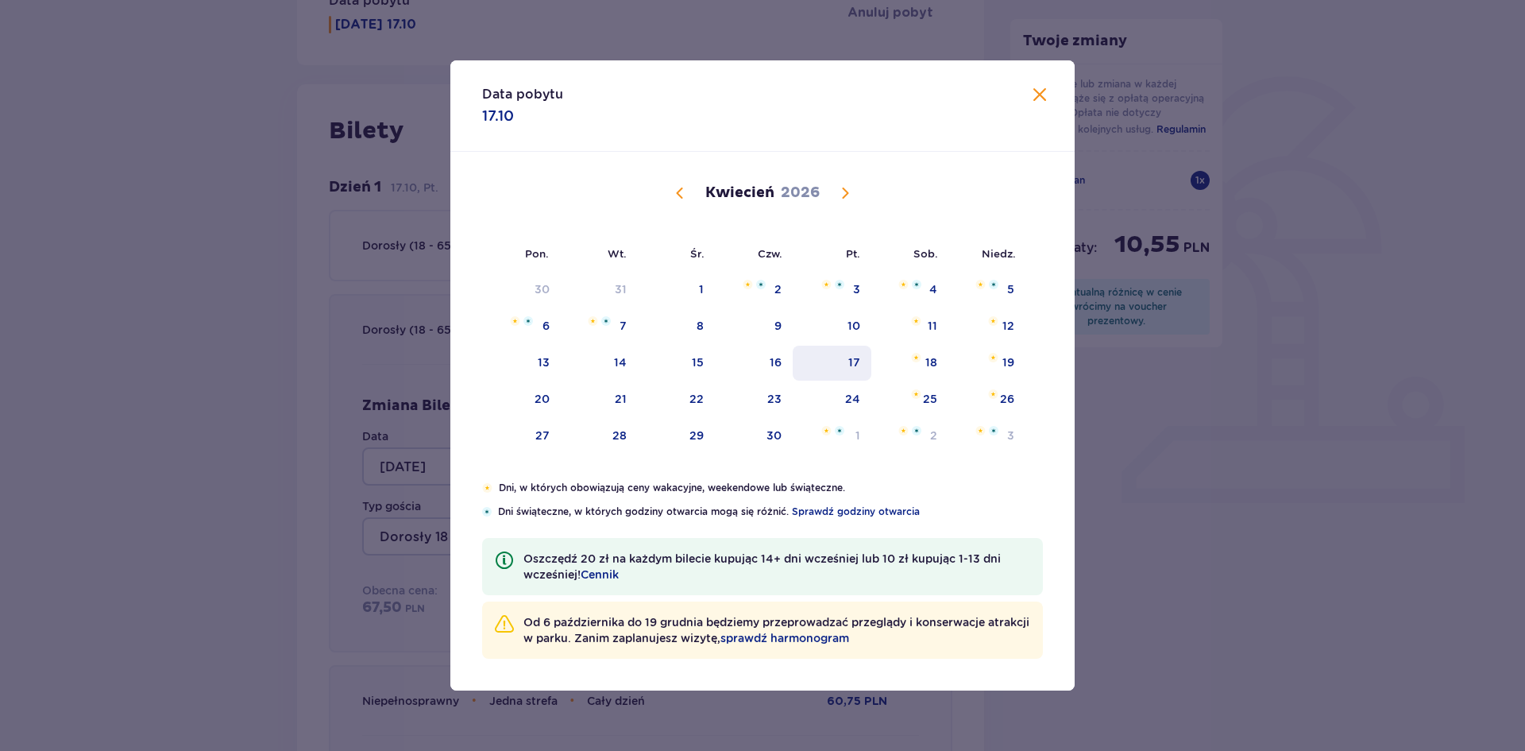
click at [847, 362] on div "17" at bounding box center [832, 363] width 79 height 35
type input "17.04.26"
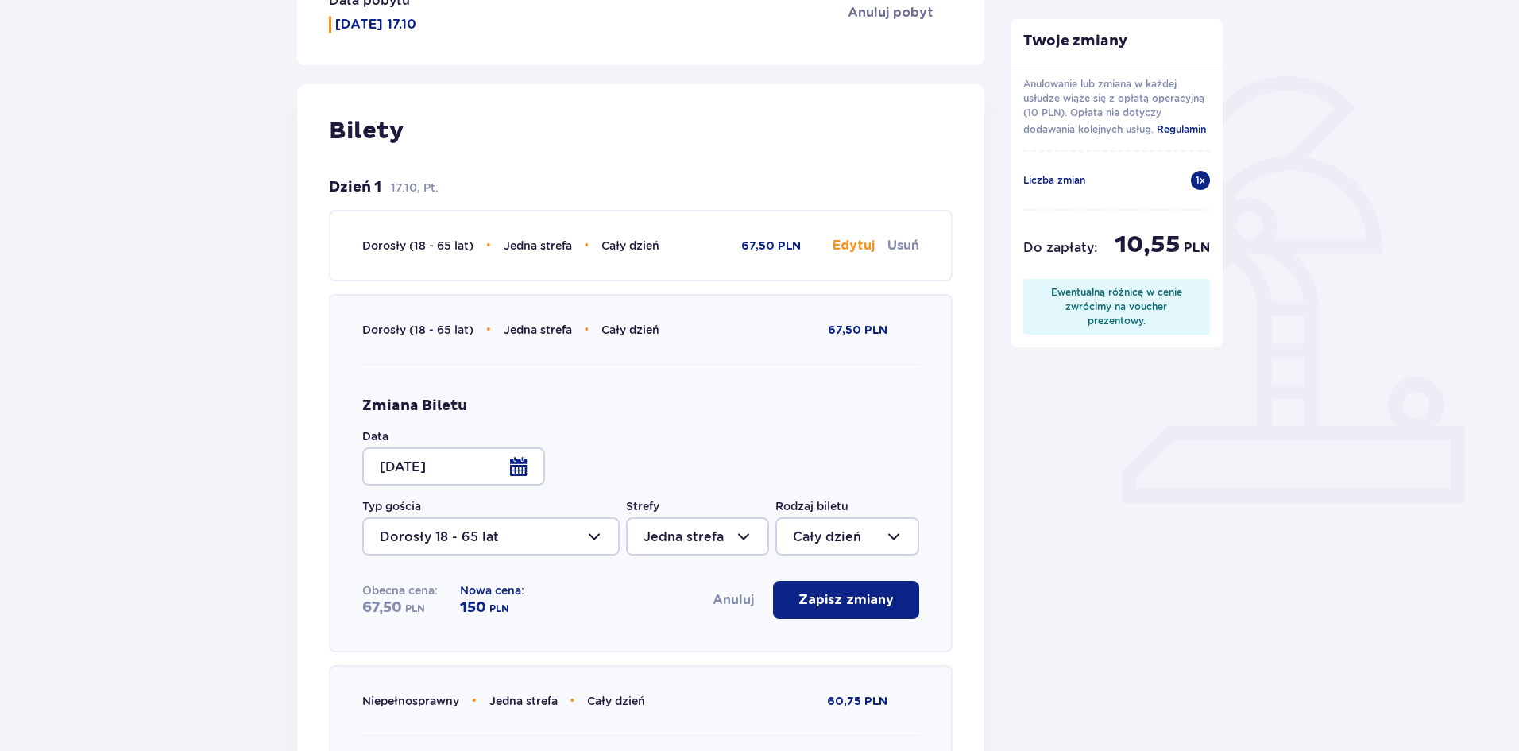
click at [863, 249] on button "Edytuj" at bounding box center [854, 245] width 42 height 17
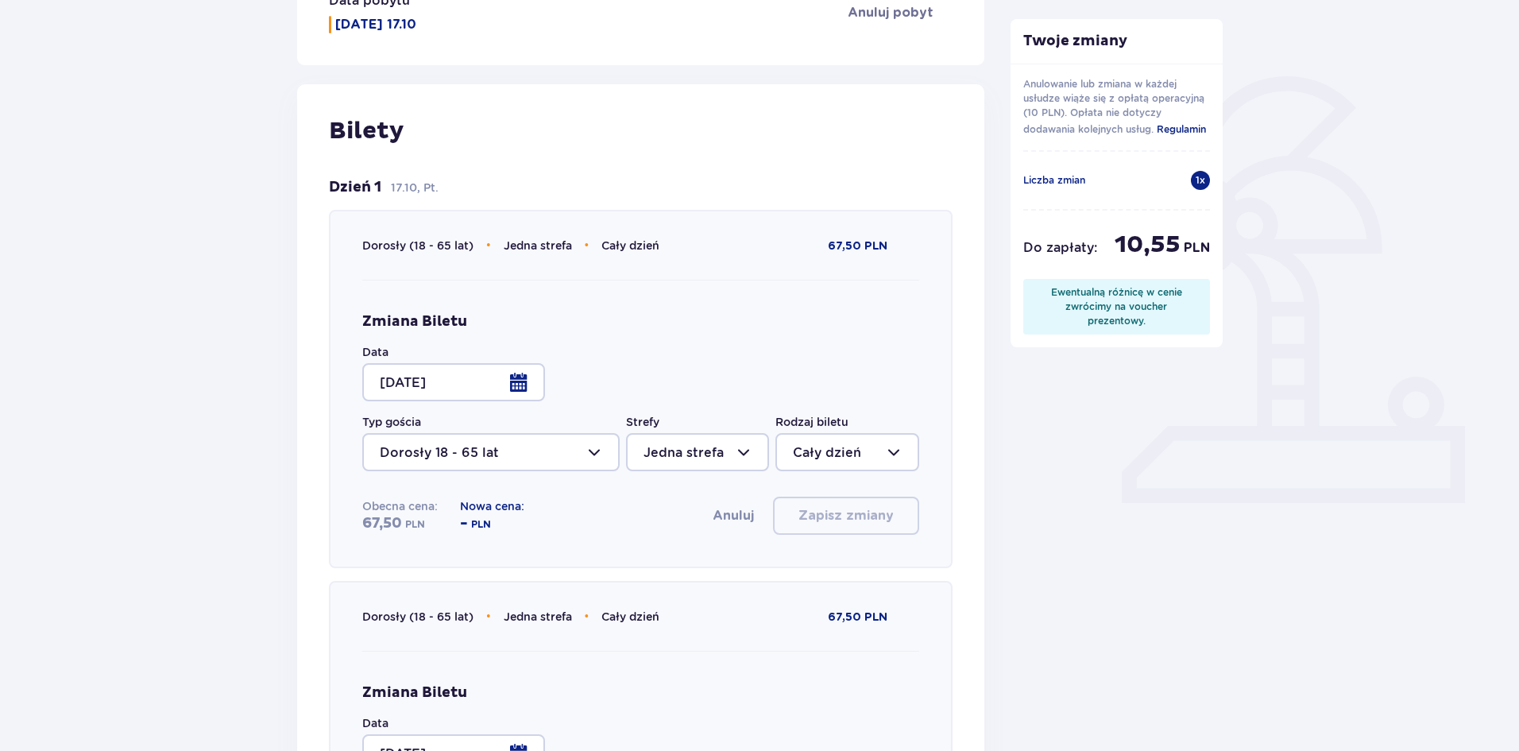
click at [524, 381] on div at bounding box center [453, 382] width 183 height 38
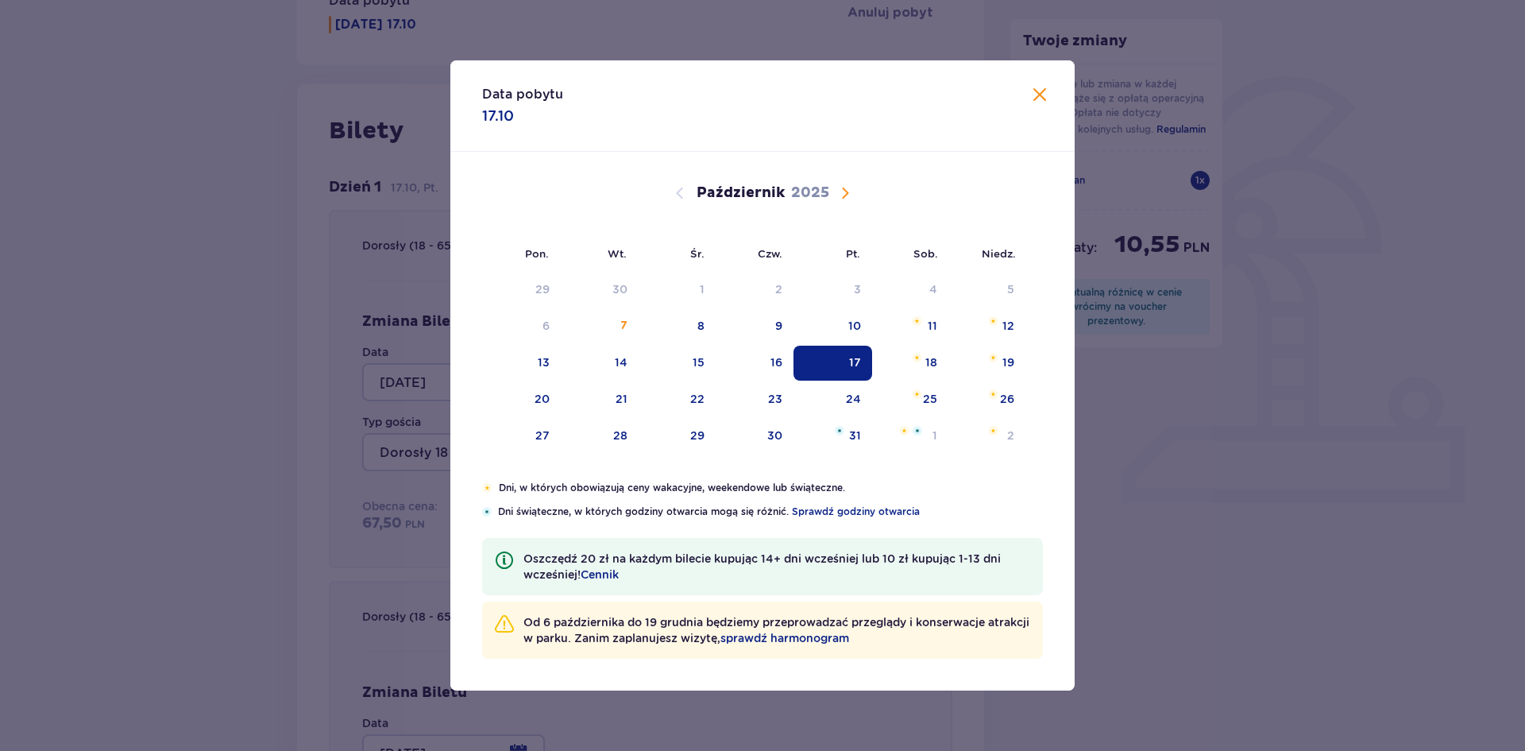
click at [845, 194] on span "Następny miesiąc" at bounding box center [845, 193] width 19 height 19
click at [845, 195] on span "Następny miesiąc" at bounding box center [845, 193] width 19 height 19
click at [847, 195] on span "Następny miesiąc" at bounding box center [845, 193] width 19 height 19
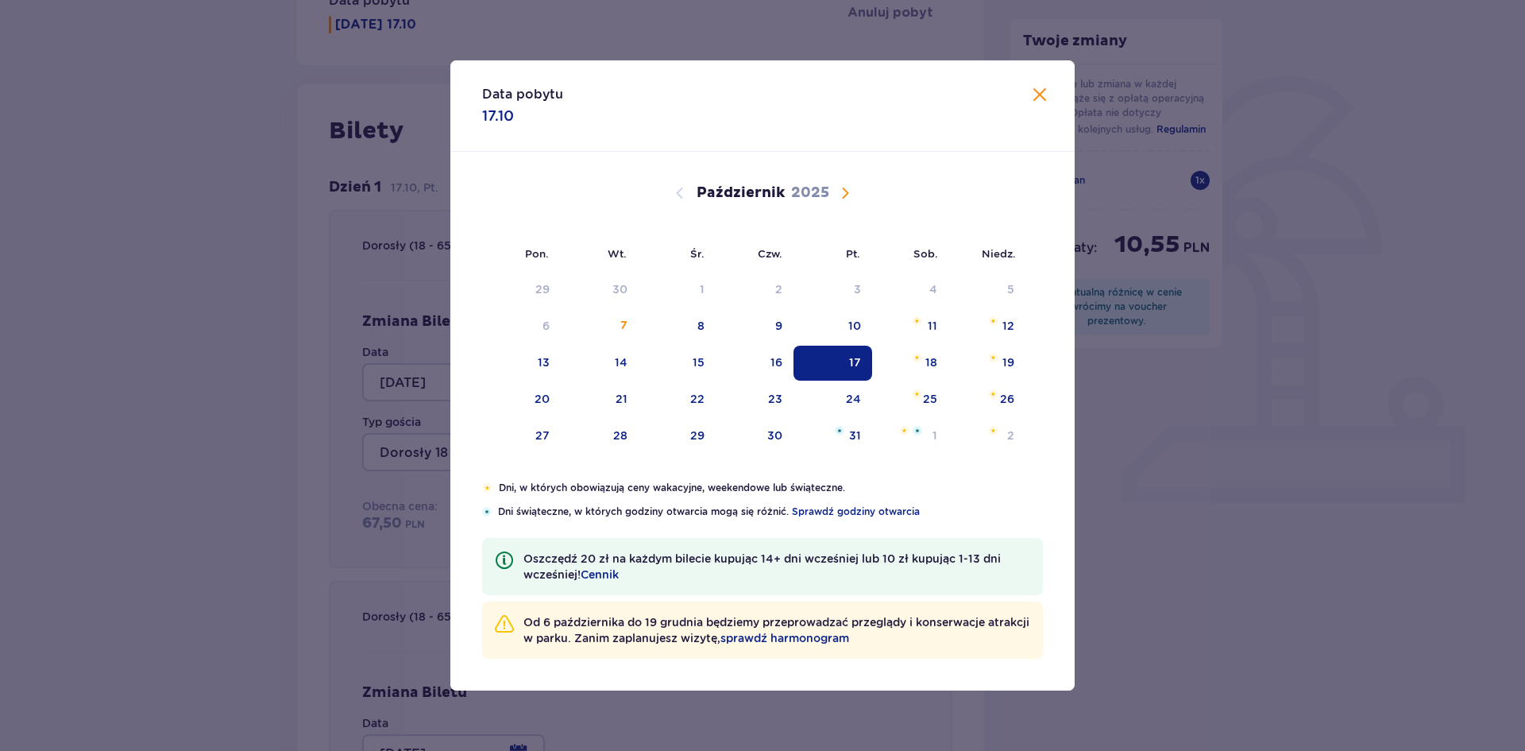
click at [847, 195] on span "Następny miesiąc" at bounding box center [845, 193] width 19 height 19
click at [846, 195] on span "Następny miesiąc" at bounding box center [845, 193] width 19 height 19
click at [845, 191] on span "Następny miesiąc" at bounding box center [845, 193] width 19 height 19
click at [681, 195] on span "Poprzedni miesiąc" at bounding box center [680, 193] width 19 height 19
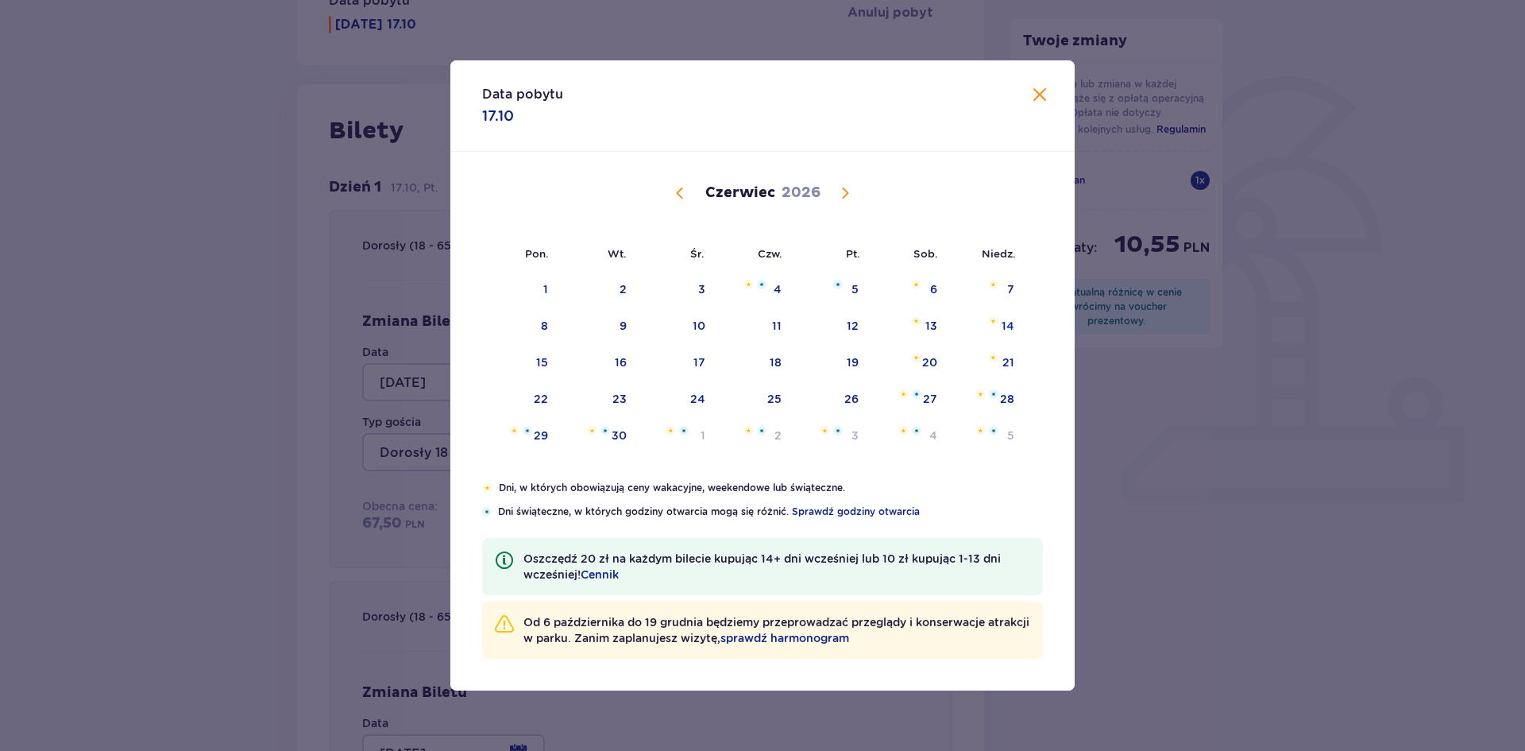
click at [681, 195] on span "Poprzedni miesiąc" at bounding box center [680, 193] width 19 height 19
click at [849, 358] on div "17" at bounding box center [855, 362] width 12 height 16
type input "17.04.26"
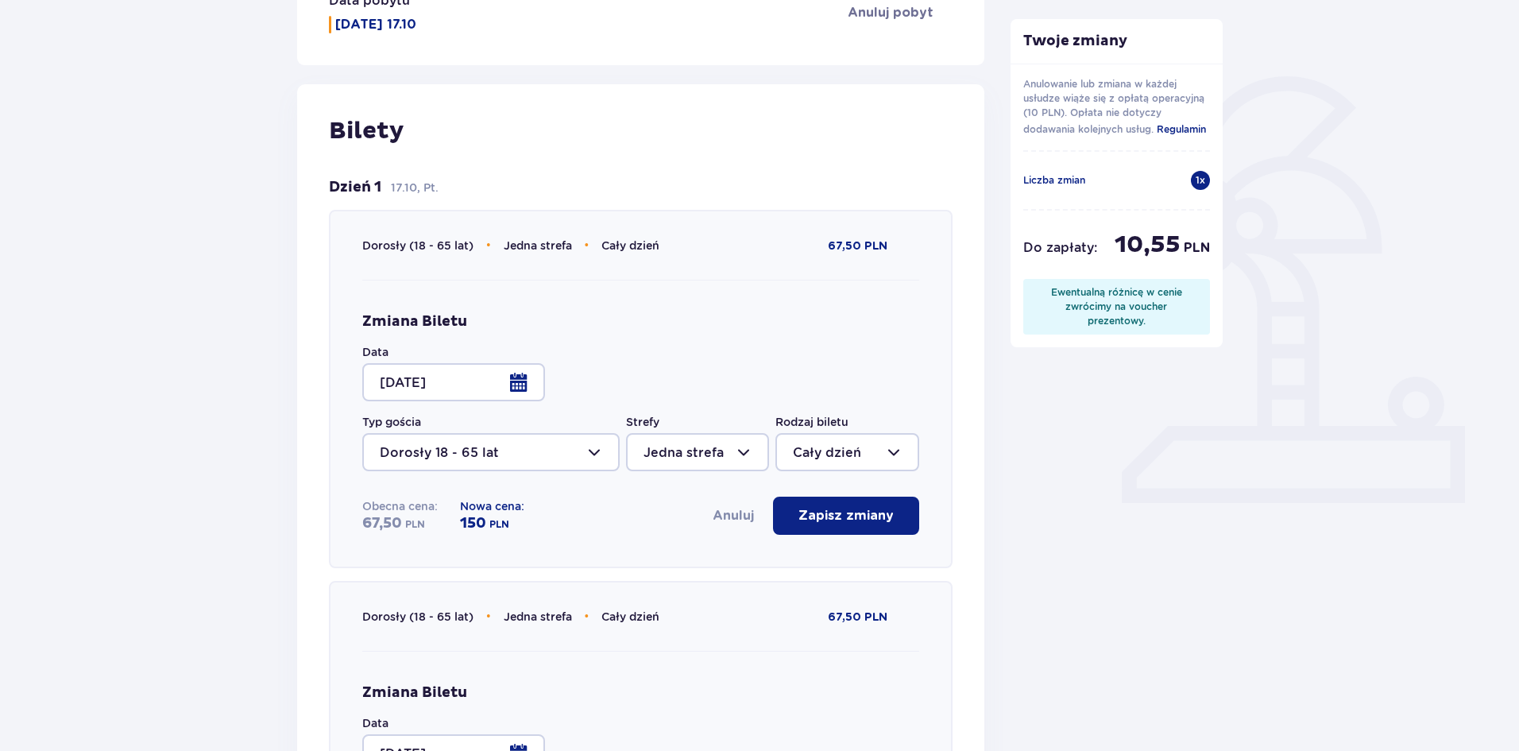
click at [828, 524] on p "Zapisz zmiany" at bounding box center [845, 515] width 95 height 17
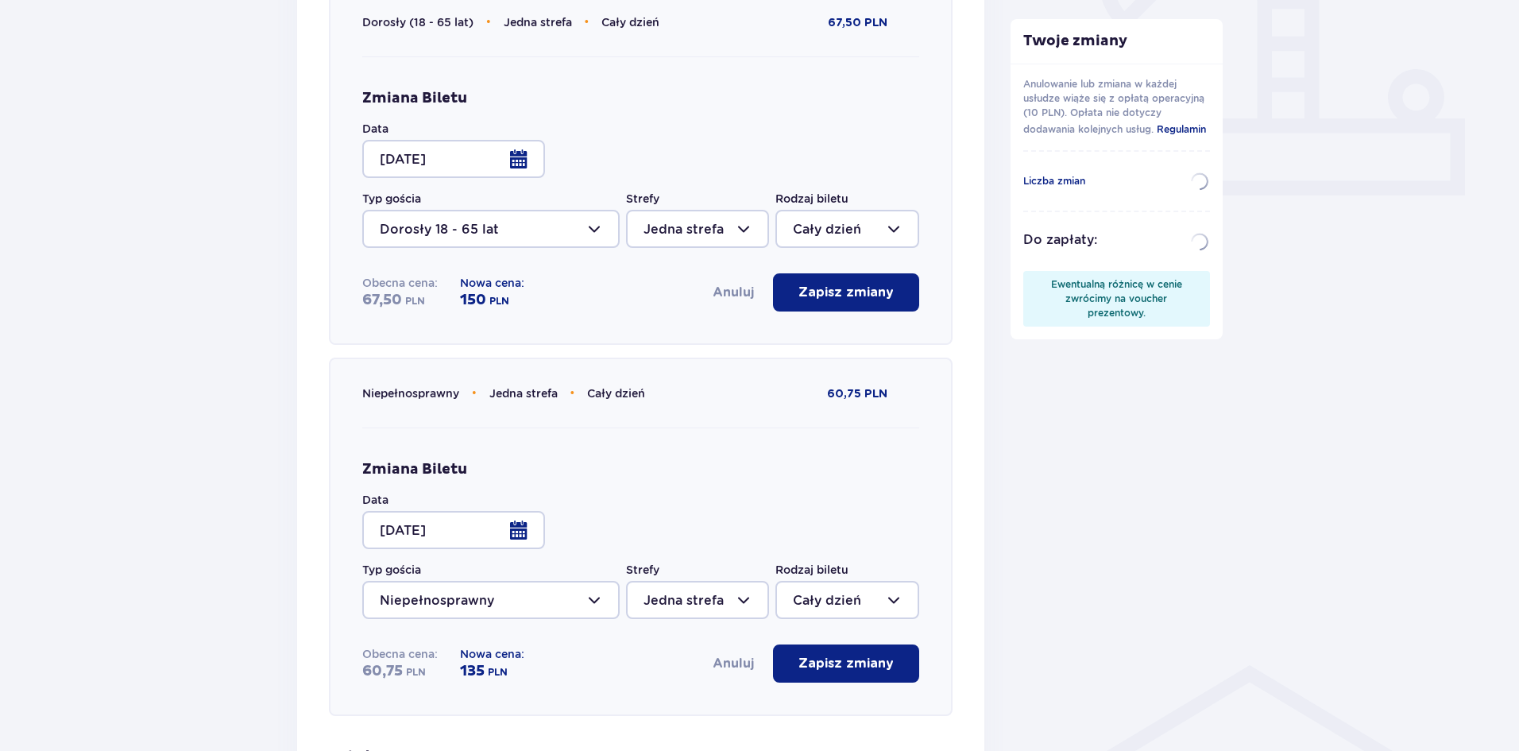
scroll to position [551, 0]
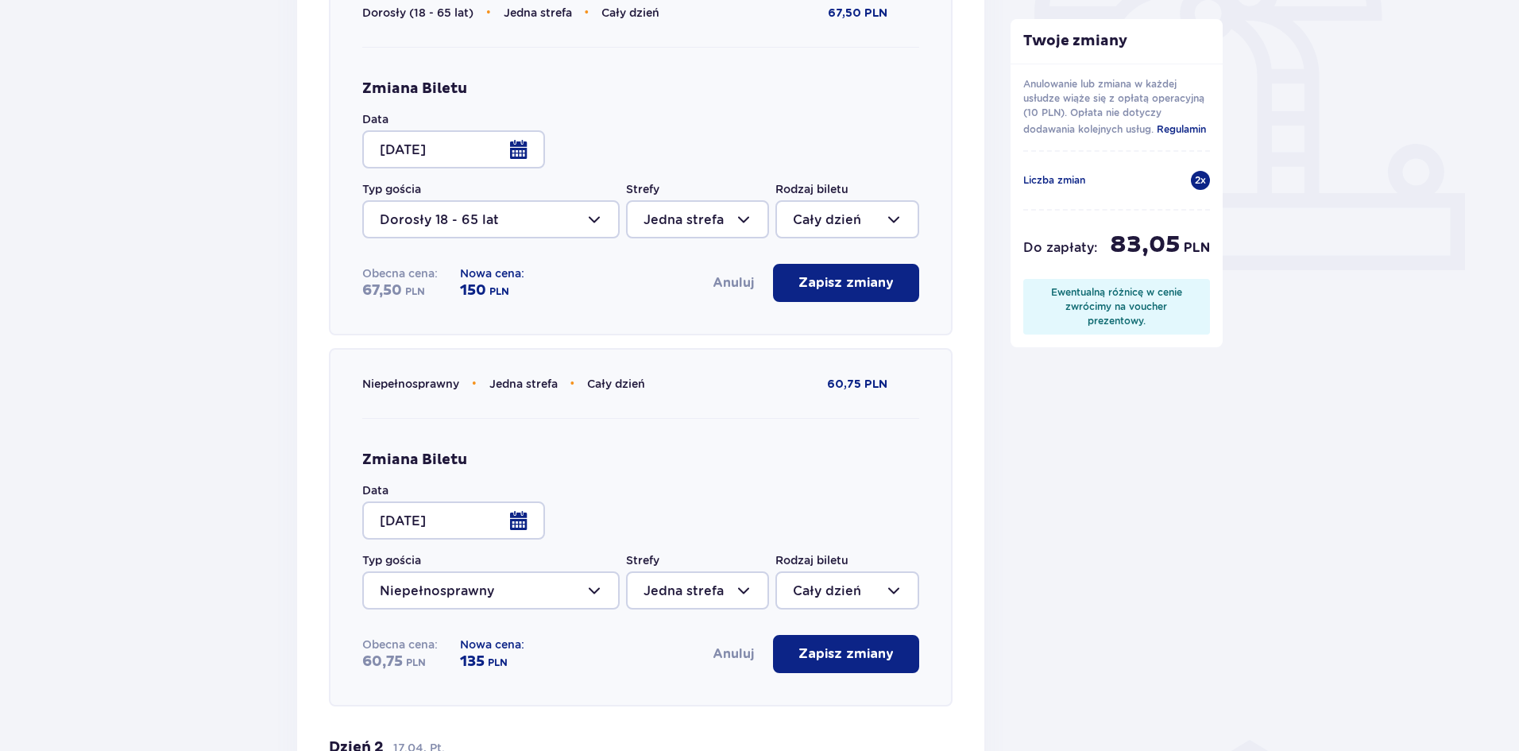
click at [834, 637] on button "Zapisz zmiany" at bounding box center [846, 654] width 146 height 38
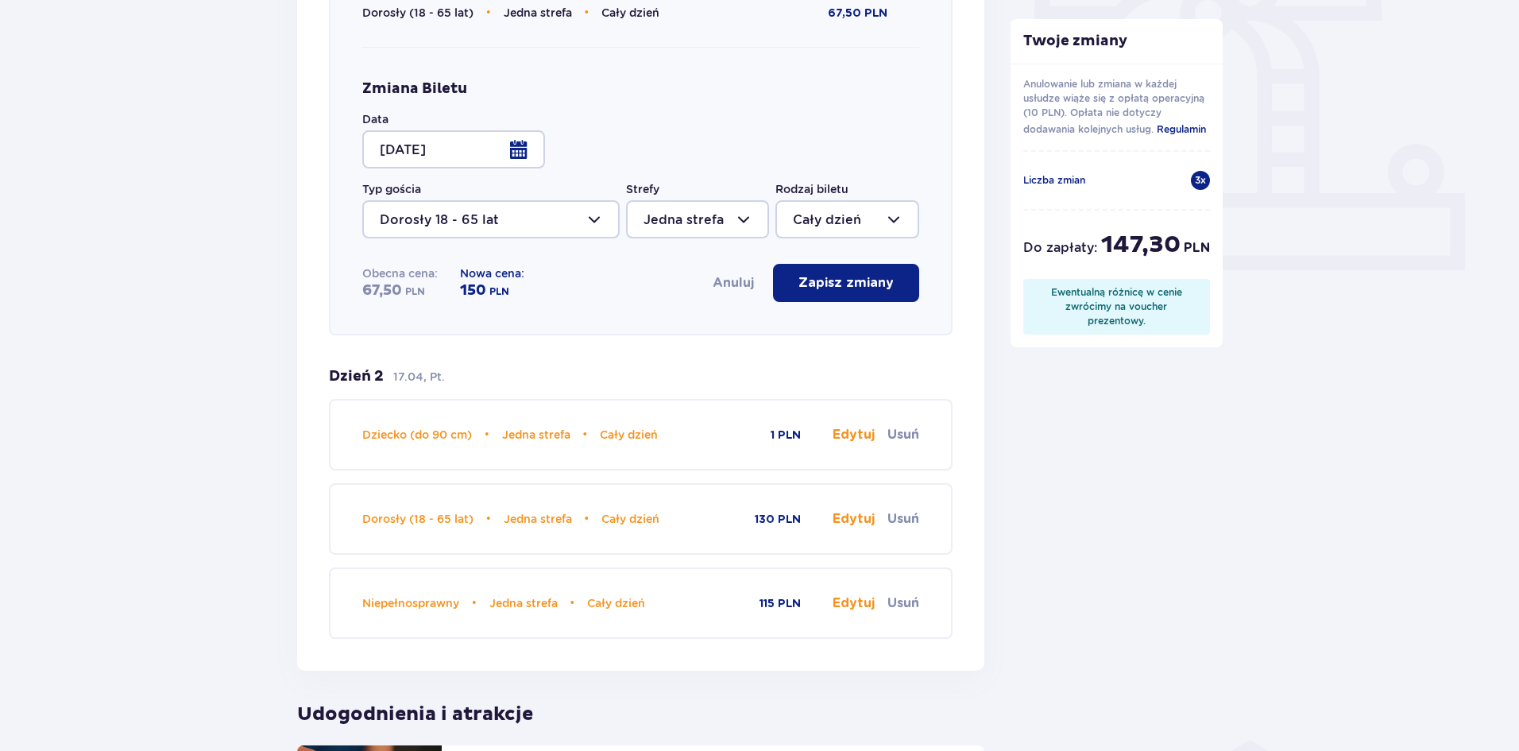
click at [837, 284] on p "Zapisz zmiany" at bounding box center [845, 282] width 95 height 17
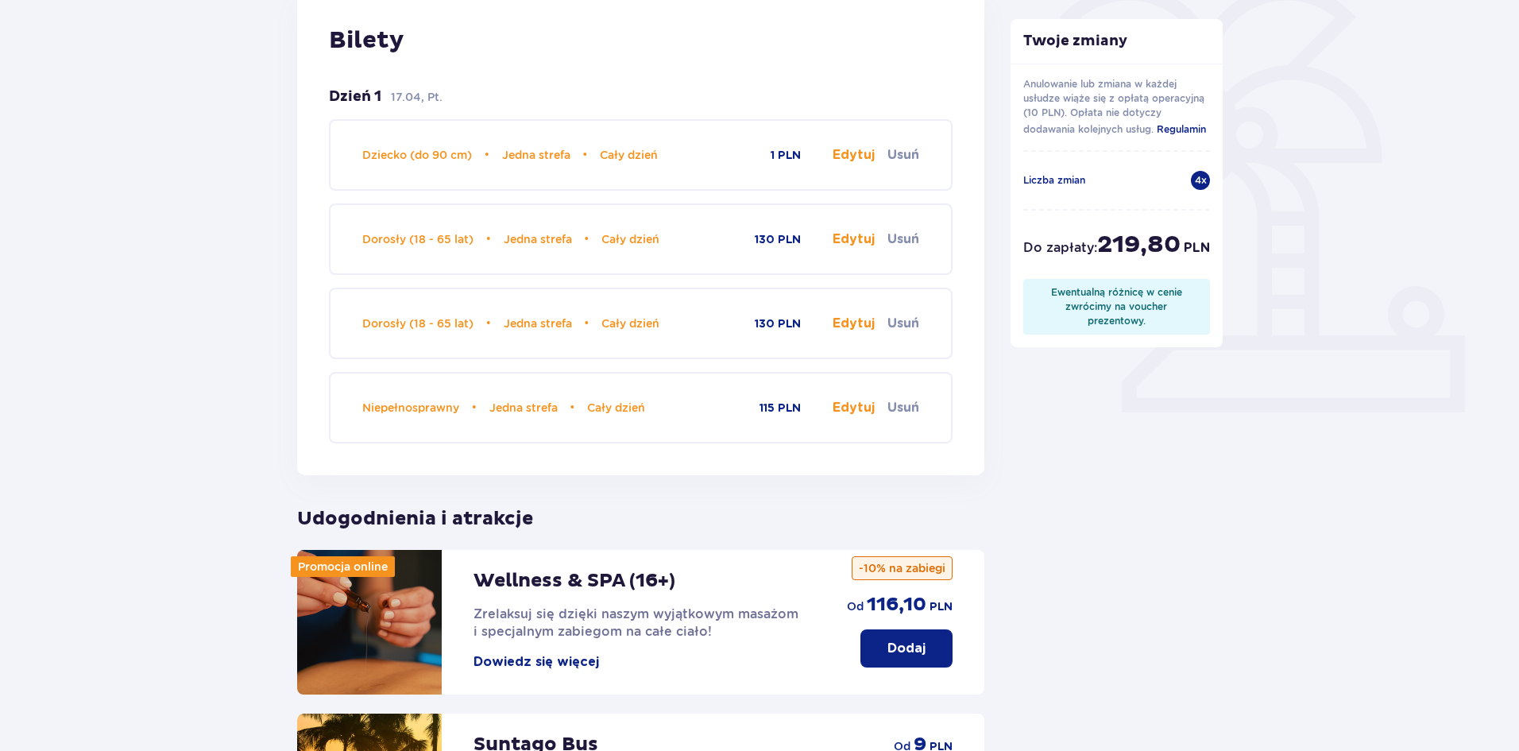
scroll to position [153, 0]
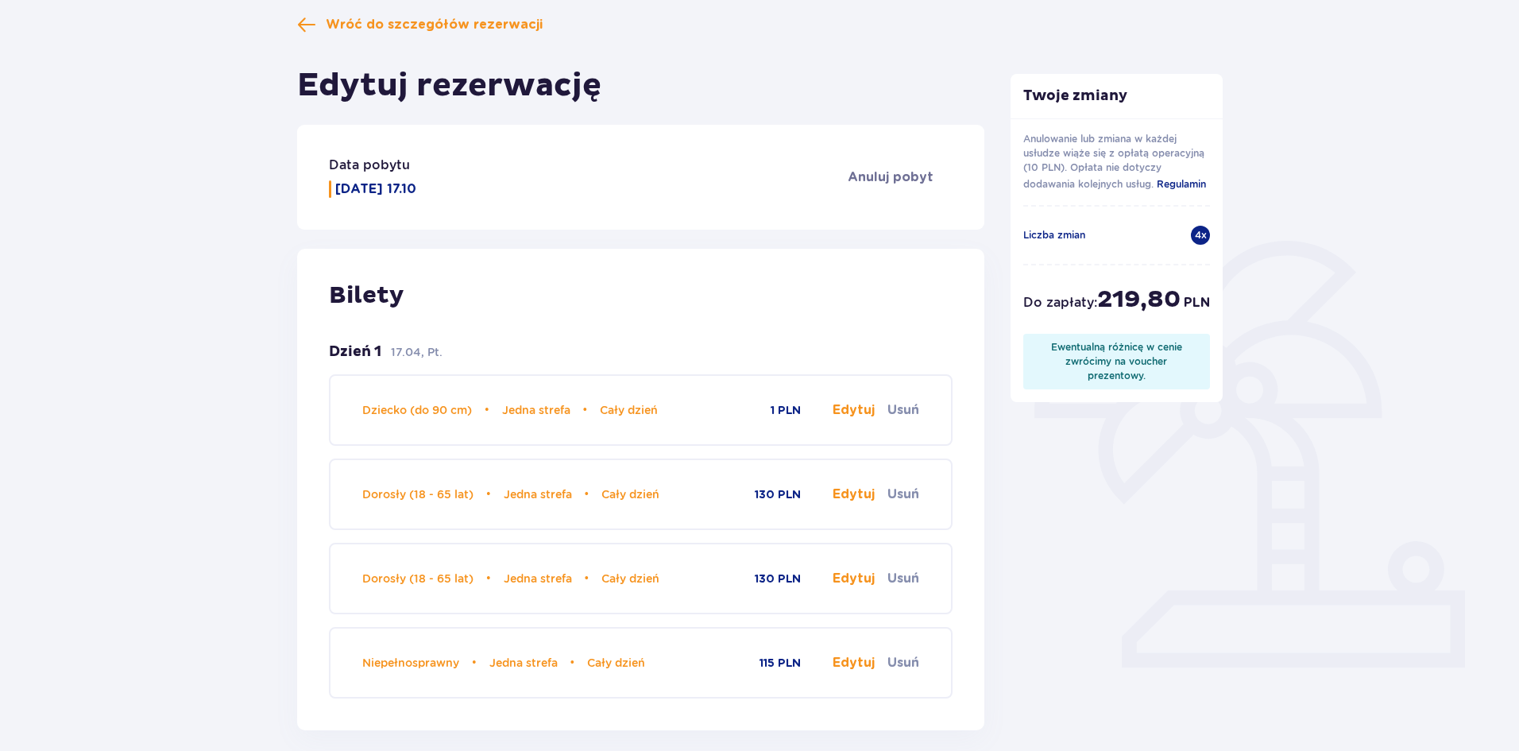
click at [857, 412] on button "Edytuj" at bounding box center [854, 409] width 42 height 17
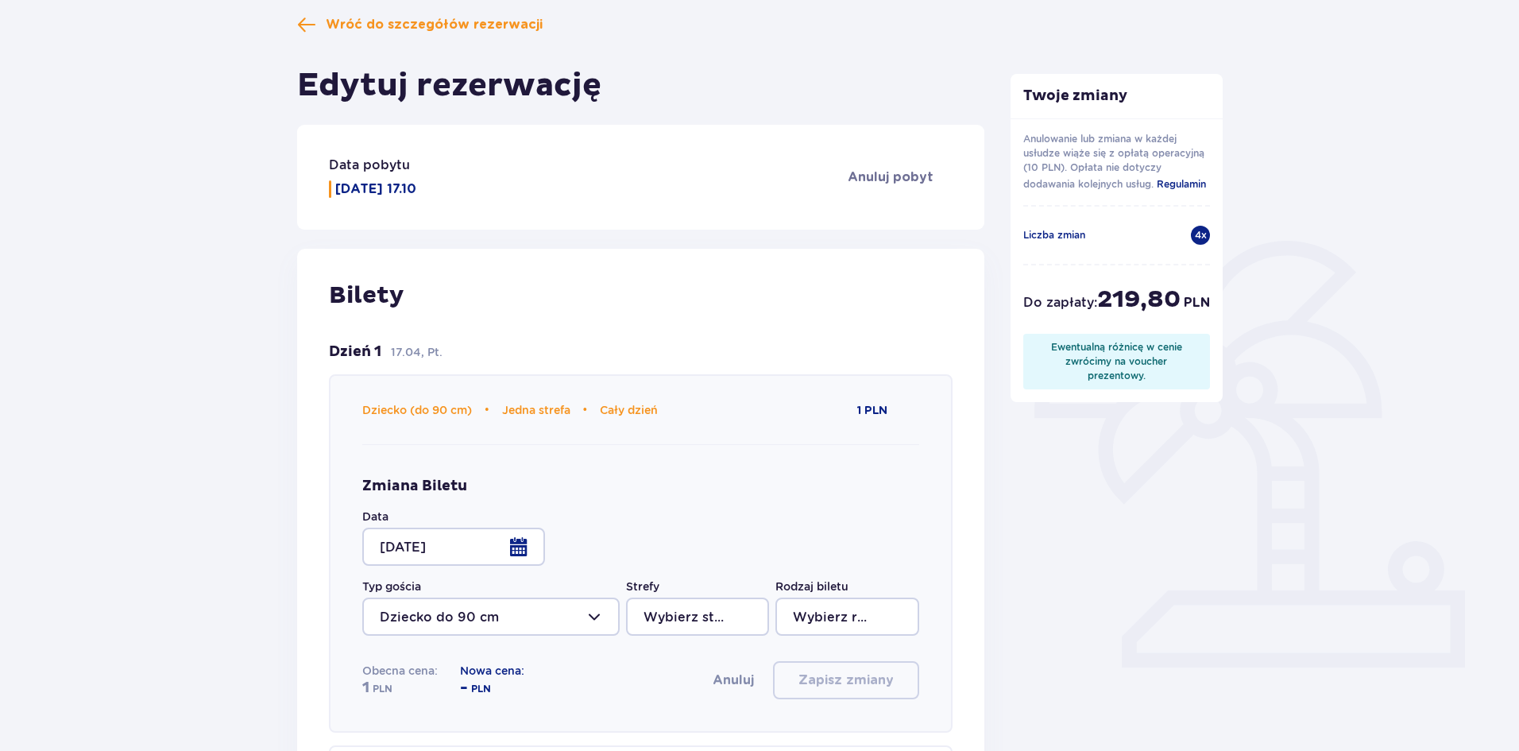
type input "Jedna strefa"
type input "Cały dzień"
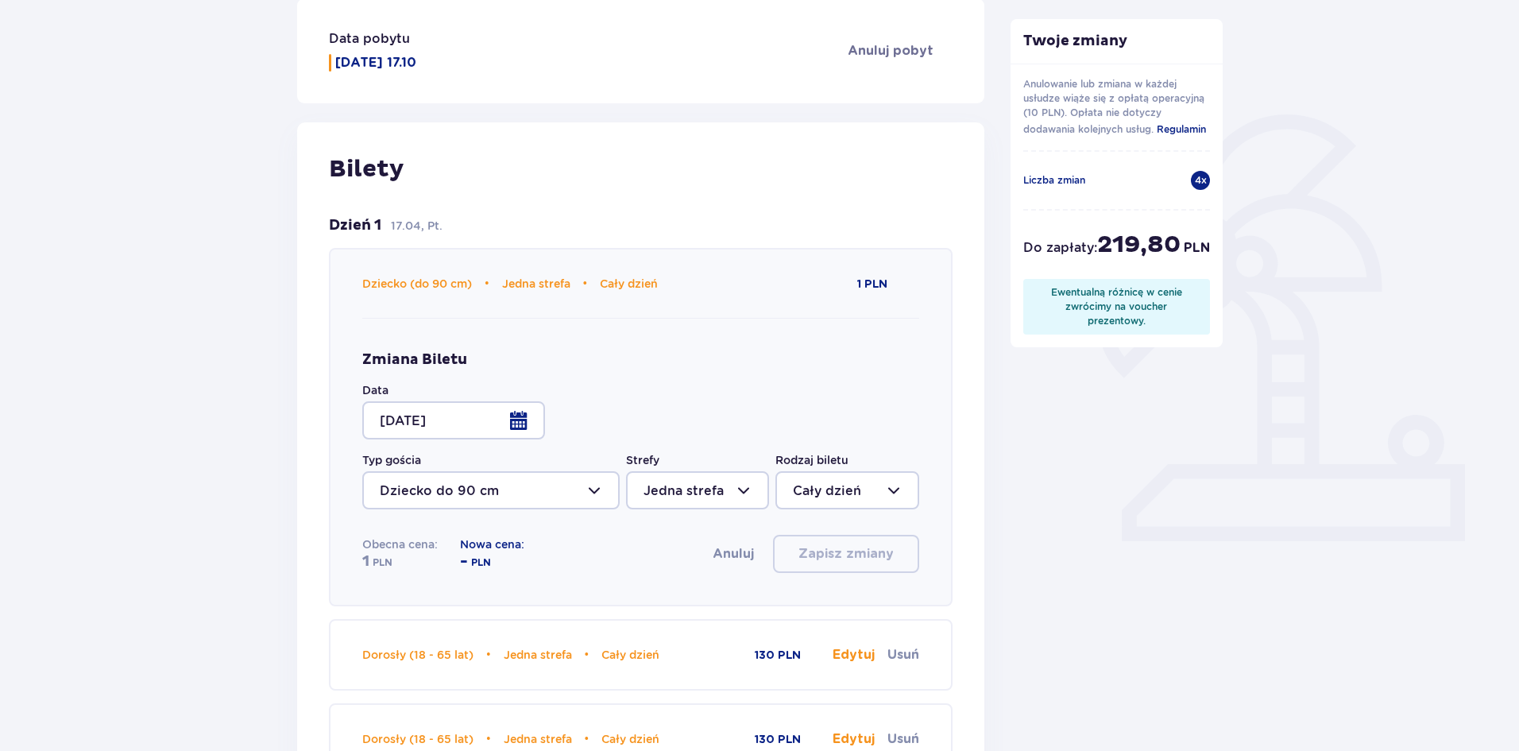
scroll to position [312, 0]
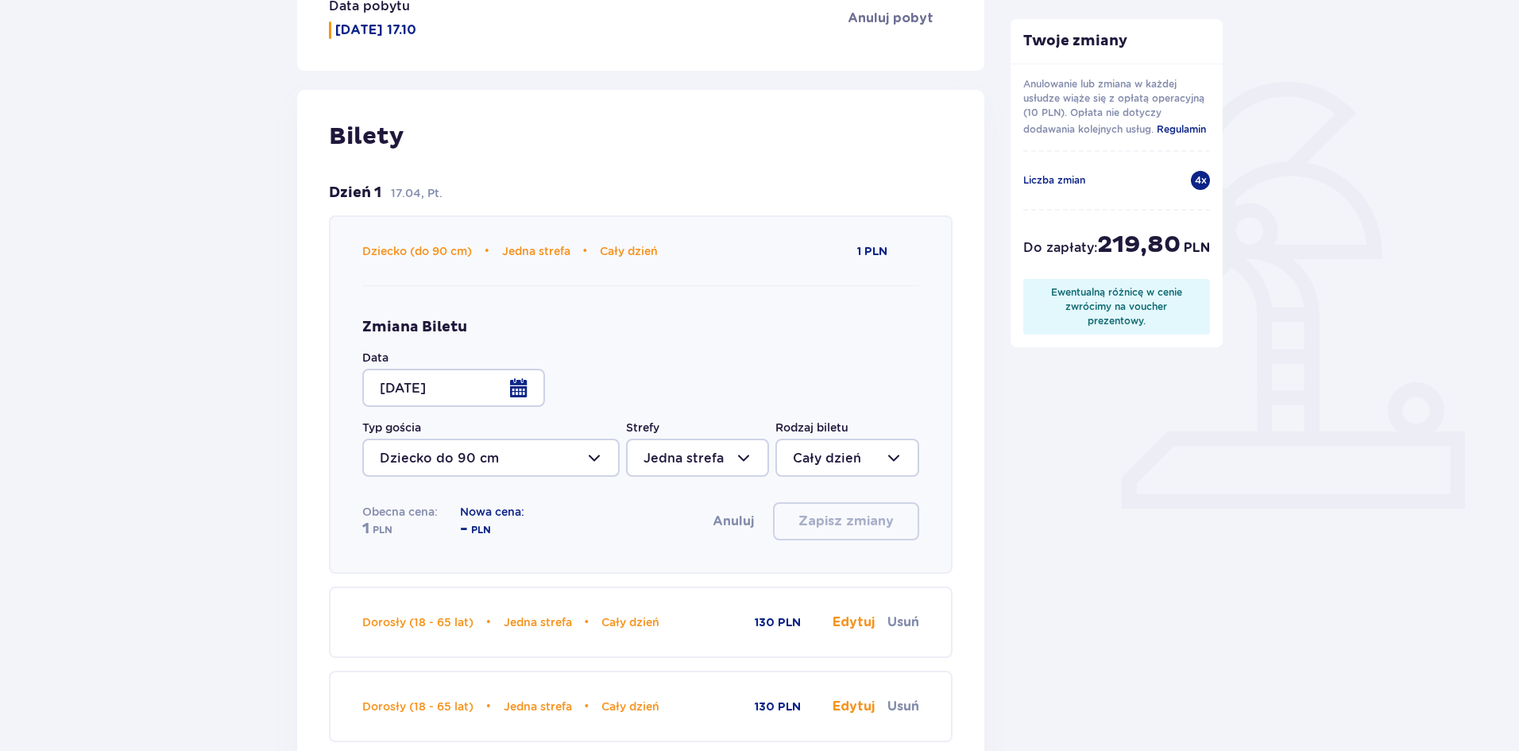
click at [580, 461] on div at bounding box center [490, 458] width 257 height 38
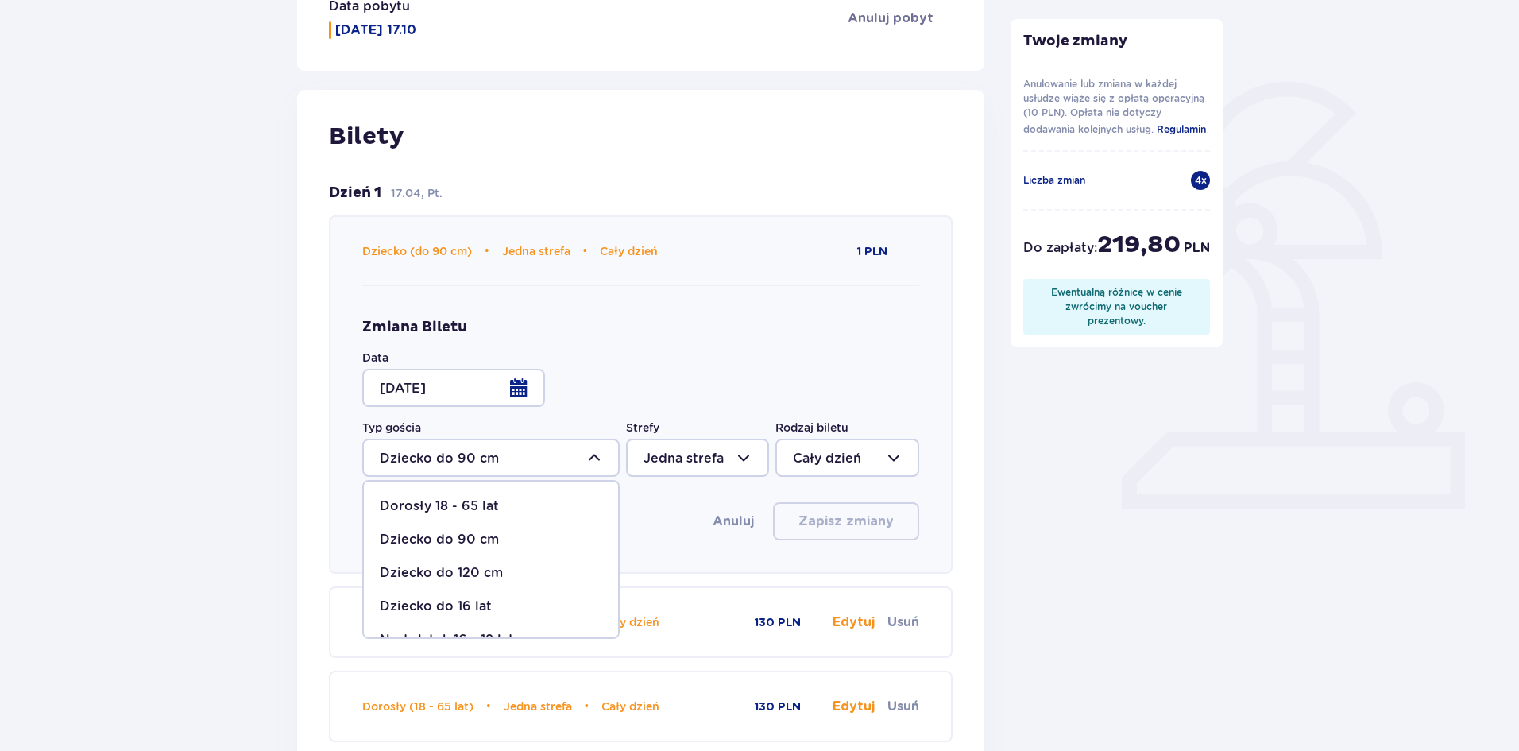
click at [456, 570] on p "Dziecko do 120 cm" at bounding box center [441, 572] width 123 height 17
type input "Dziecko do 120 cm"
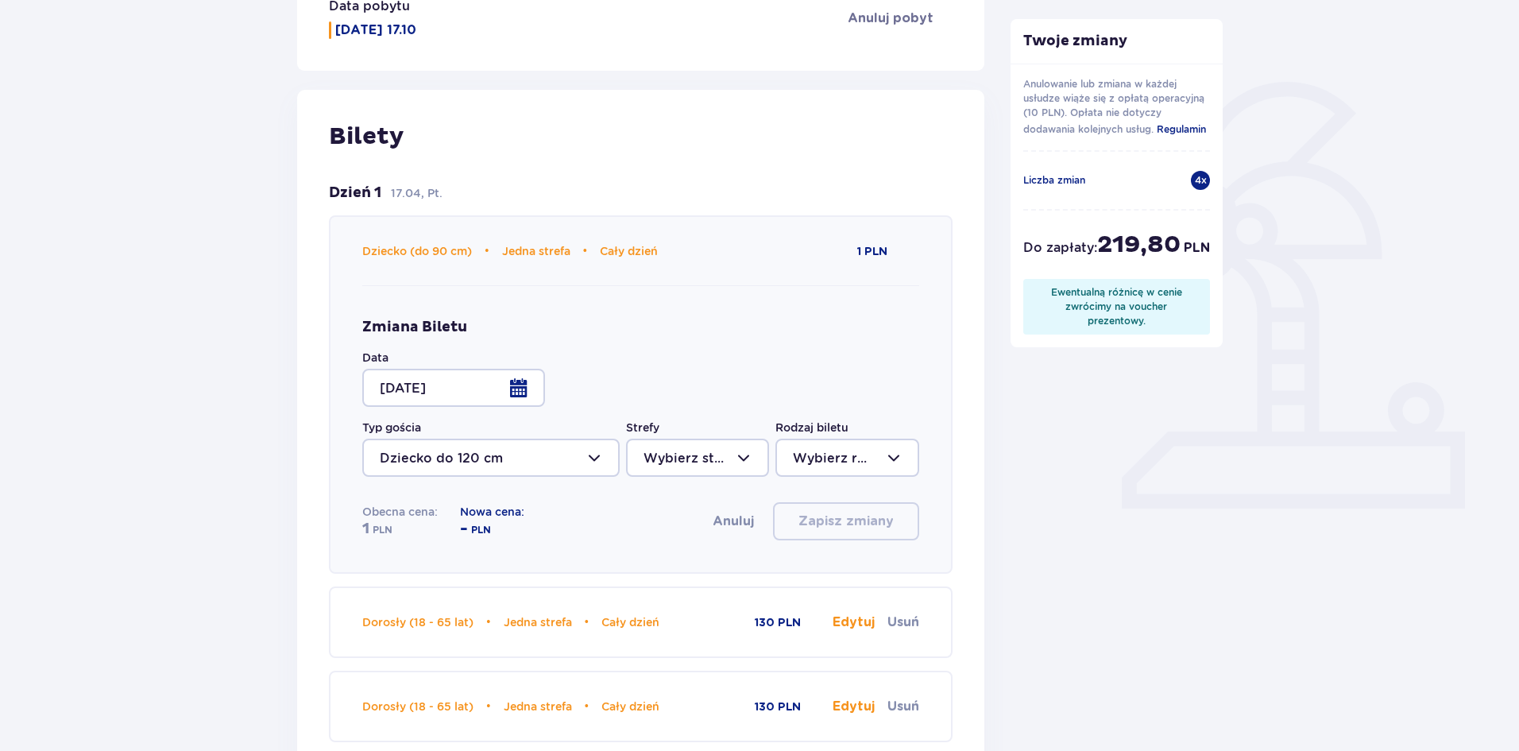
click at [702, 459] on div at bounding box center [697, 458] width 143 height 38
click at [700, 505] on p "Jedna strefa" at bounding box center [684, 505] width 80 height 17
type input "Jedna strefa"
click at [802, 462] on div at bounding box center [846, 458] width 143 height 38
click at [807, 578] on p "Cały dzień" at bounding box center [827, 572] width 68 height 17
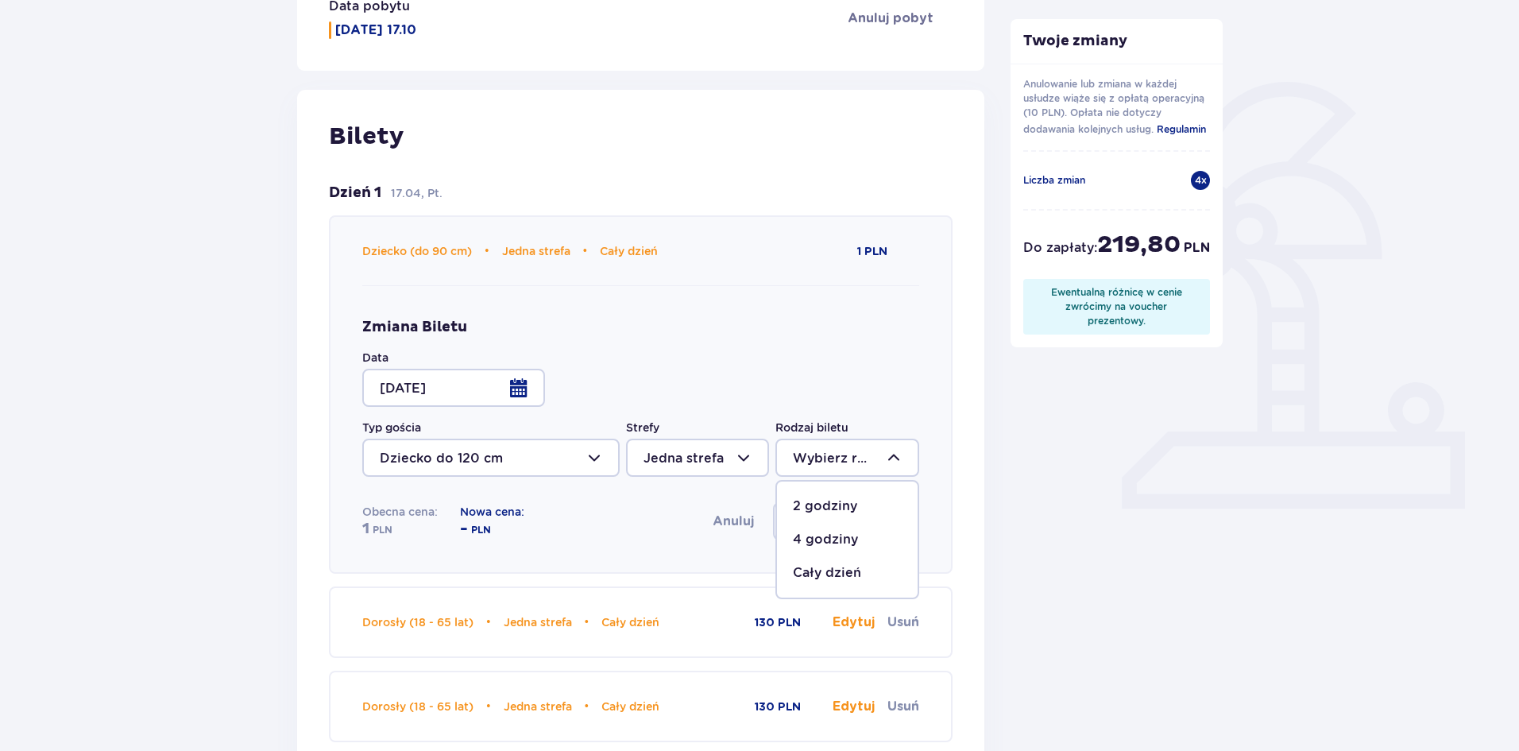
type input "Cały dzień"
click at [825, 527] on p "Zapisz zmiany" at bounding box center [845, 520] width 95 height 17
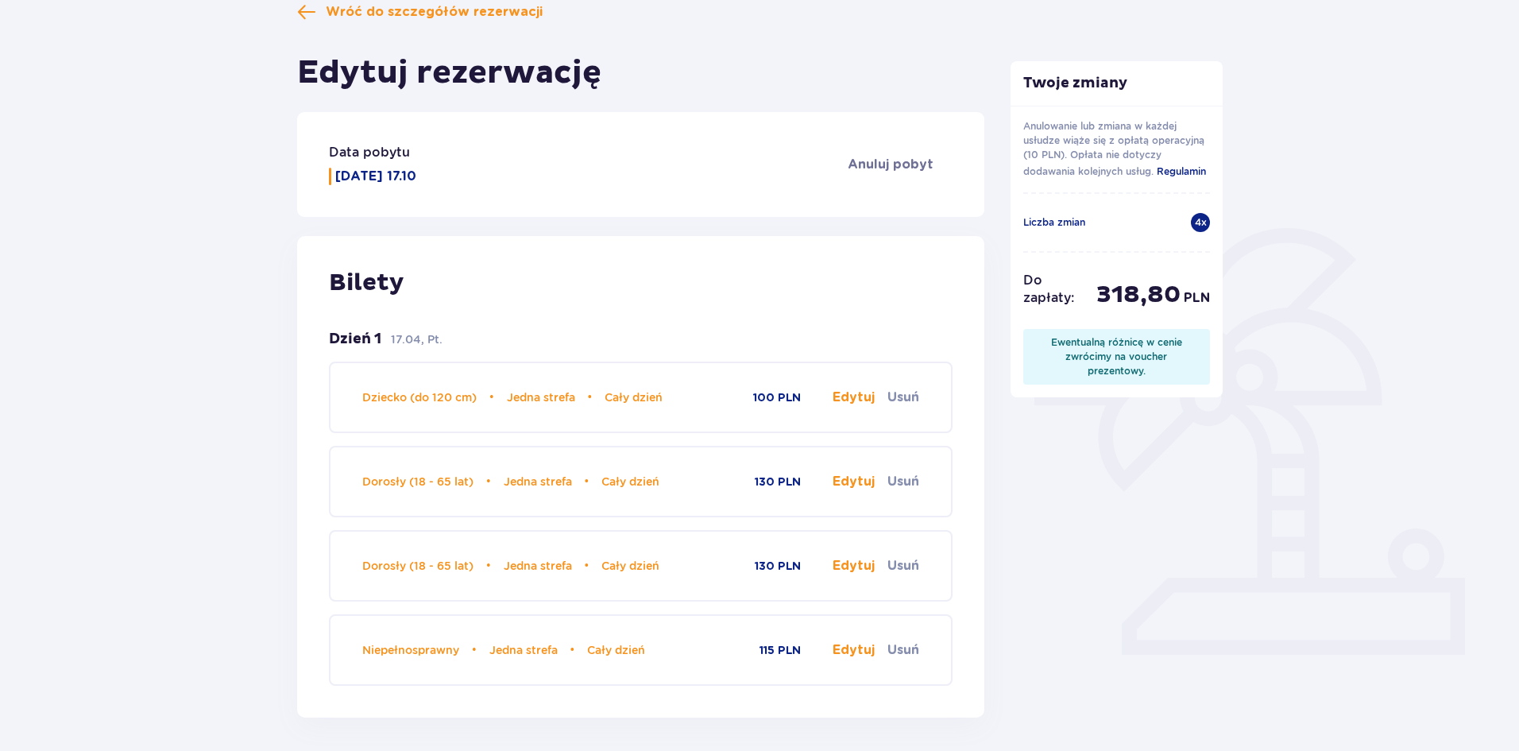
scroll to position [0, 0]
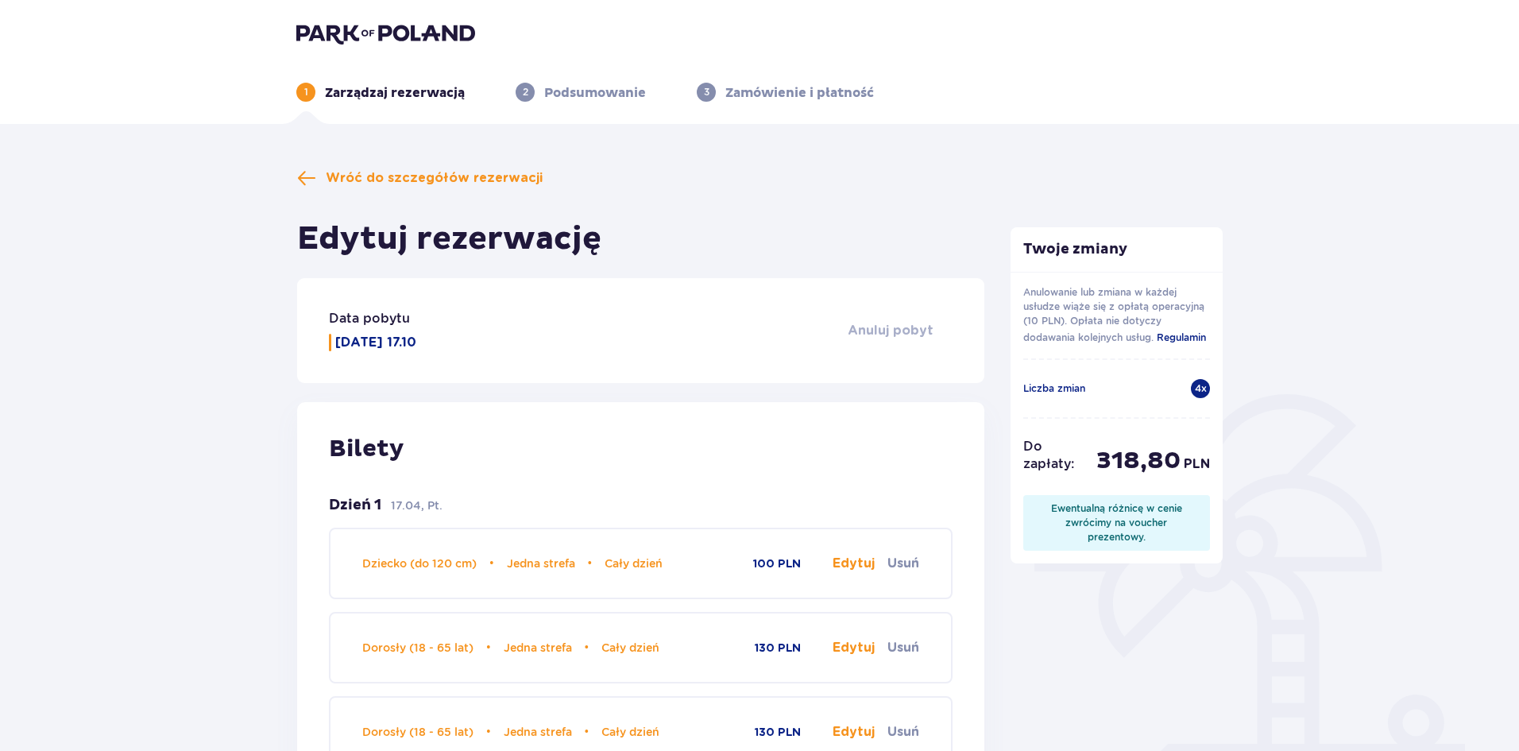
click at [888, 324] on span "Anuluj pobyt" at bounding box center [891, 330] width 86 height 17
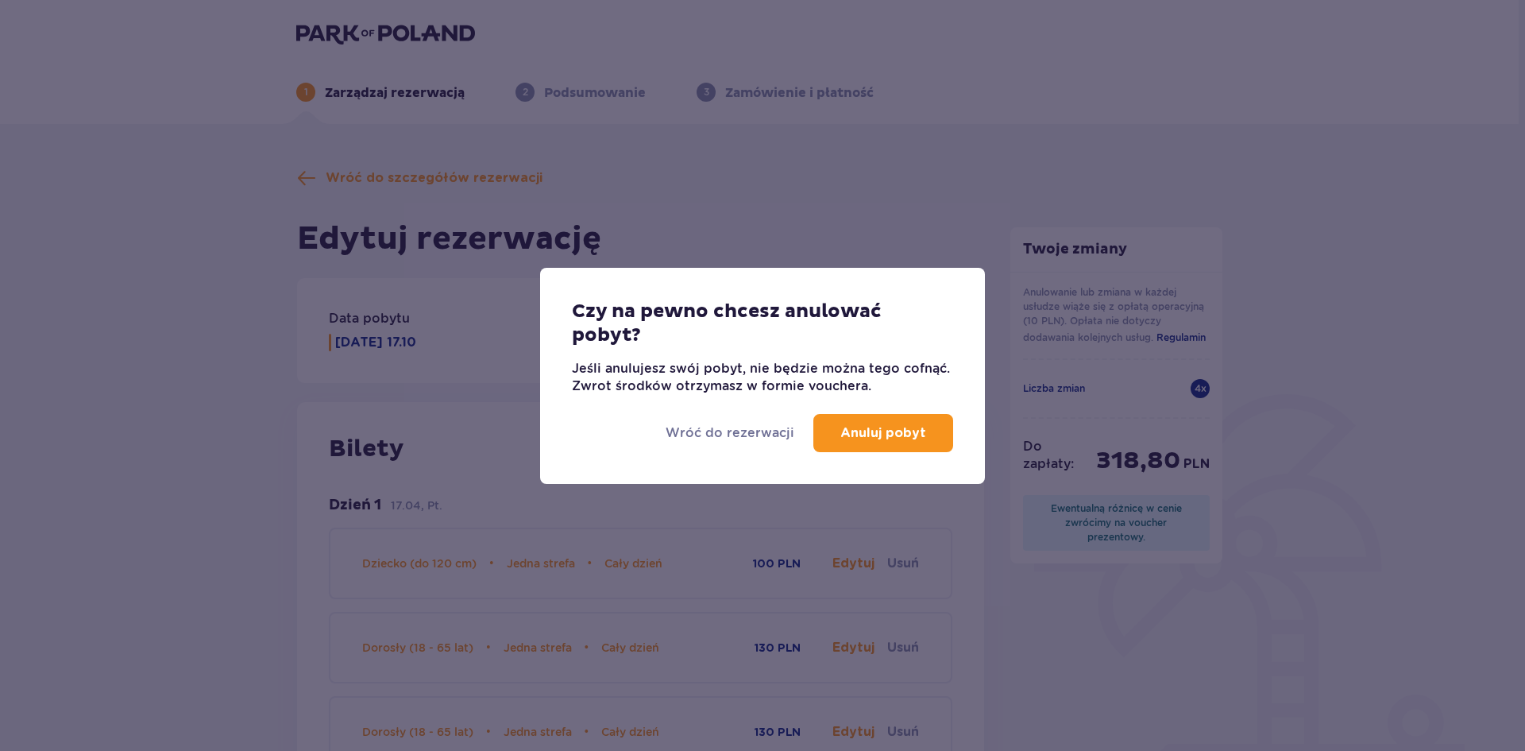
click at [848, 439] on p "Anuluj pobyt" at bounding box center [884, 432] width 86 height 17
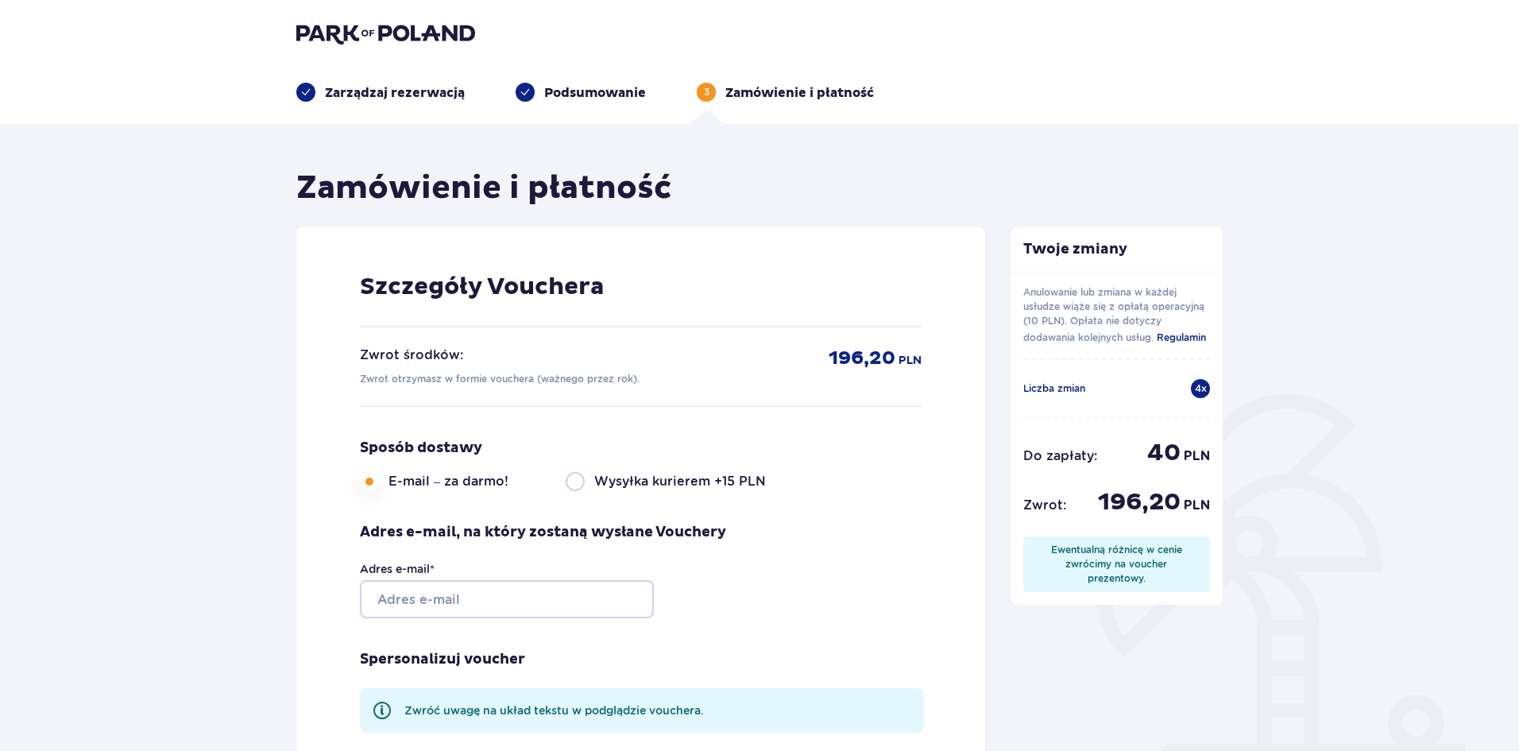
click at [377, 92] on p "Zarządzaj rezerwacją" at bounding box center [395, 92] width 140 height 17
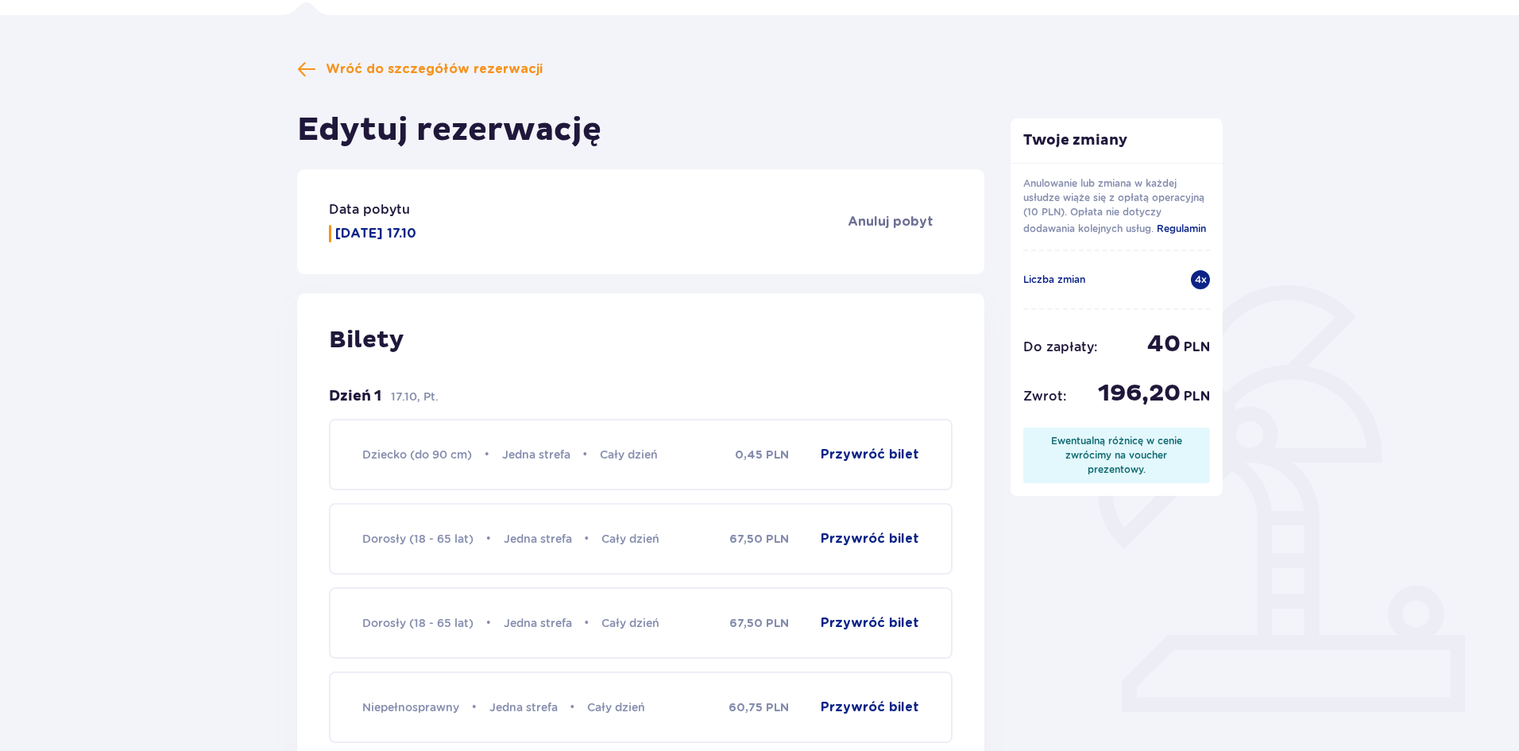
scroll to position [79, 0]
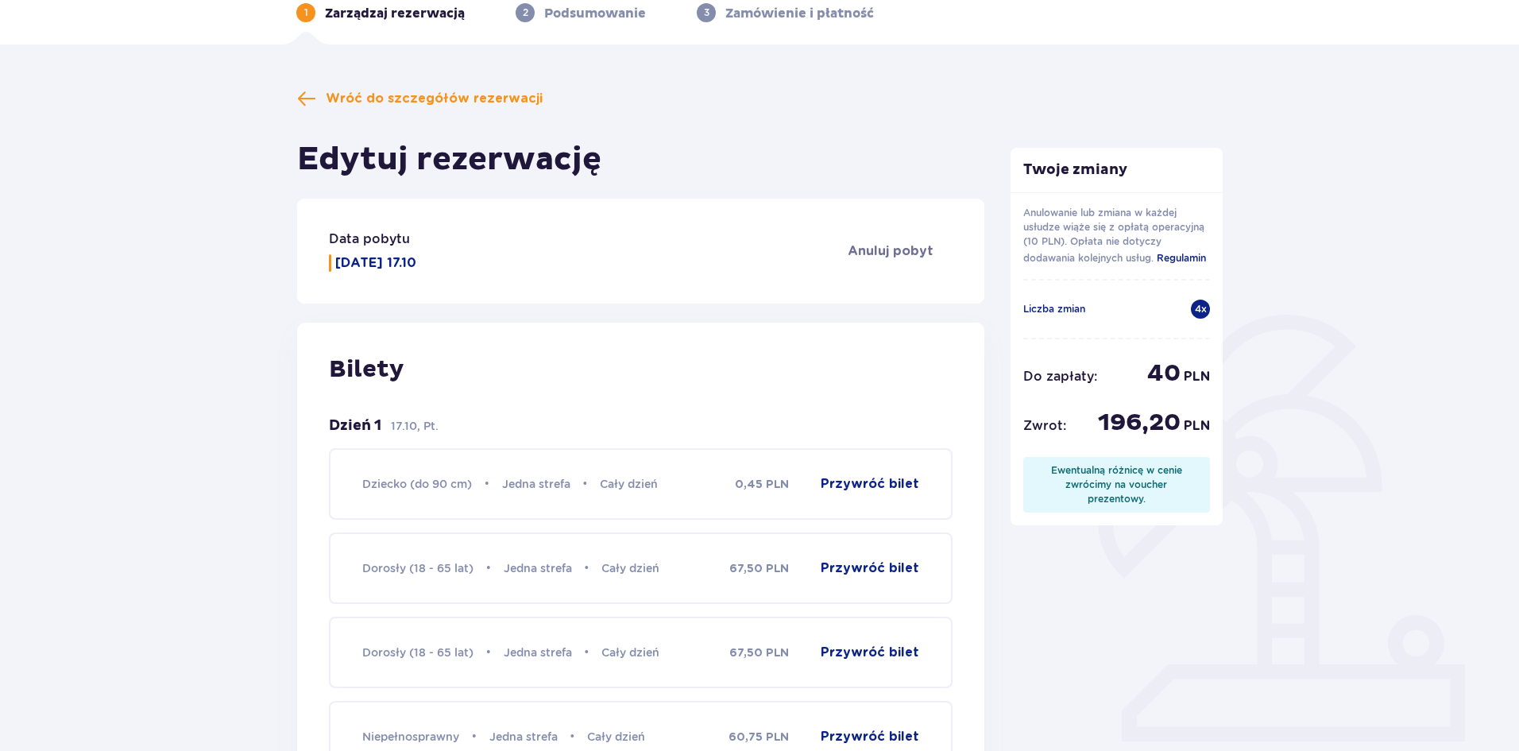
click at [1193, 307] on div "4 x" at bounding box center [1200, 309] width 19 height 19
